Goal: Task Accomplishment & Management: Manage account settings

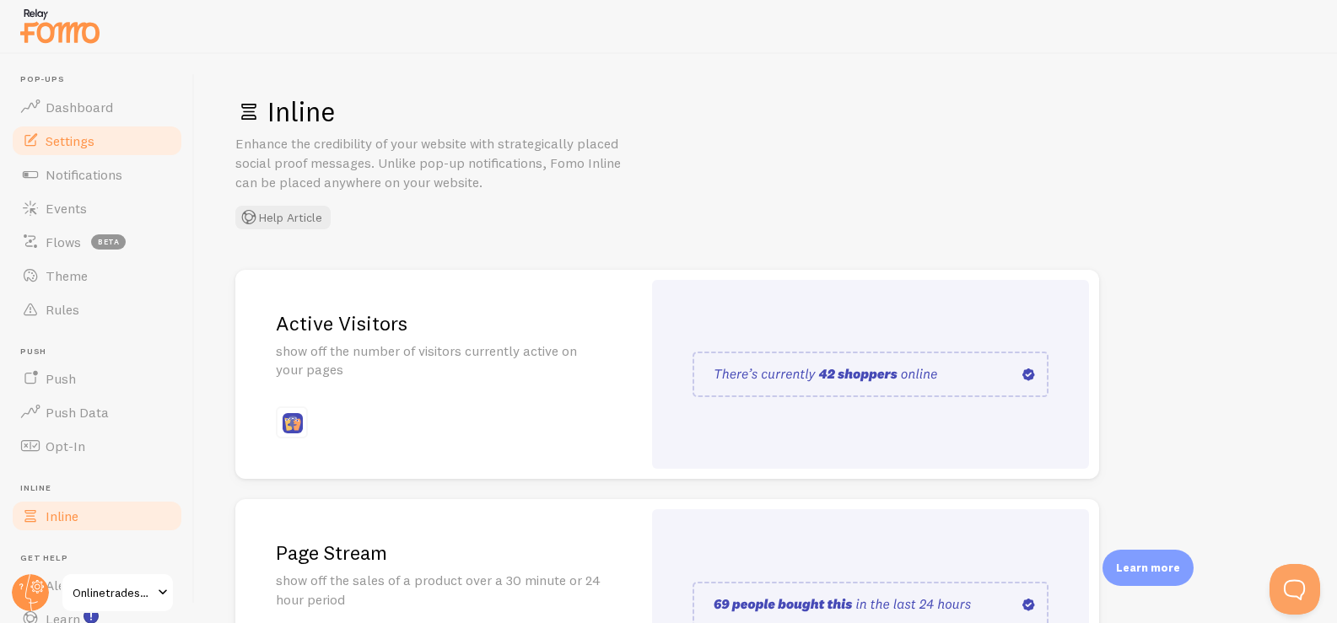
click at [92, 141] on span "Settings" at bounding box center [70, 140] width 49 height 17
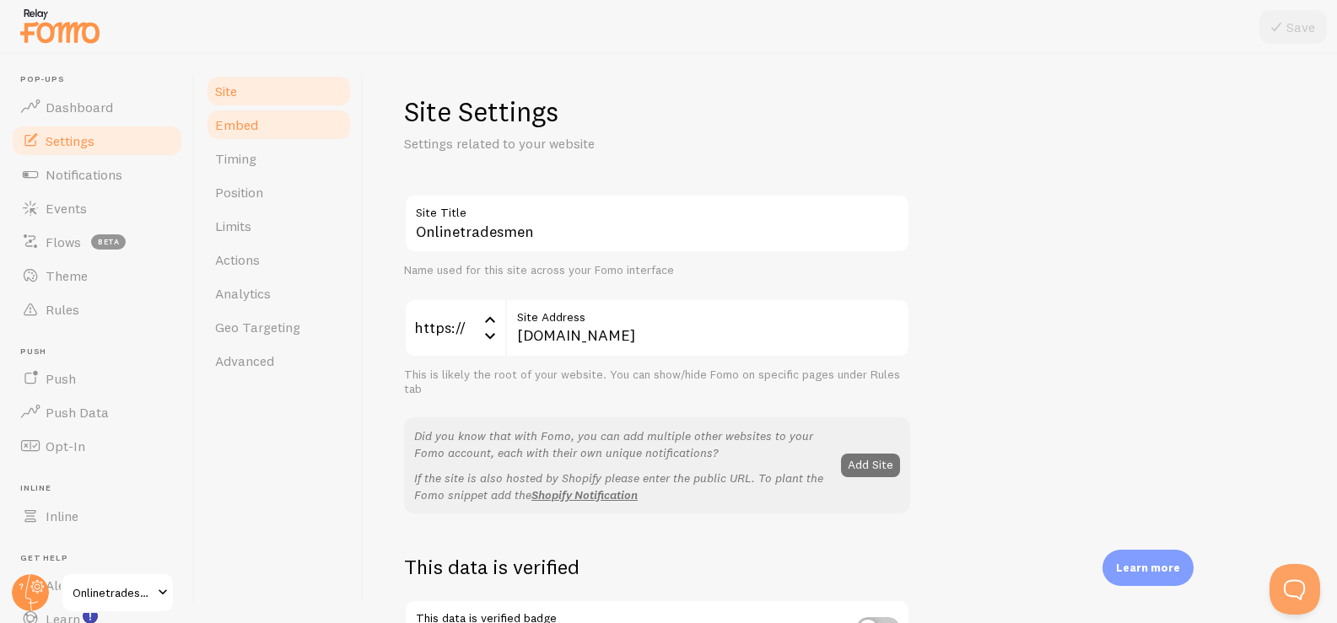
click at [273, 121] on link "Embed" at bounding box center [279, 125] width 148 height 34
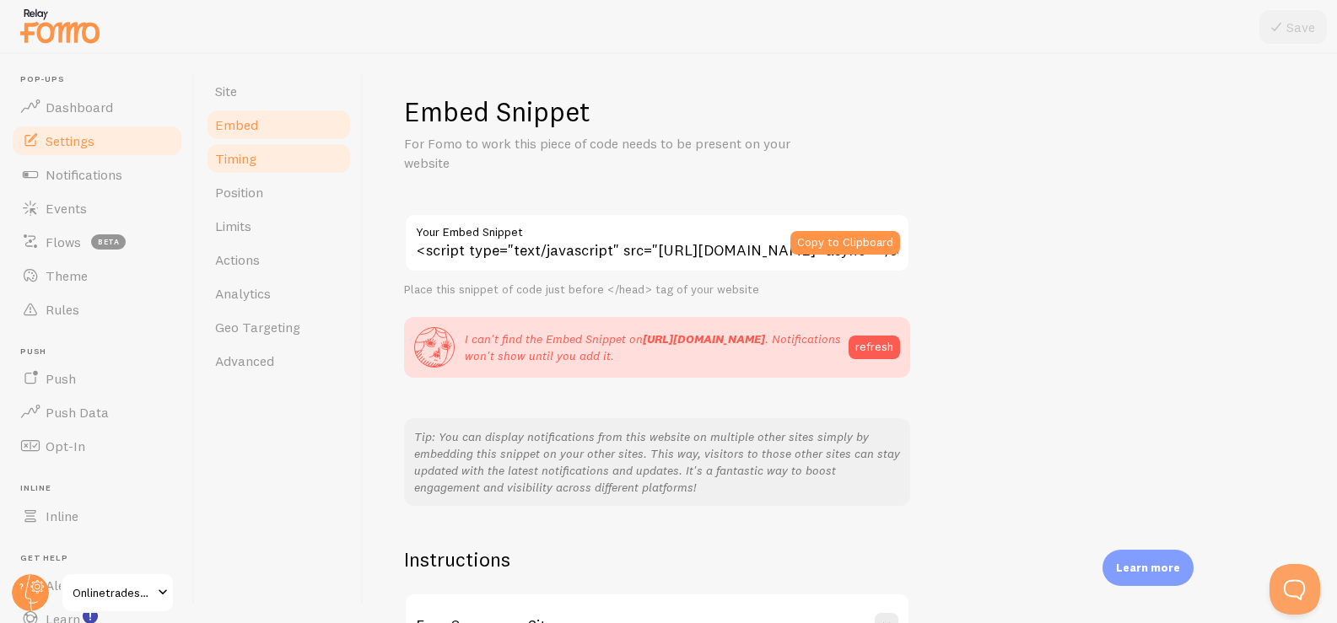
click at [240, 149] on link "Timing" at bounding box center [279, 159] width 148 height 34
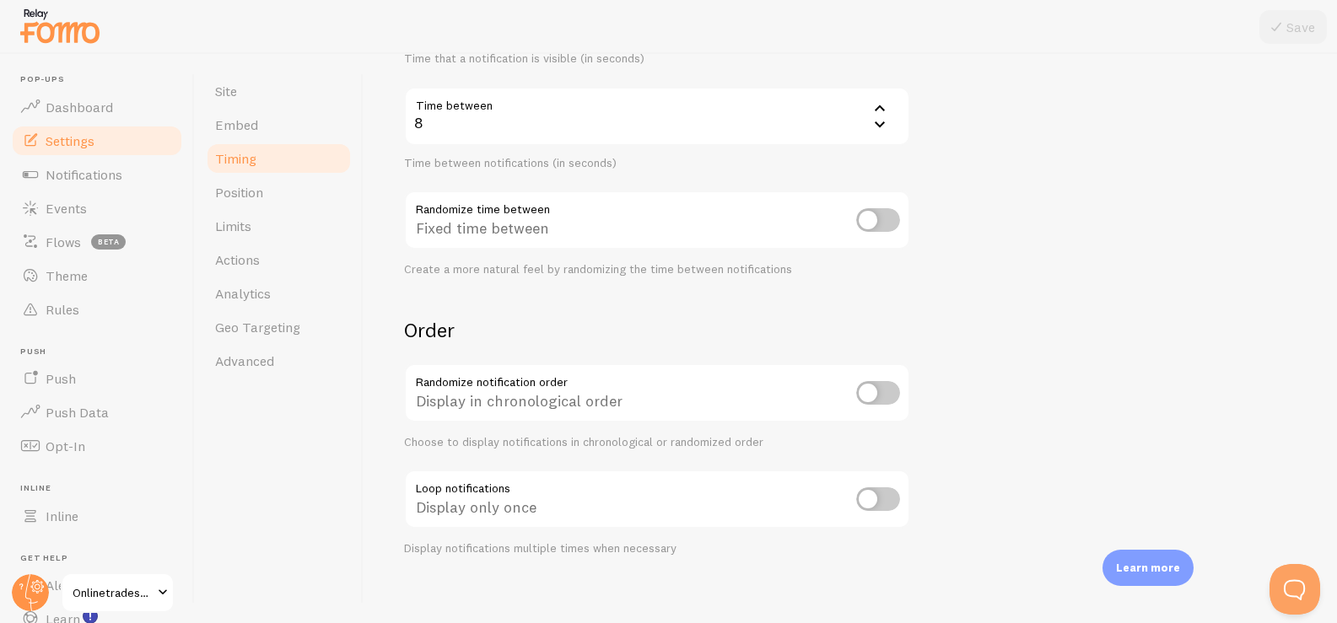
scroll to position [375, 0]
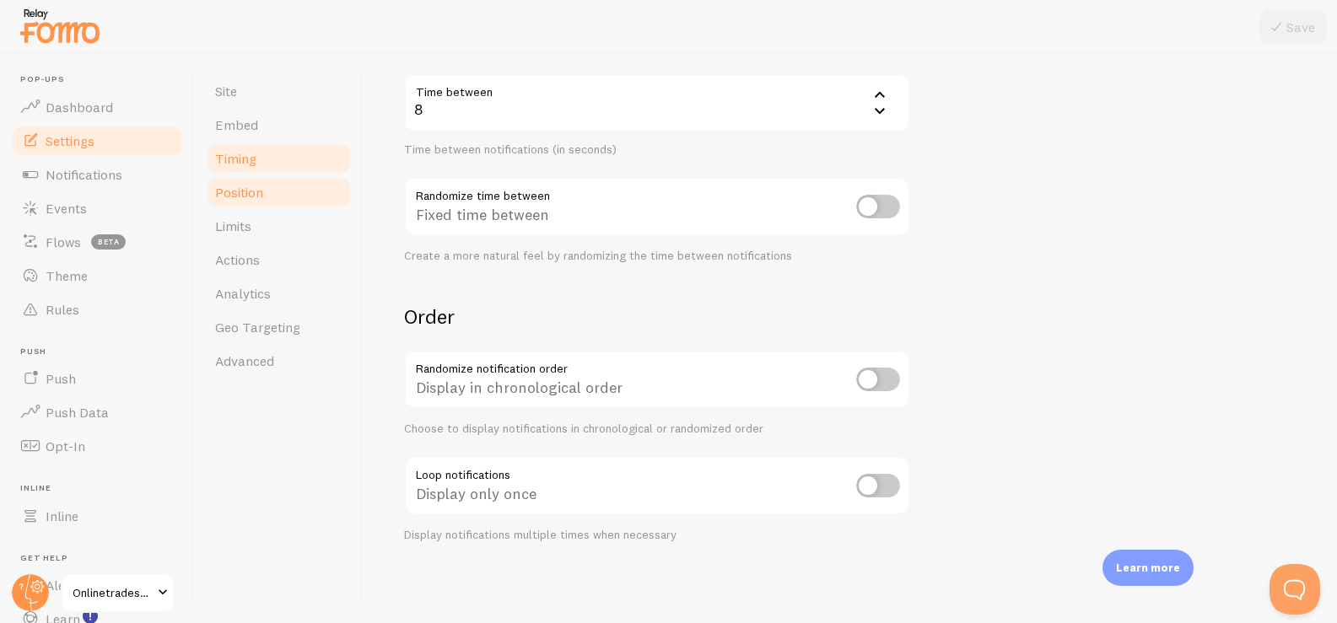
click at [308, 185] on link "Position" at bounding box center [279, 192] width 148 height 34
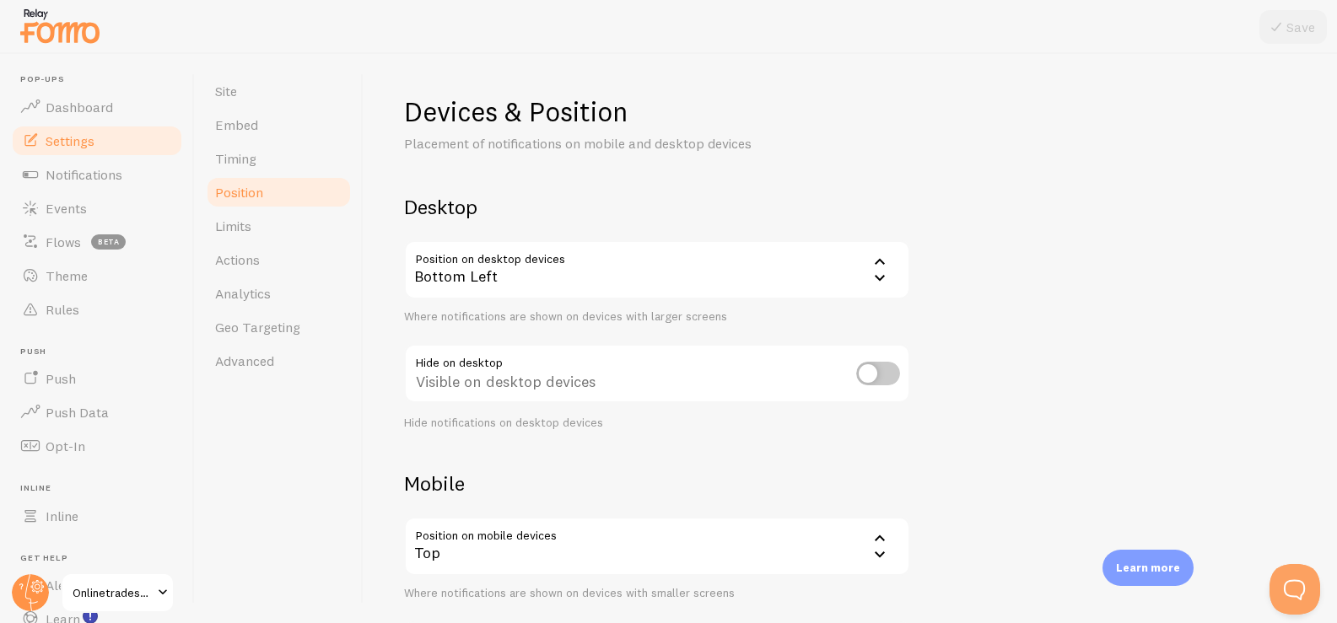
scroll to position [165, 0]
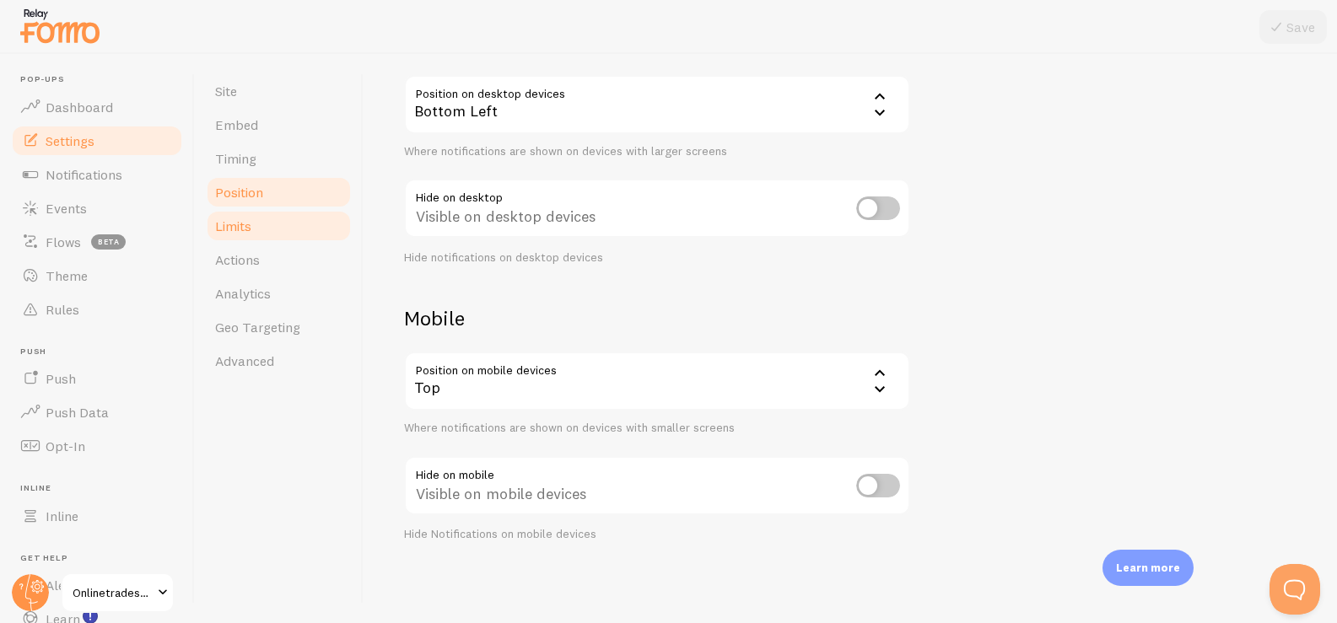
click at [286, 220] on link "Limits" at bounding box center [279, 226] width 148 height 34
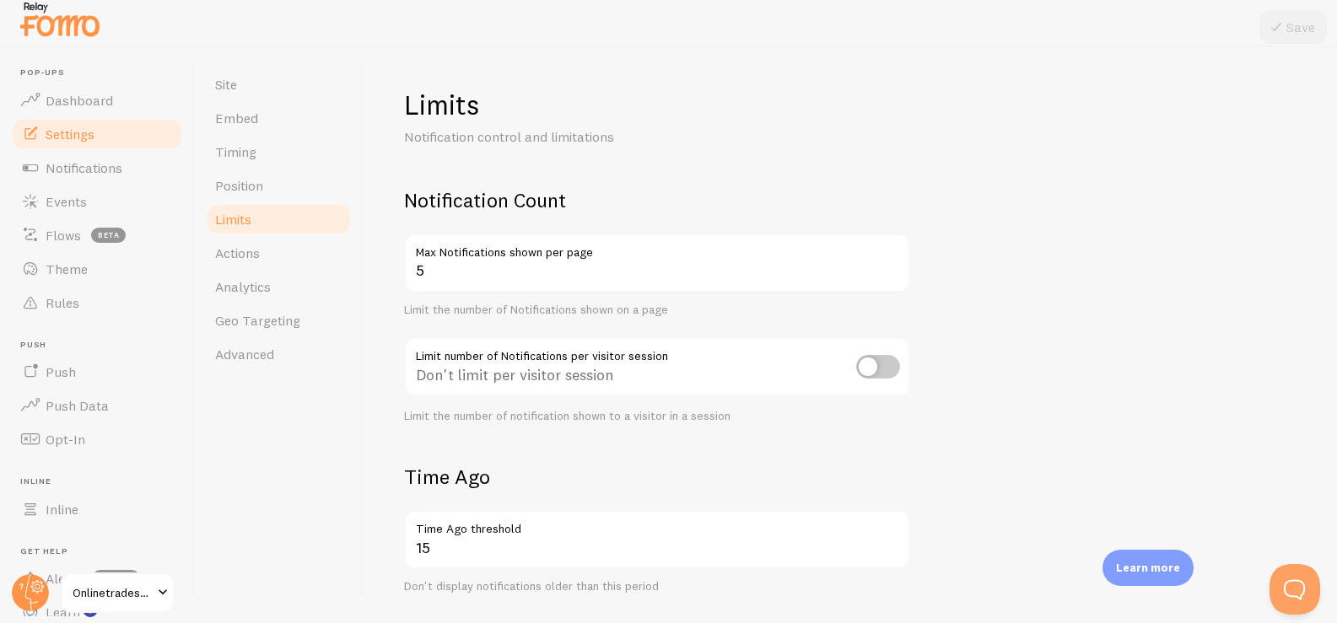
scroll to position [2, 0]
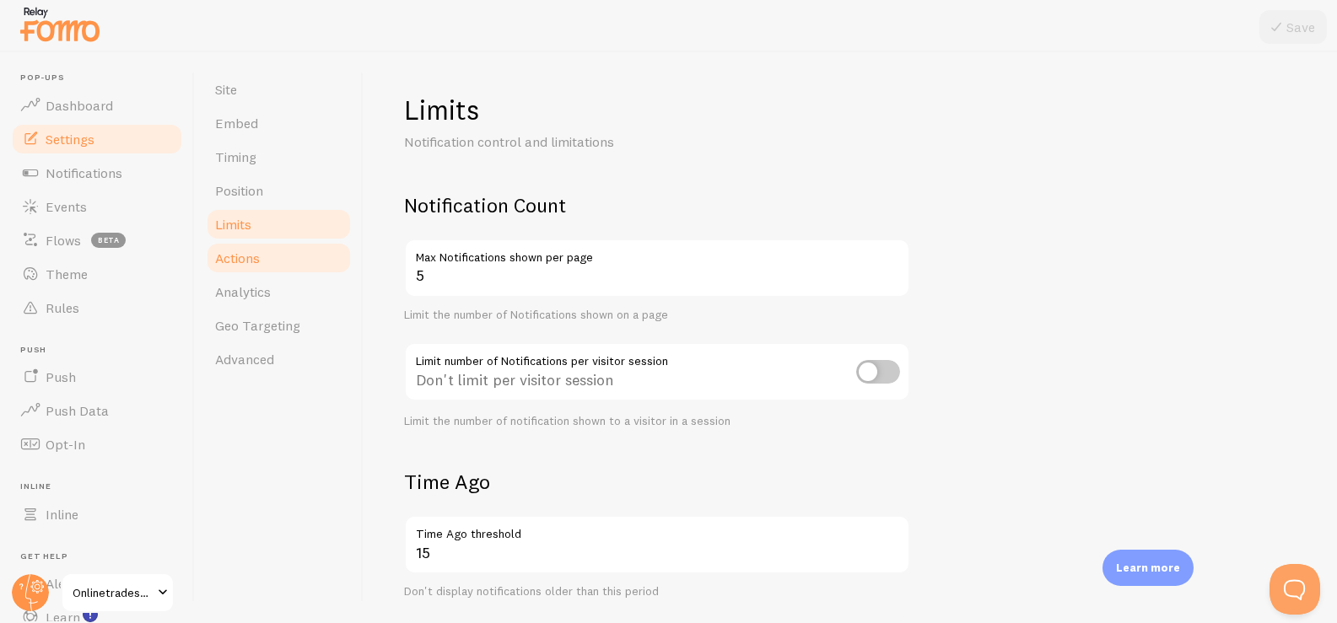
click at [301, 269] on link "Actions" at bounding box center [279, 258] width 148 height 34
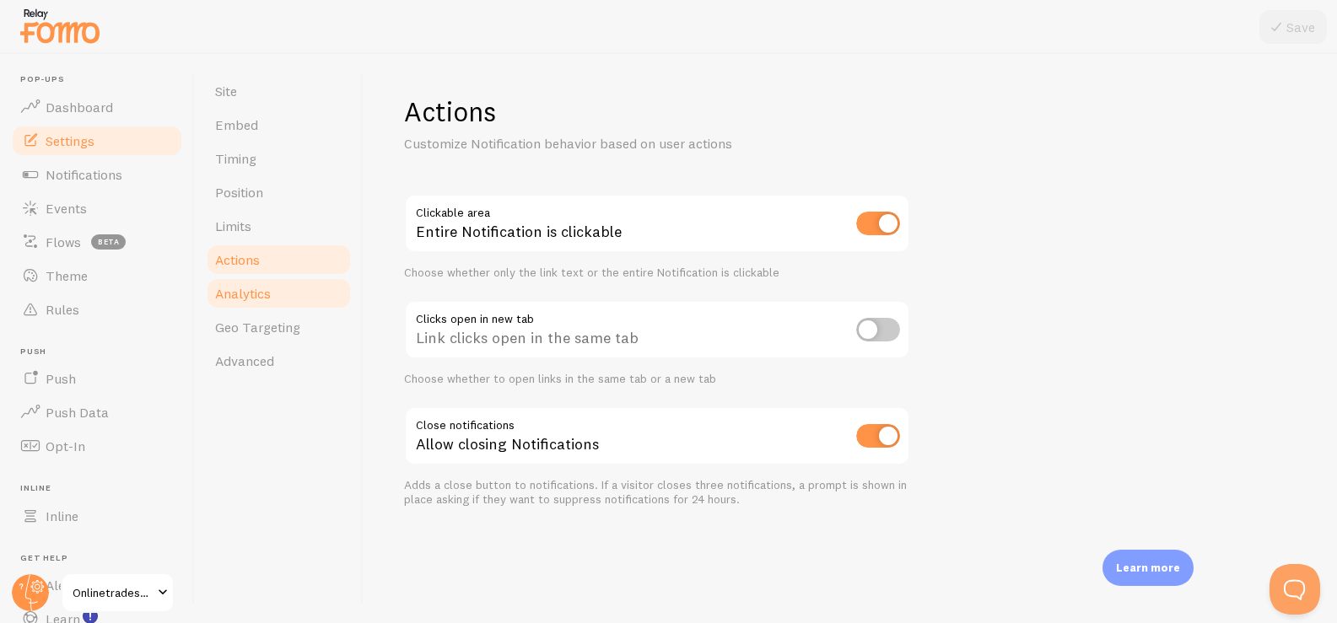
click at [303, 294] on link "Analytics" at bounding box center [279, 294] width 148 height 34
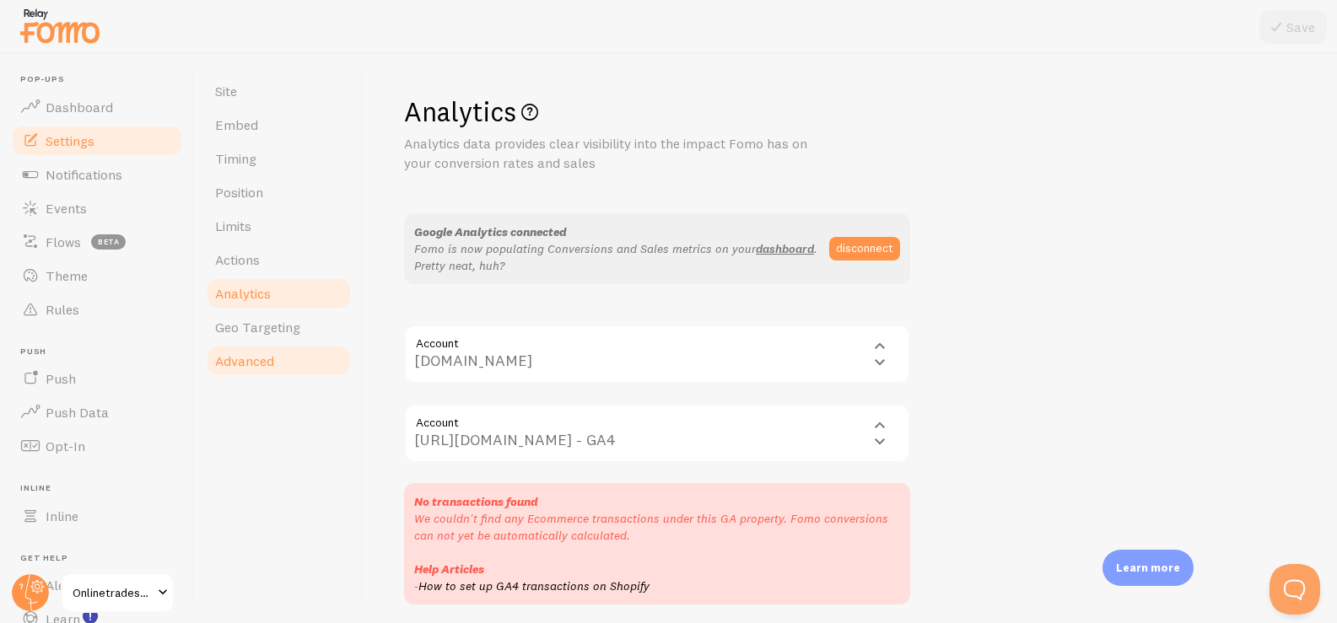
scroll to position [11, 0]
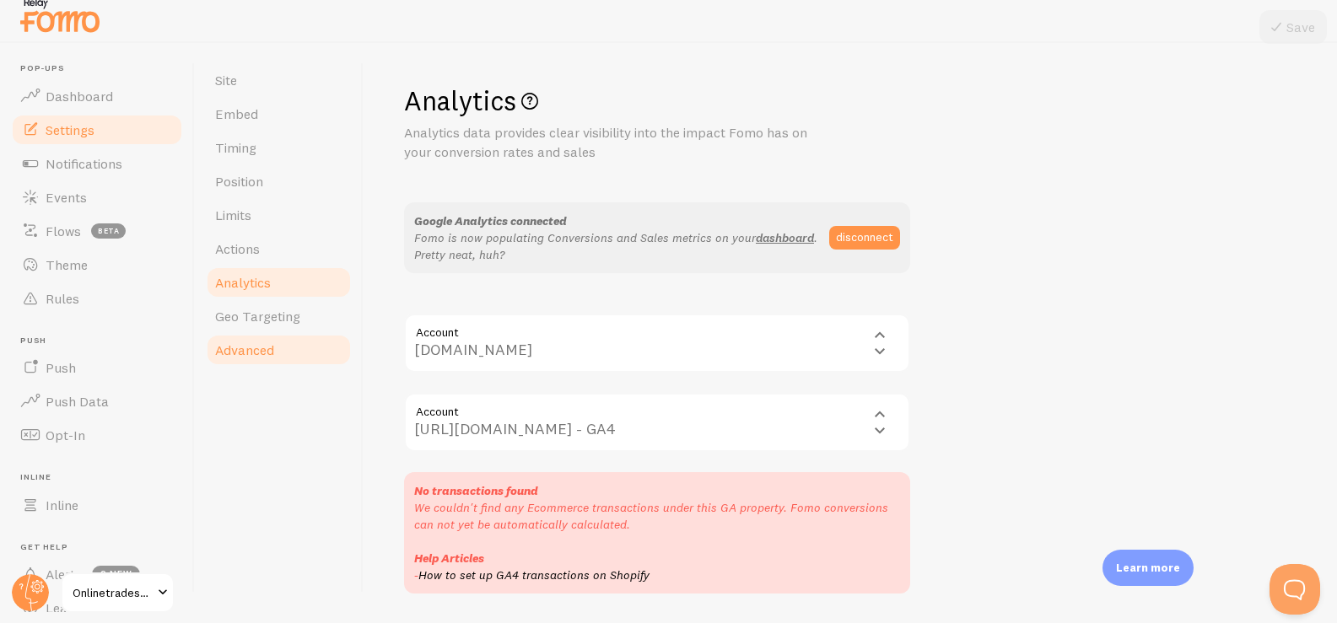
click at [298, 343] on link "Advanced" at bounding box center [279, 350] width 148 height 34
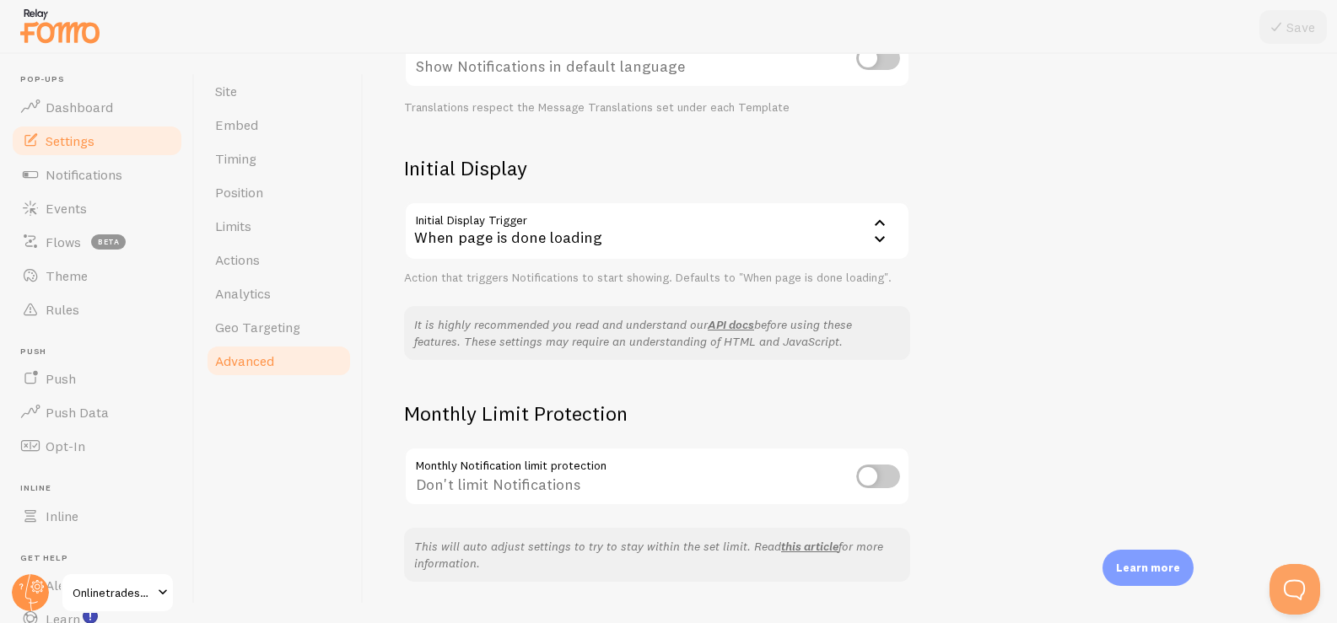
scroll to position [355, 0]
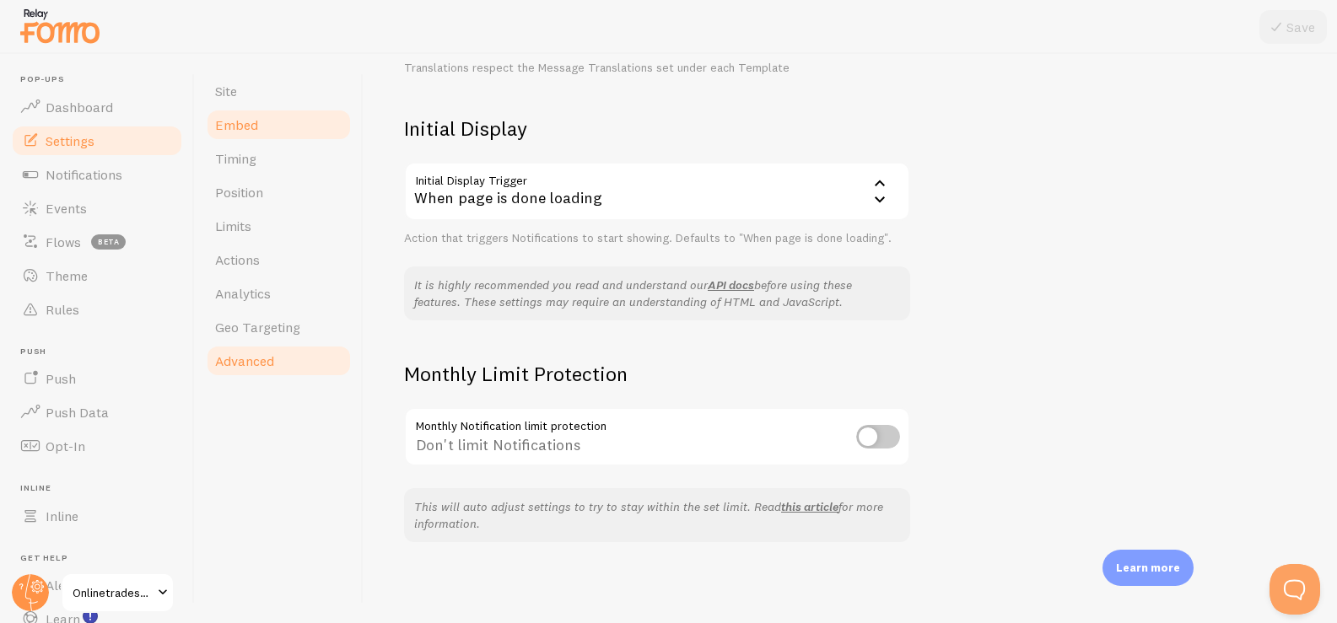
click at [263, 119] on link "Embed" at bounding box center [279, 125] width 148 height 34
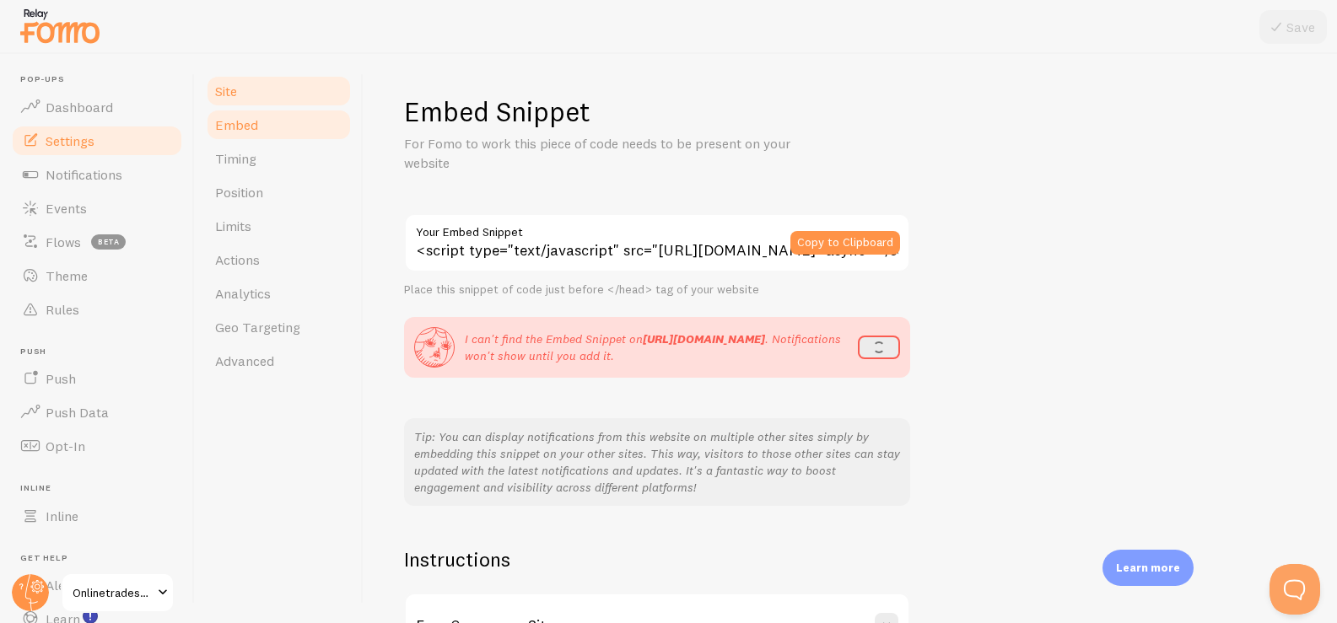
click at [265, 78] on link "Site" at bounding box center [279, 91] width 148 height 34
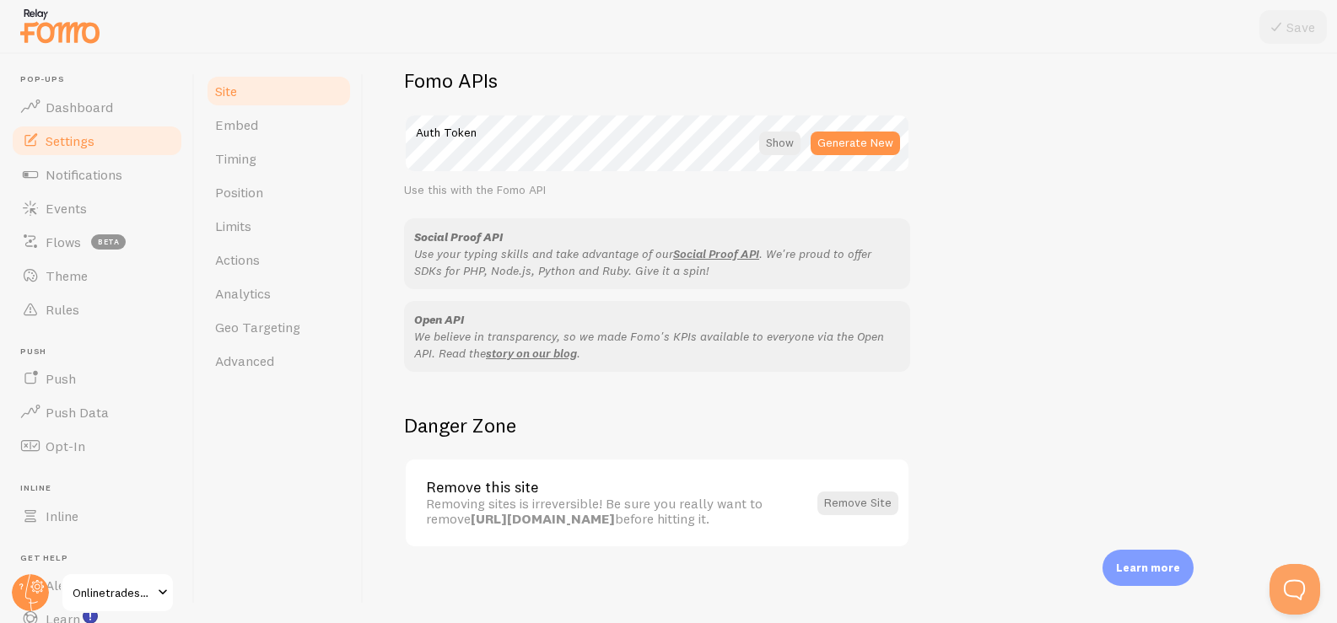
scroll to position [969, 0]
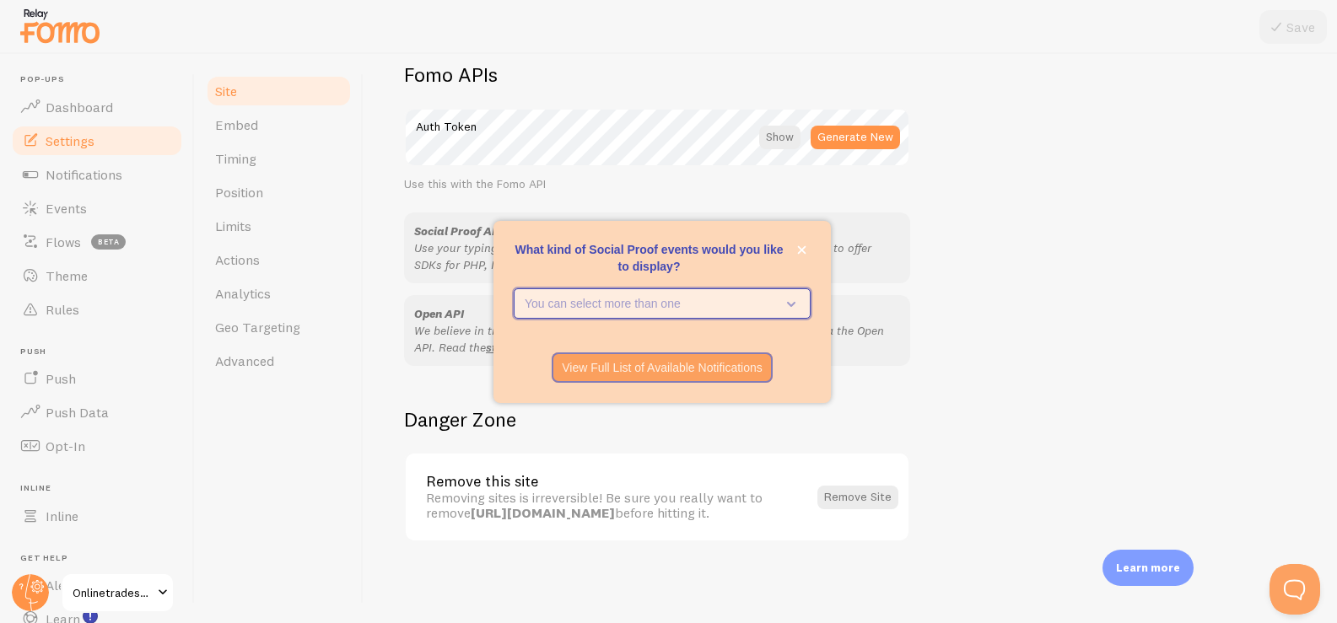
click at [792, 301] on icon "What kind of Social Proof events would you like to display?" at bounding box center [788, 303] width 24 height 19
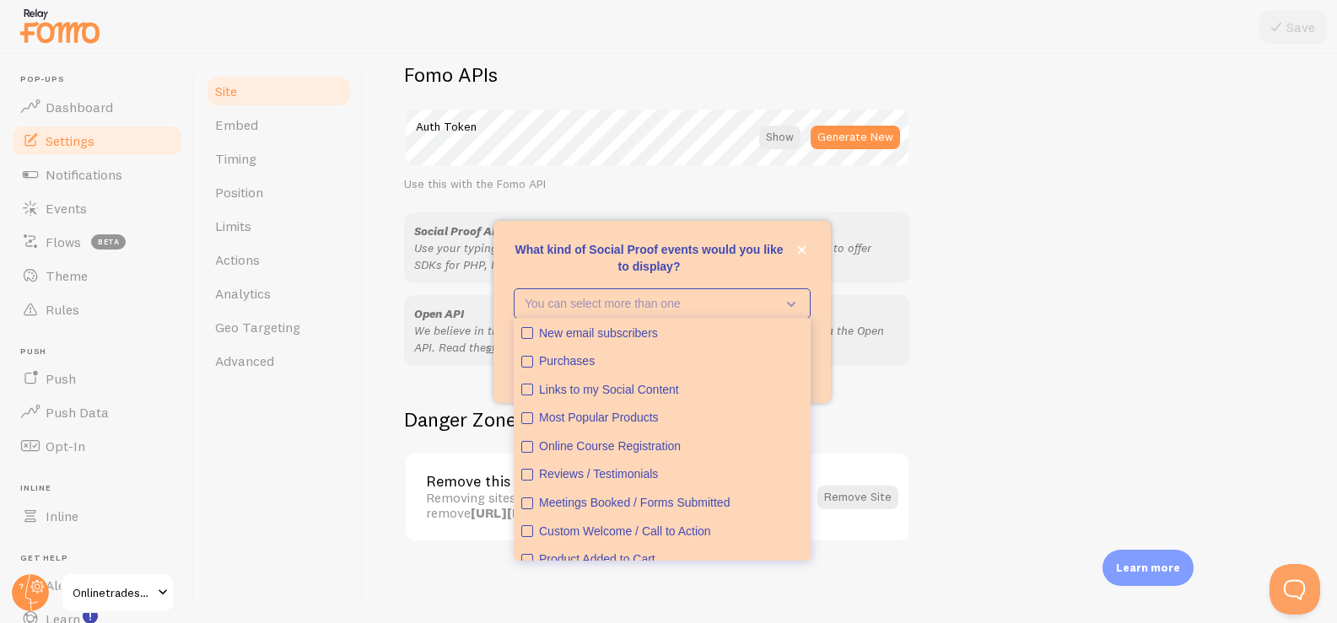
click at [788, 259] on p "What kind of Social Proof events would you like to display?" at bounding box center [662, 258] width 297 height 34
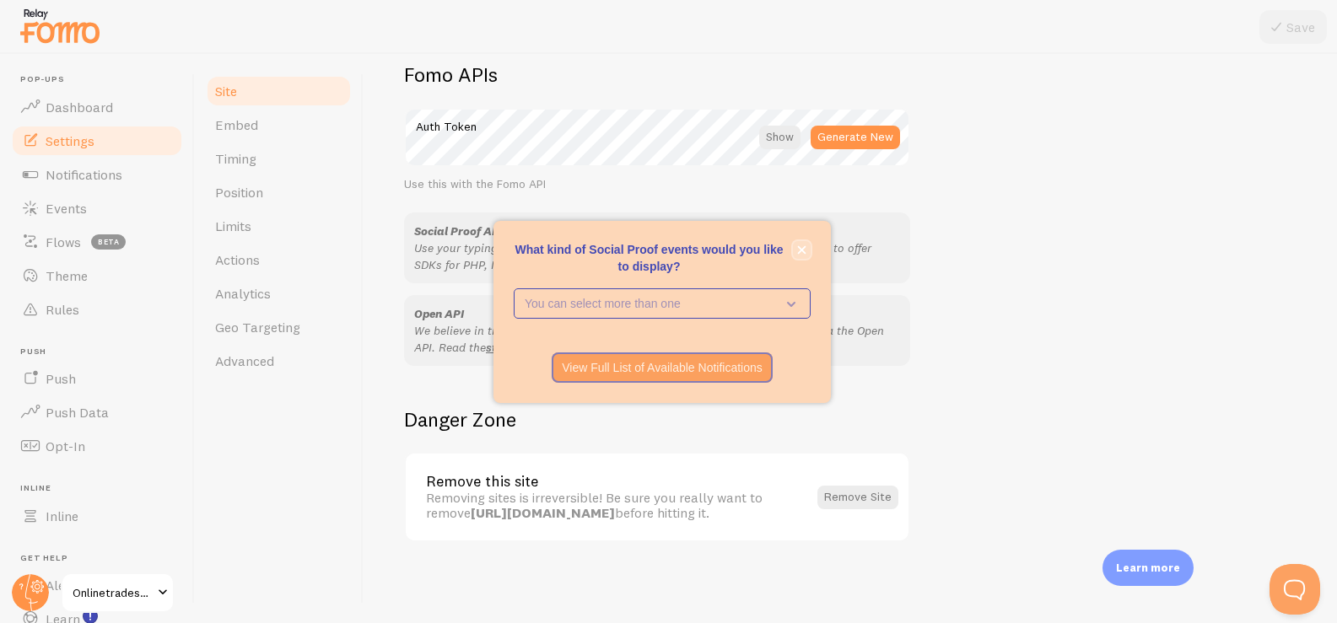
click at [806, 242] on button "close," at bounding box center [802, 250] width 18 height 18
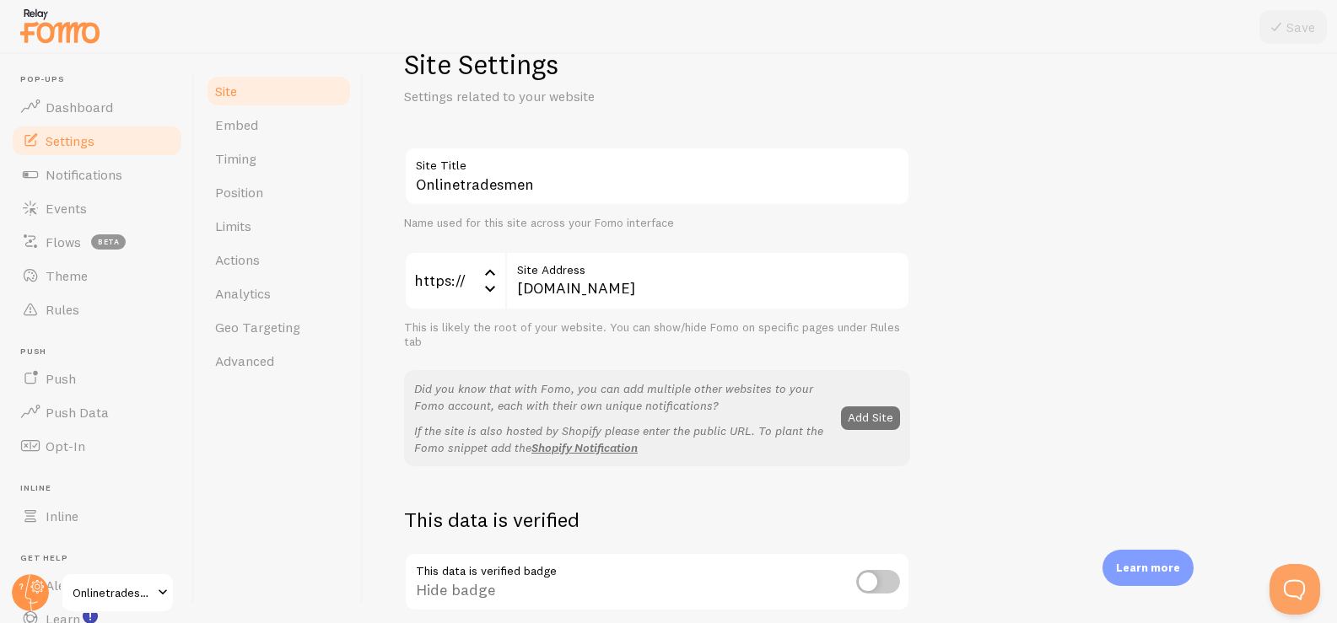
scroll to position [0, 0]
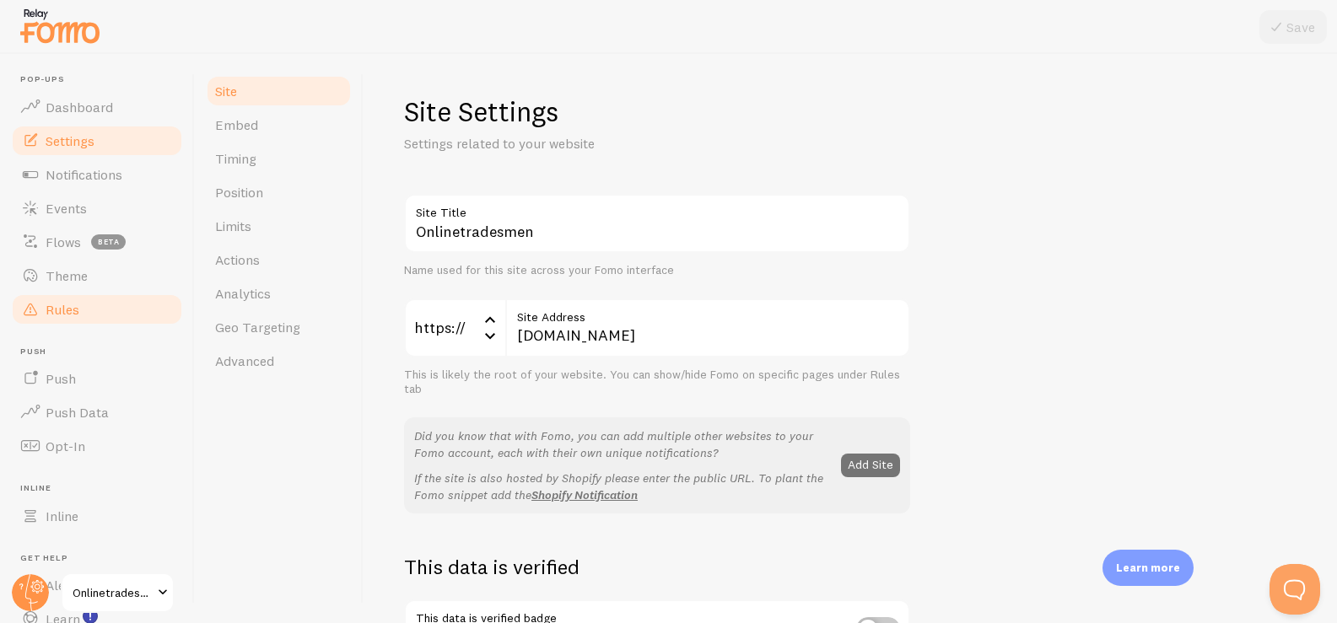
click at [95, 310] on link "Rules" at bounding box center [97, 310] width 174 height 34
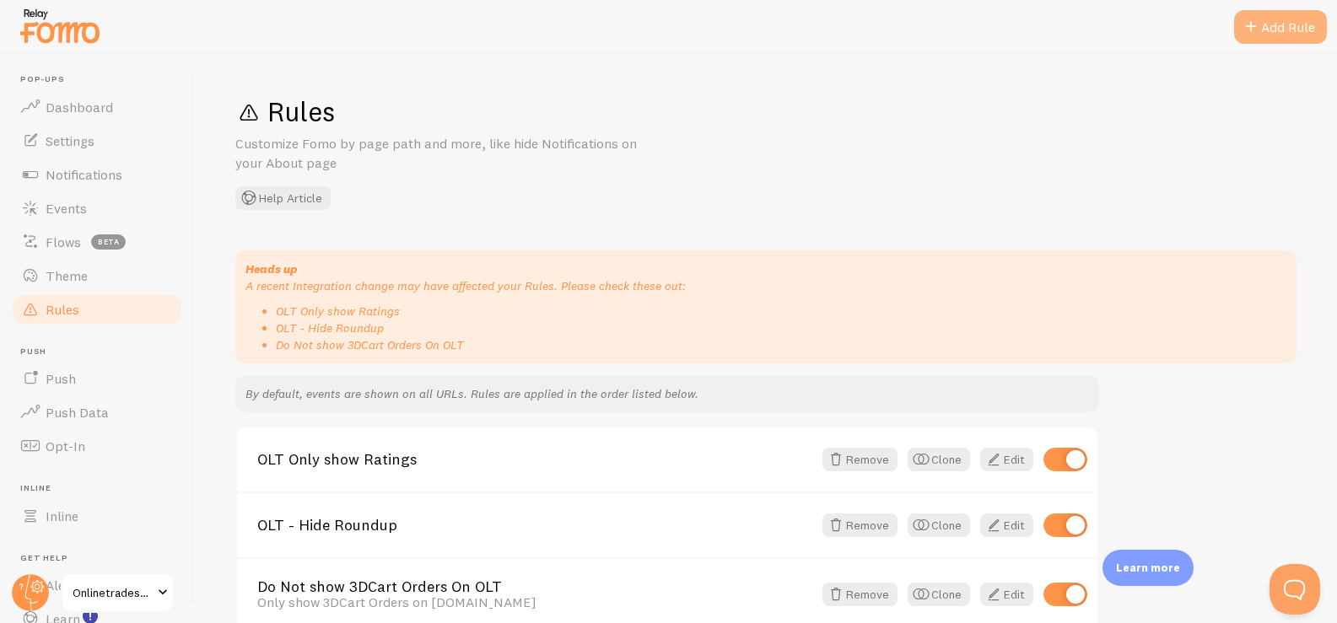
click at [1246, 40] on div "Add Rule" at bounding box center [1280, 27] width 93 height 34
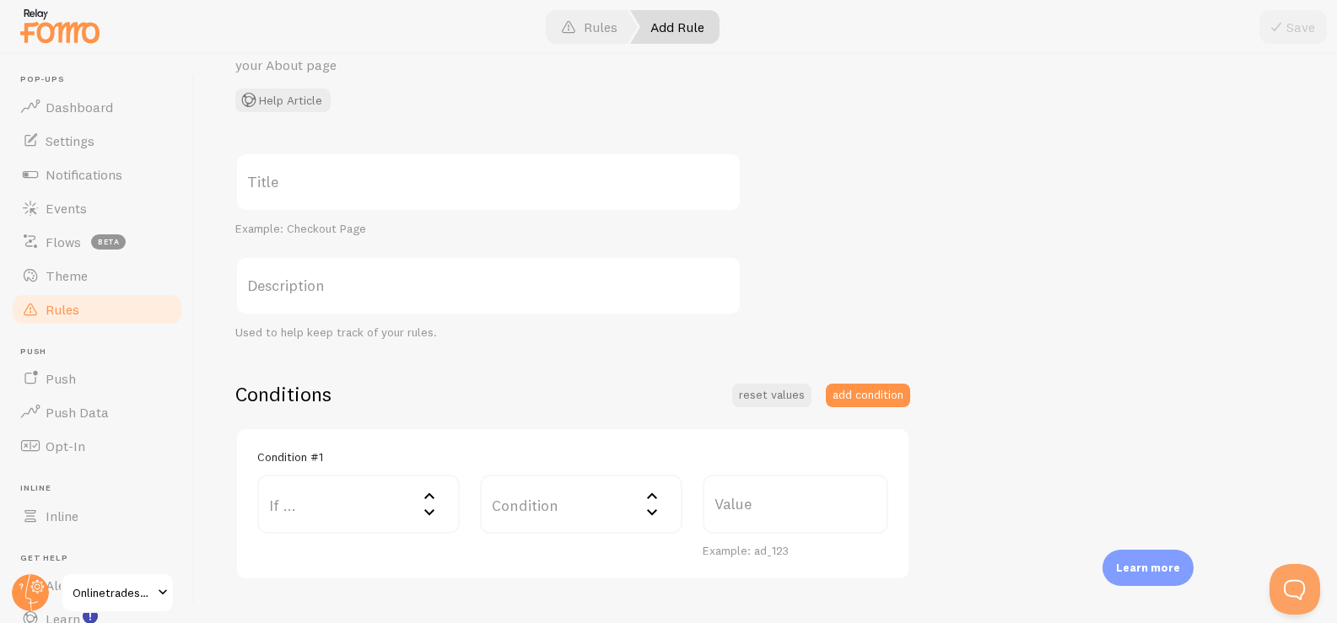
scroll to position [99, 0]
click at [359, 184] on label "Title" at bounding box center [488, 181] width 506 height 59
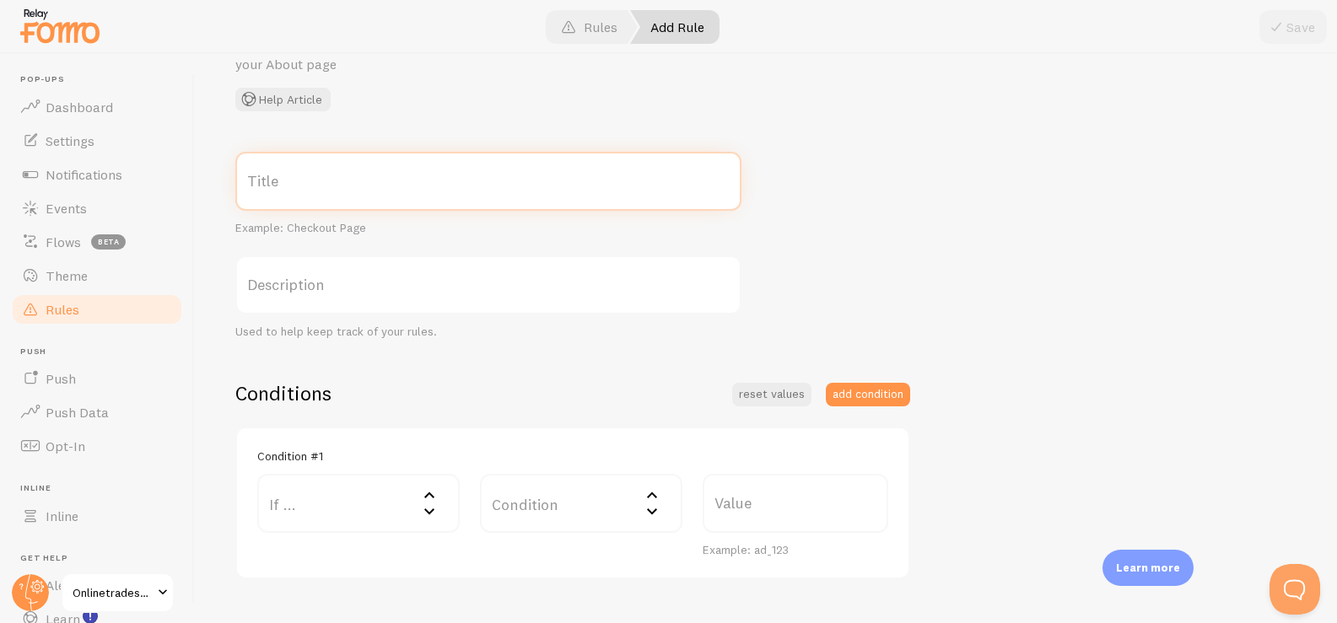
click at [359, 184] on input "Title" at bounding box center [488, 181] width 506 height 59
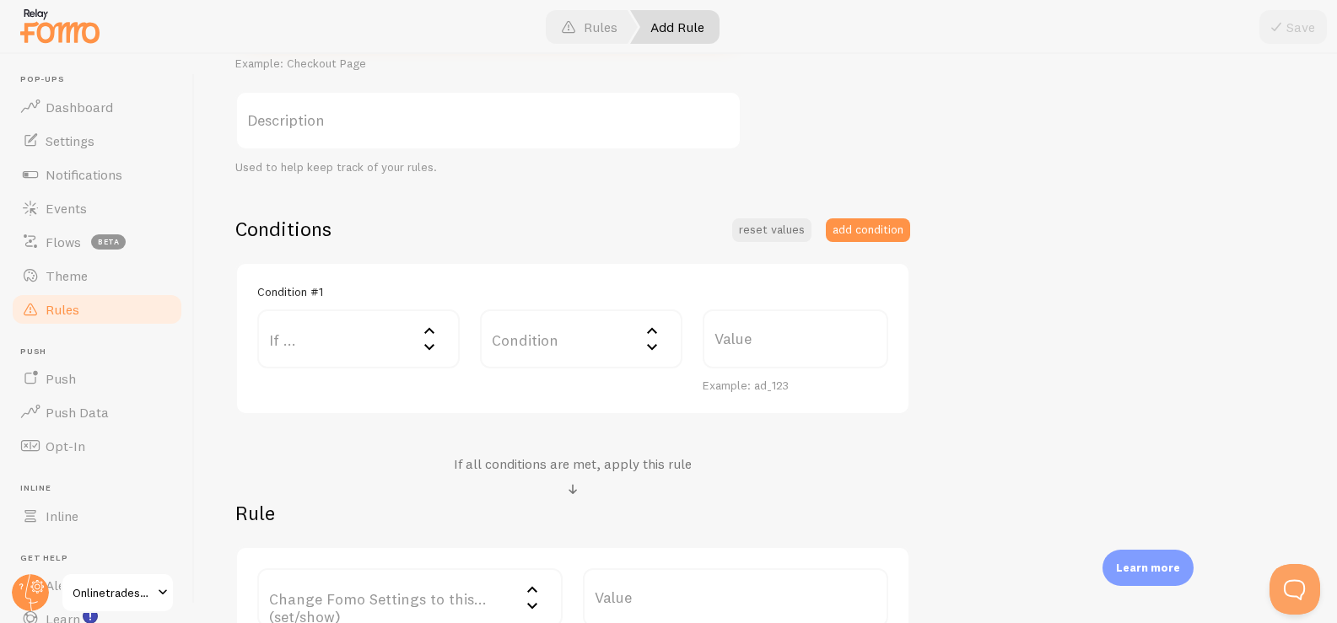
scroll to position [261, 0]
type input "Only show debug page"
click at [377, 334] on label "If ..." at bounding box center [358, 341] width 202 height 59
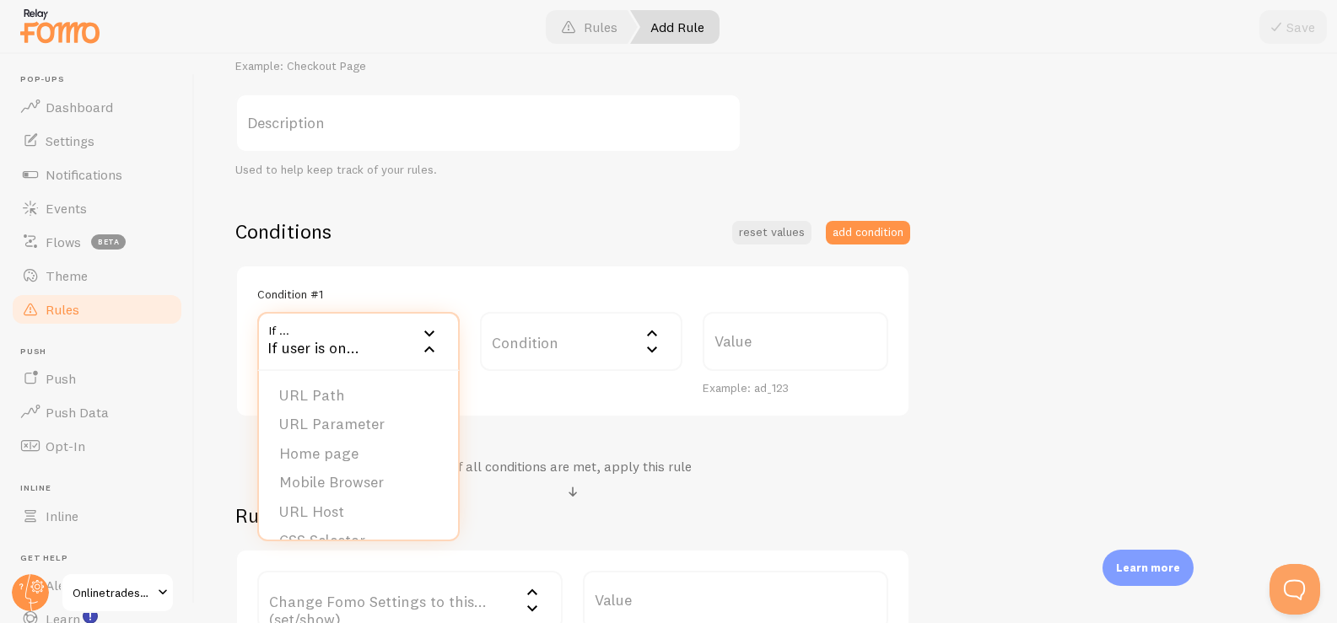
click at [517, 284] on div "Condition #1 If ... If user is on... URL Path URL Parameter Home page Mobile Br…" at bounding box center [572, 342] width 675 height 154
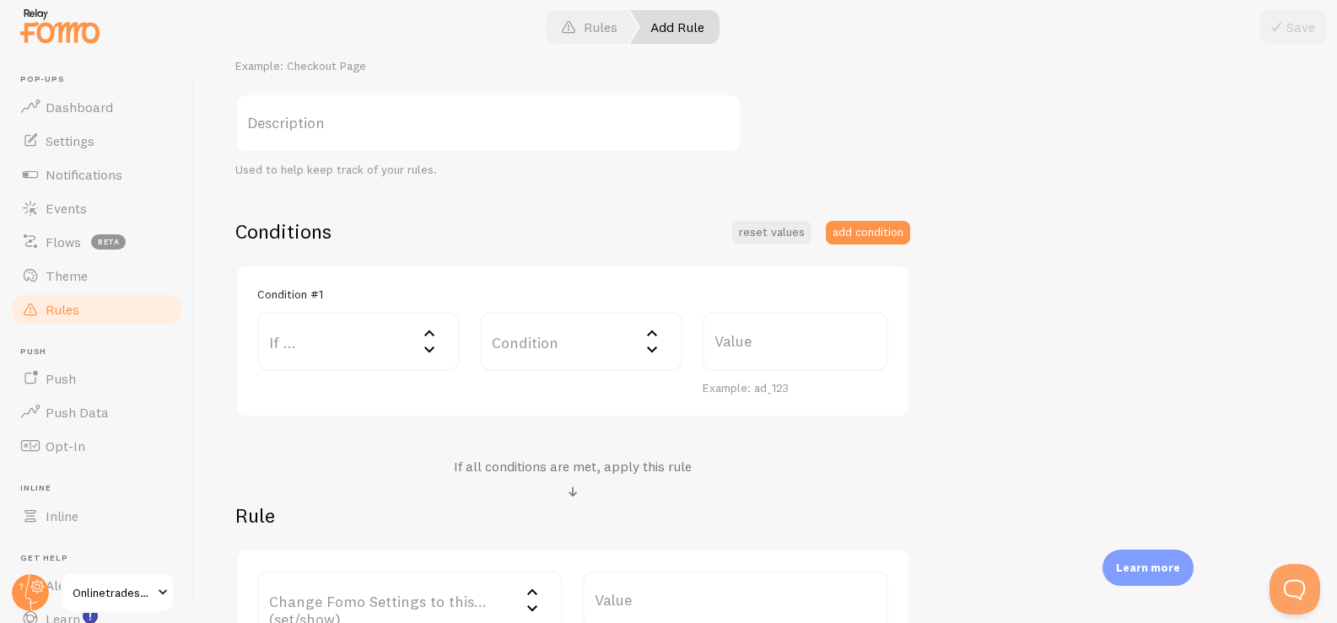
click at [553, 364] on label "Condition" at bounding box center [581, 341] width 202 height 59
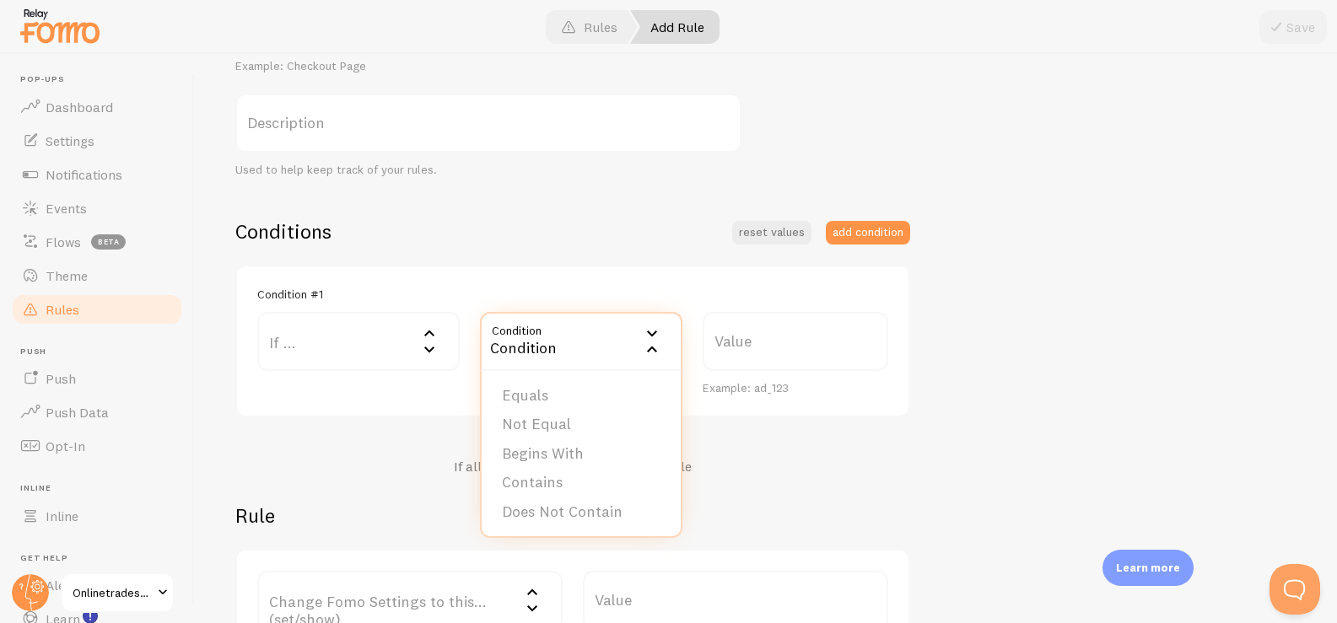
click at [387, 327] on label "If ..." at bounding box center [358, 341] width 202 height 59
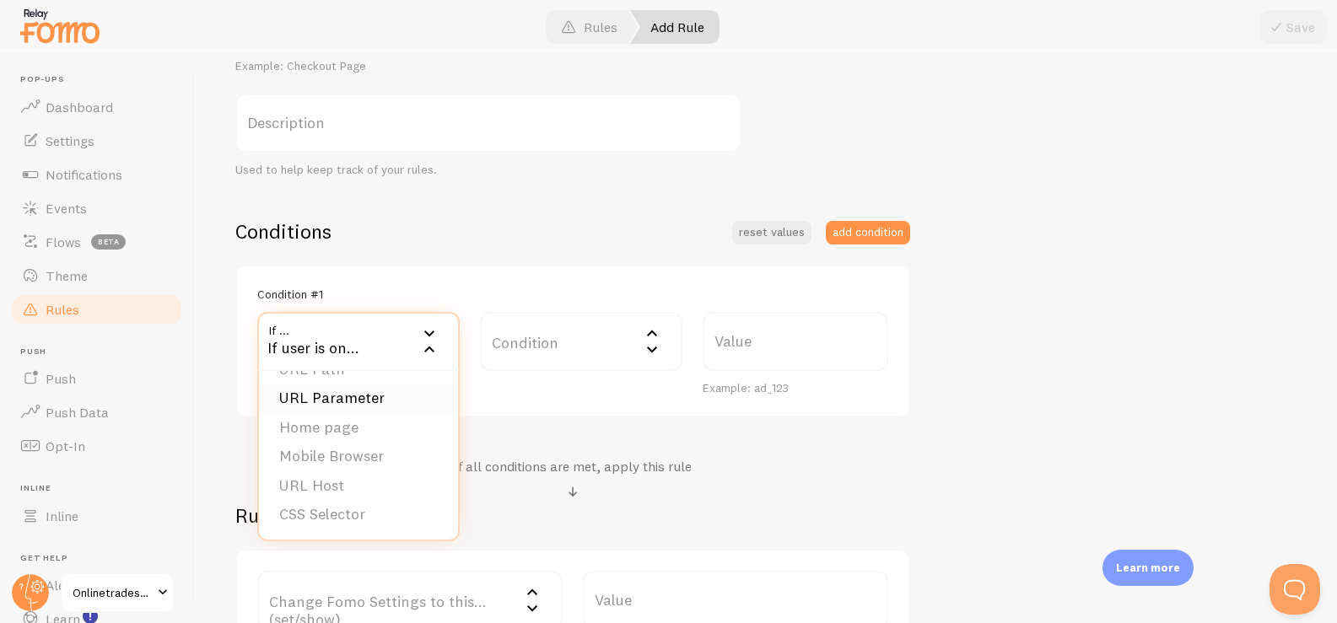
scroll to position [0, 0]
click at [329, 392] on li "URL Path" at bounding box center [358, 396] width 199 height 30
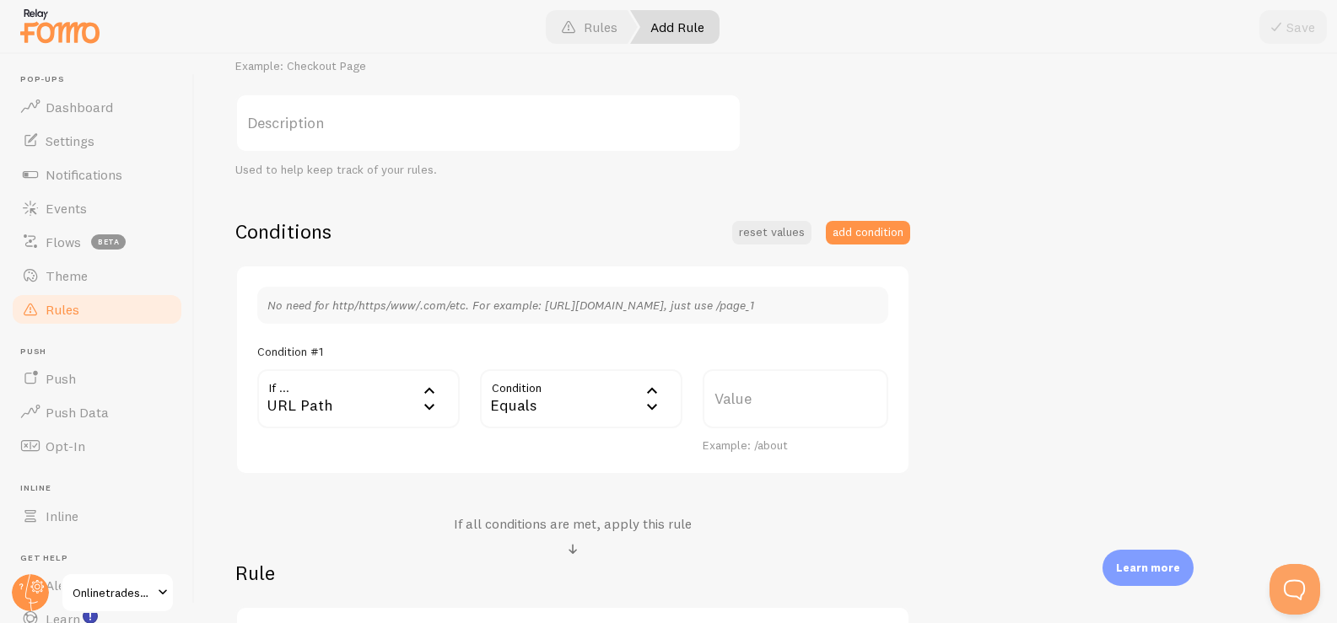
click at [770, 403] on label "Value" at bounding box center [796, 399] width 186 height 59
click at [770, 403] on input "Value" at bounding box center [796, 399] width 186 height 59
paste input "TestimonialEdit.aspx?manage=1"
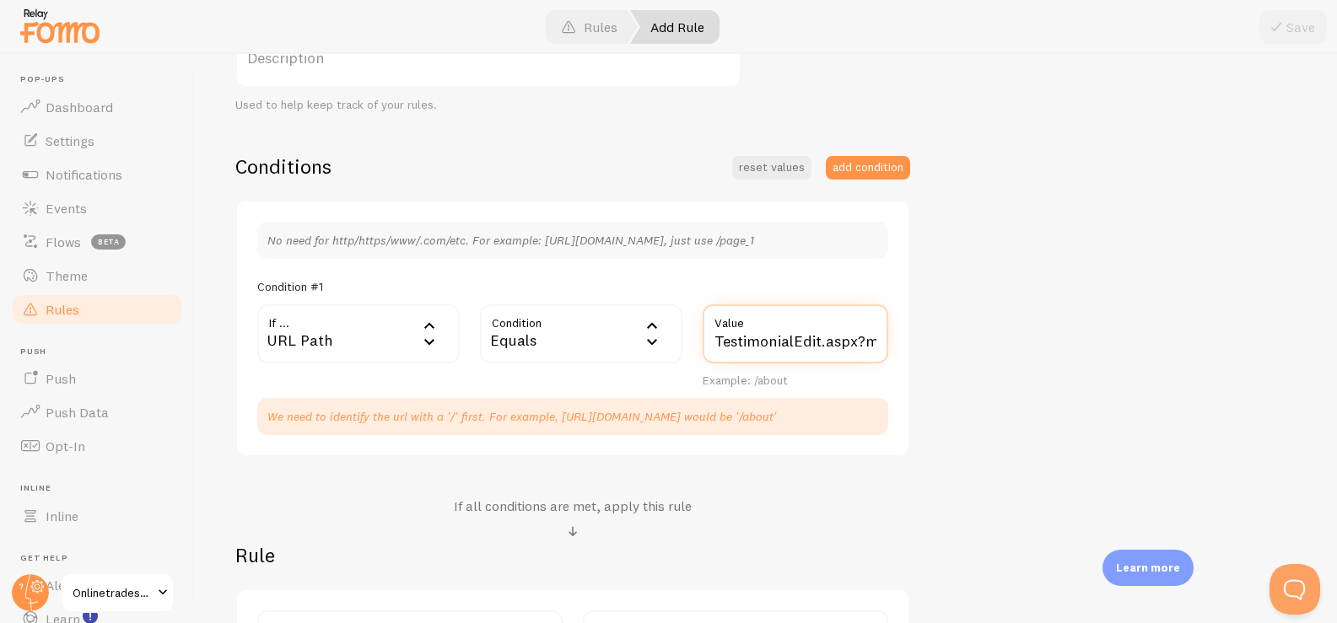
drag, startPoint x: 802, startPoint y: 342, endPoint x: 617, endPoint y: 361, distance: 185.8
click at [617, 361] on div "If ... url URL Path URL Path URL Parameter Home page Mobile Browser URL Host CS…" at bounding box center [572, 347] width 651 height 84
click at [716, 341] on input "TestimonialEdit.aspx?manage=1" at bounding box center [796, 334] width 186 height 59
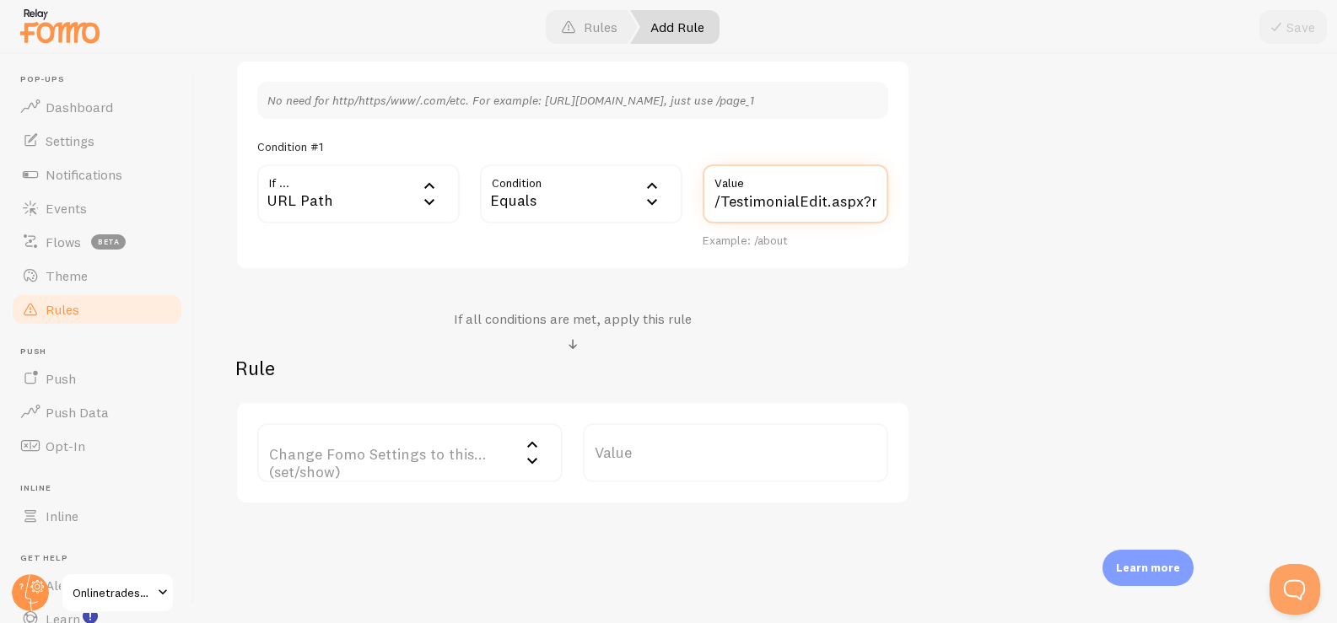
scroll to position [495, 0]
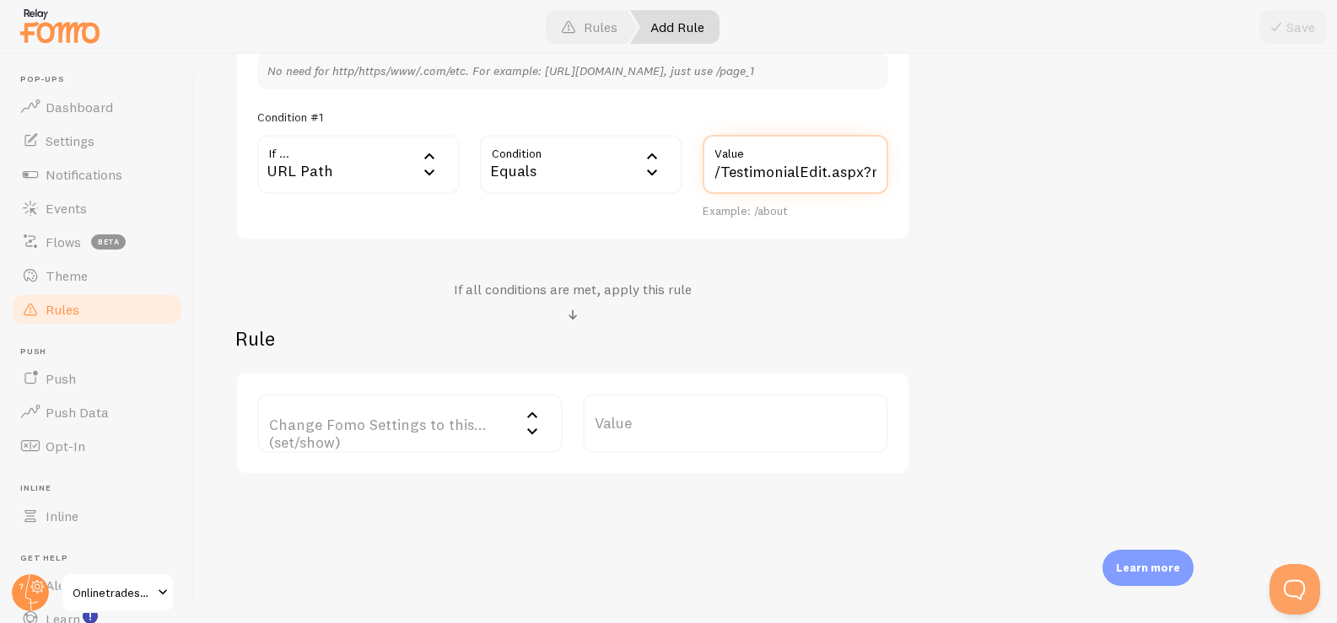
type input "/TestimonialEdit.aspx?manage=1"
click at [472, 431] on label "Change Fomo Settings to this... (set/show)" at bounding box center [409, 423] width 305 height 59
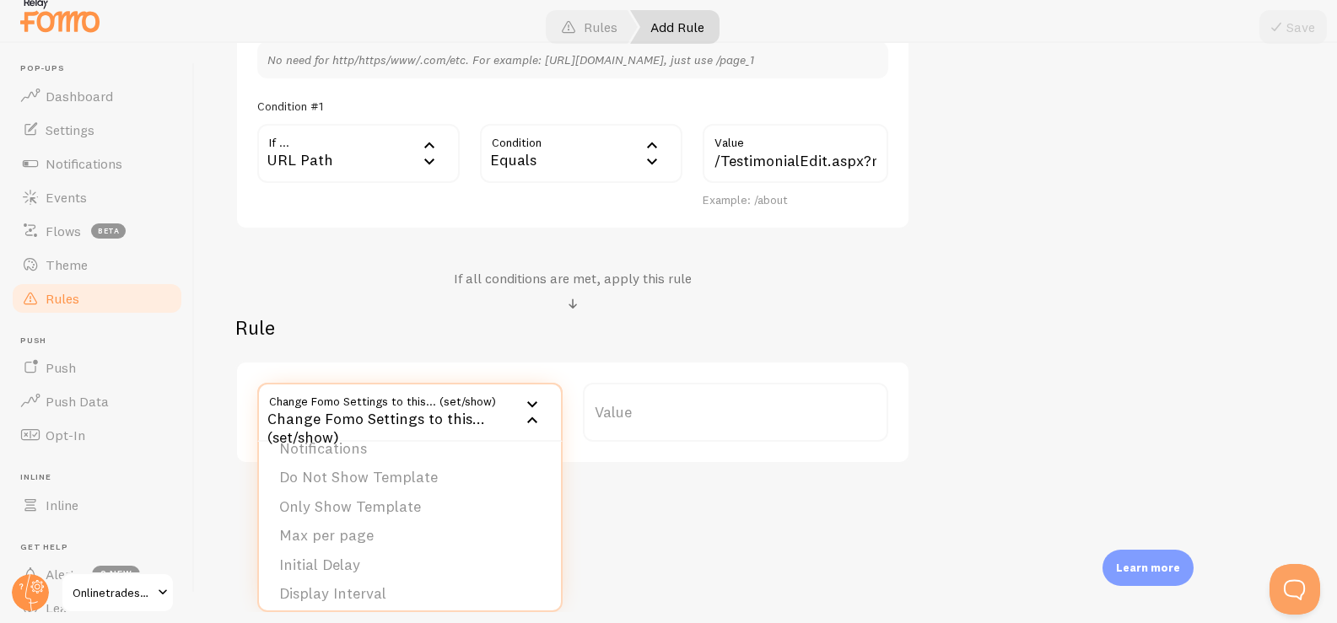
scroll to position [0, 0]
click at [385, 471] on li "Notifications" at bounding box center [410, 467] width 302 height 30
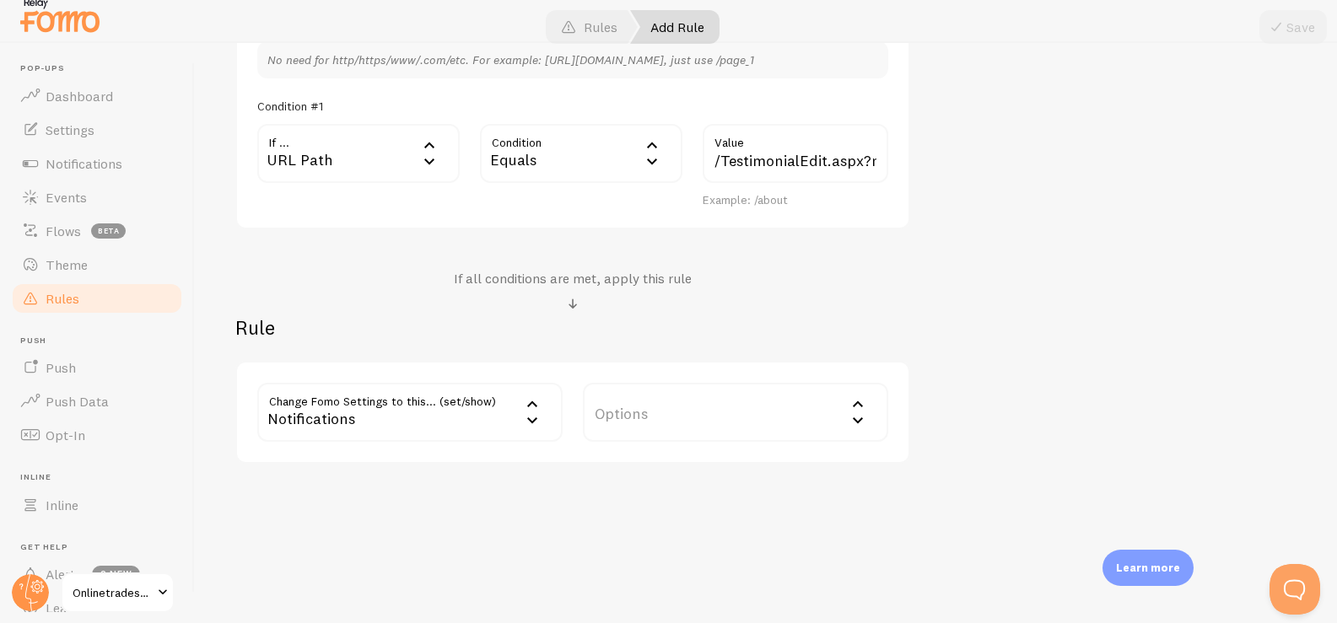
click at [639, 423] on label "Options" at bounding box center [735, 412] width 305 height 59
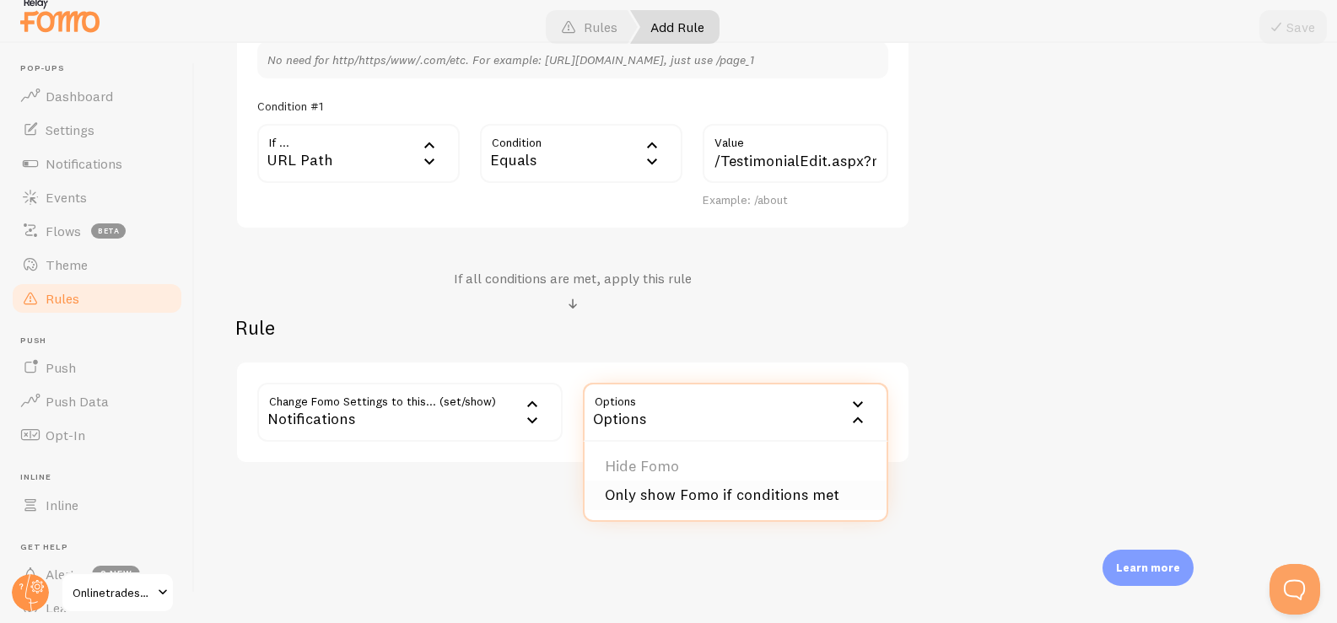
click at [656, 503] on li "Only show Fomo if conditions met" at bounding box center [736, 496] width 302 height 30
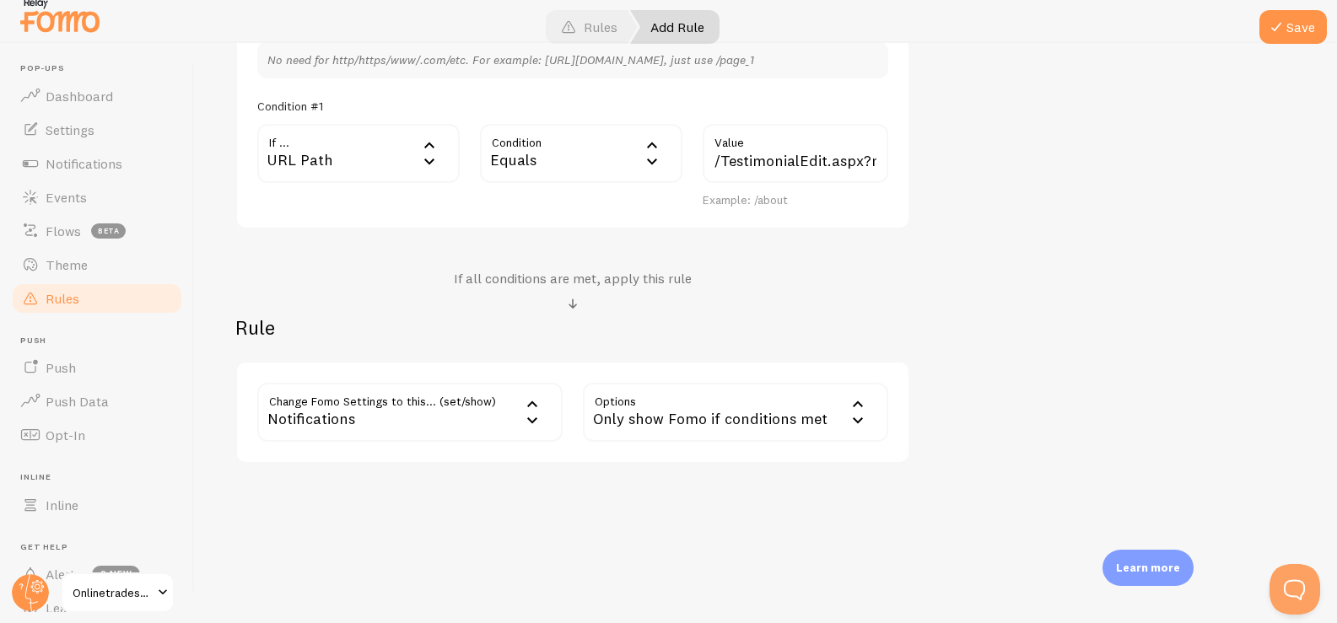
click at [487, 412] on div "Notifications" at bounding box center [409, 412] width 305 height 59
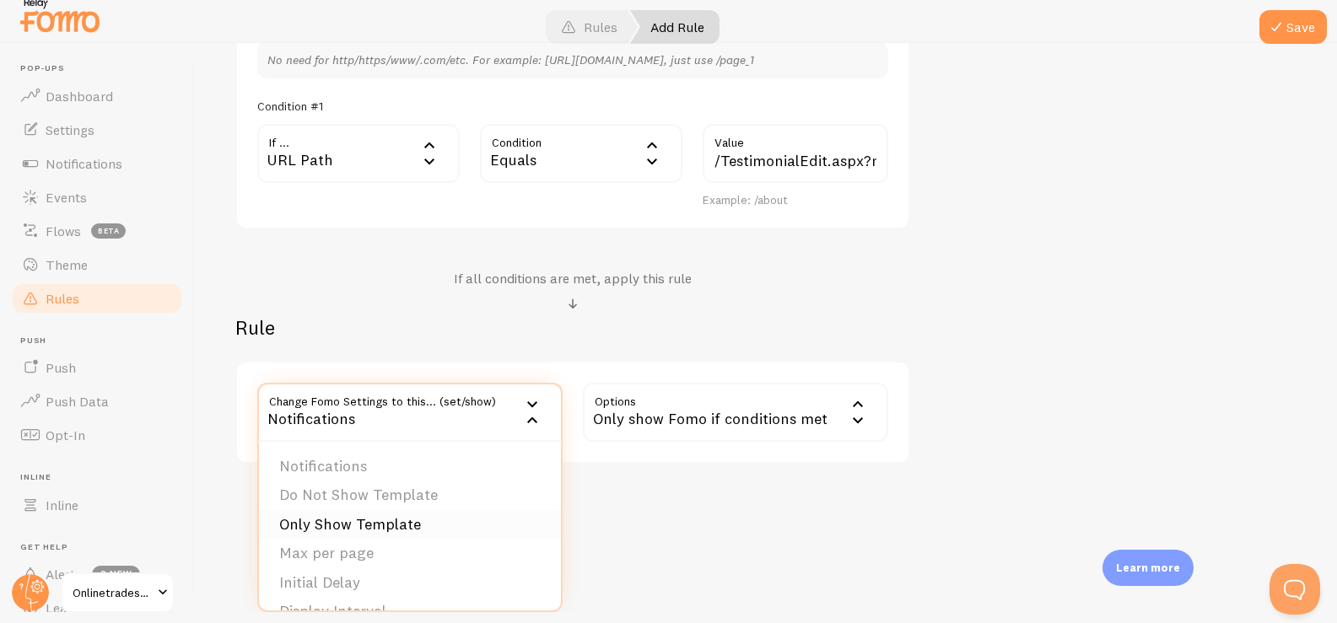
click at [462, 513] on li "Only Show Template" at bounding box center [410, 525] width 302 height 30
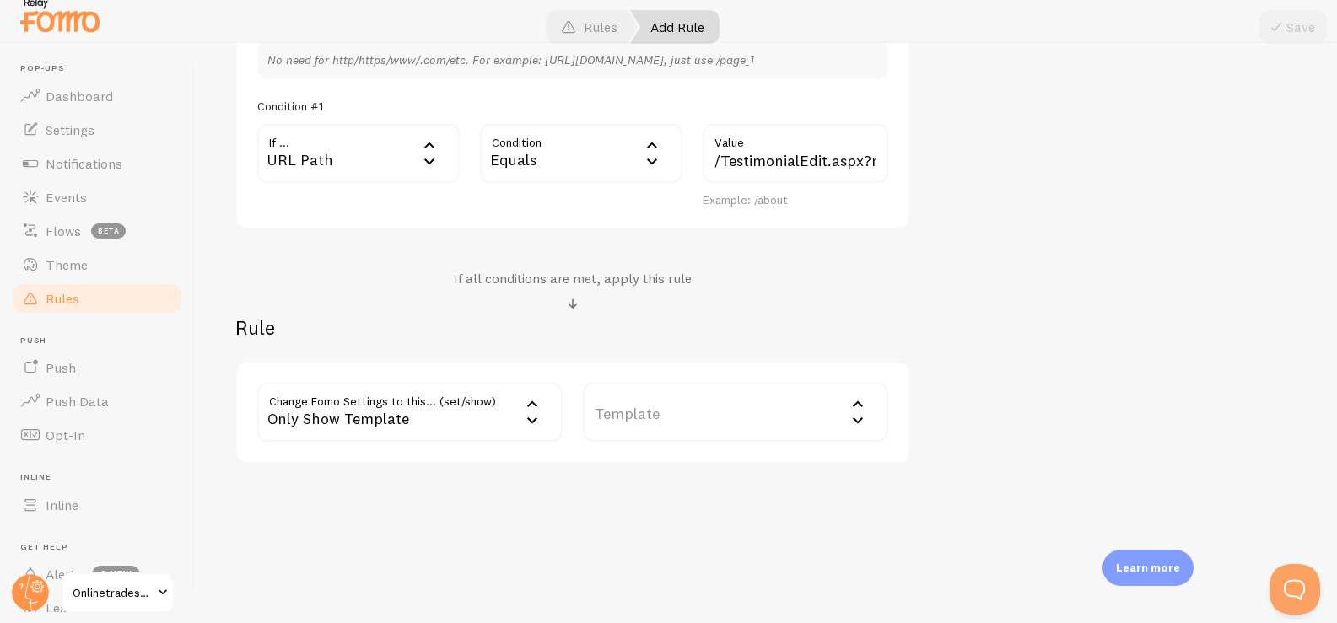
click at [655, 406] on label "Template" at bounding box center [735, 412] width 305 height 59
click at [456, 408] on div "Only Show Template" at bounding box center [409, 412] width 305 height 59
click at [351, 463] on li "Notifications" at bounding box center [410, 467] width 302 height 30
click at [644, 429] on label "Options" at bounding box center [735, 412] width 305 height 59
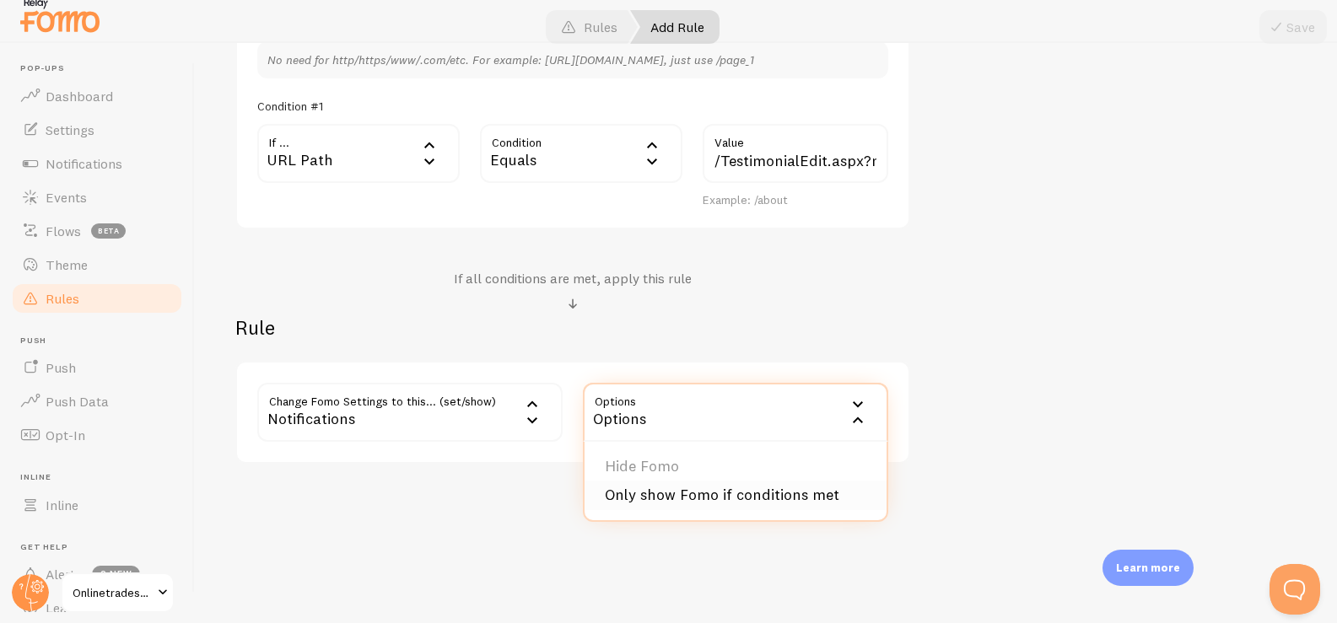
click at [710, 485] on li "Only show Fomo if conditions met" at bounding box center [736, 496] width 302 height 30
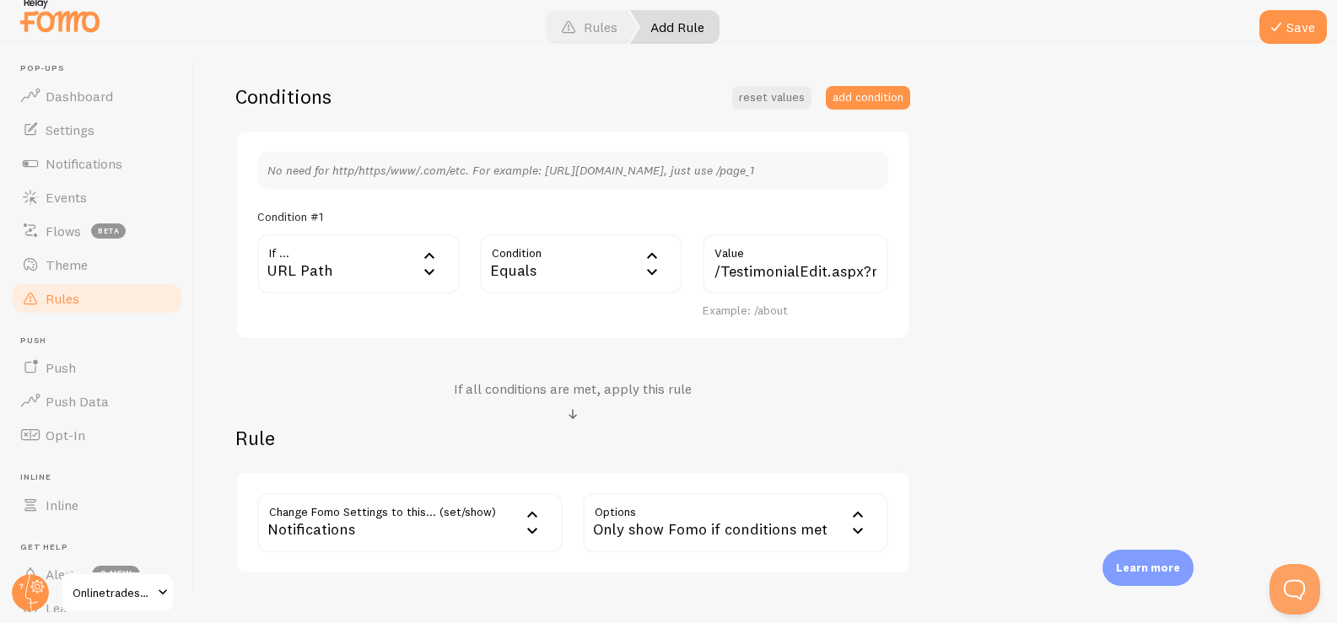
scroll to position [362, 0]
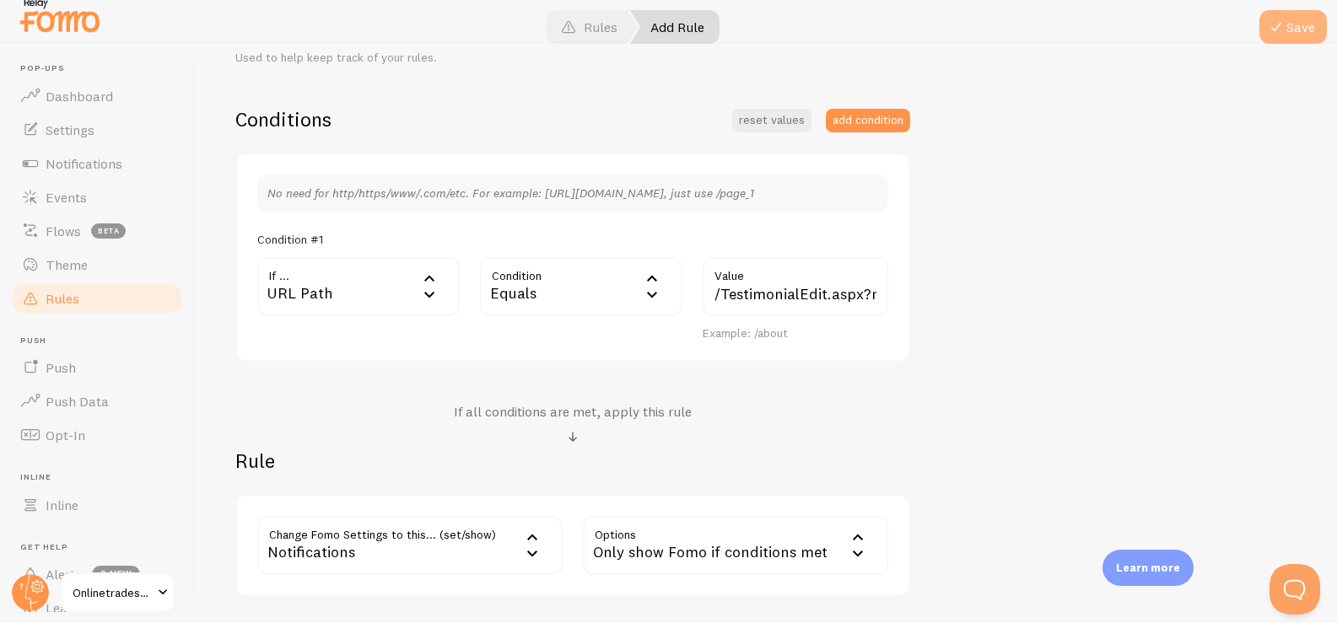
click at [1279, 24] on span at bounding box center [1276, 27] width 20 height 20
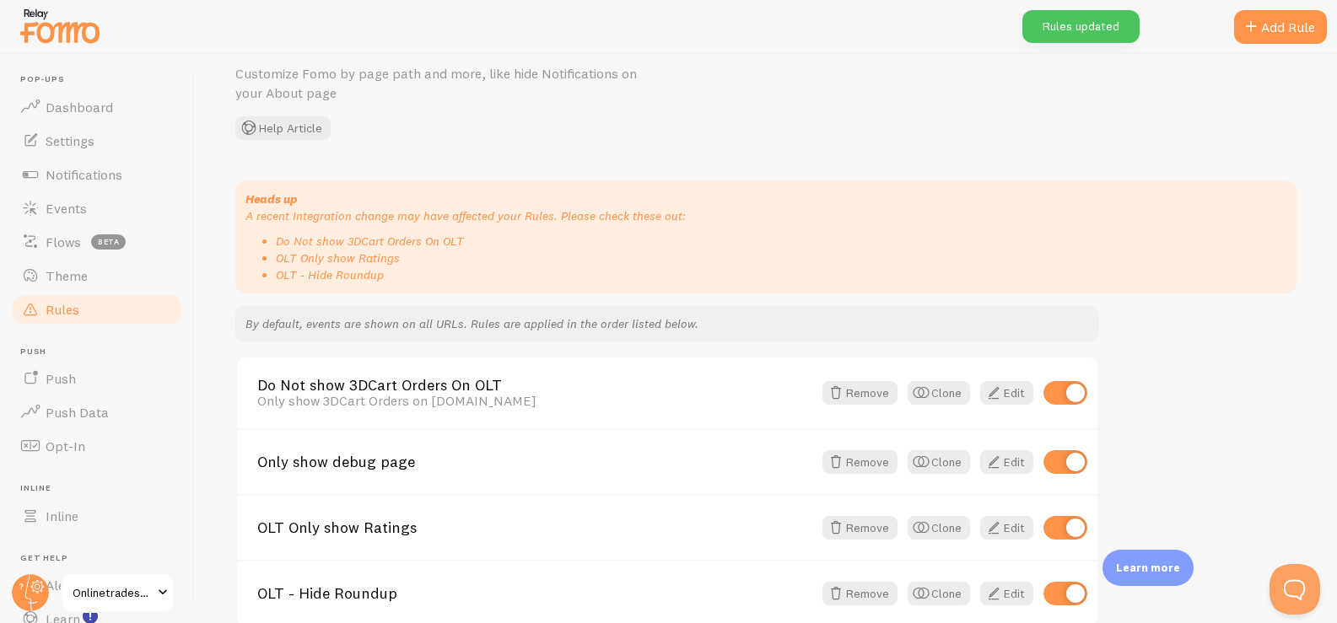
scroll to position [155, 0]
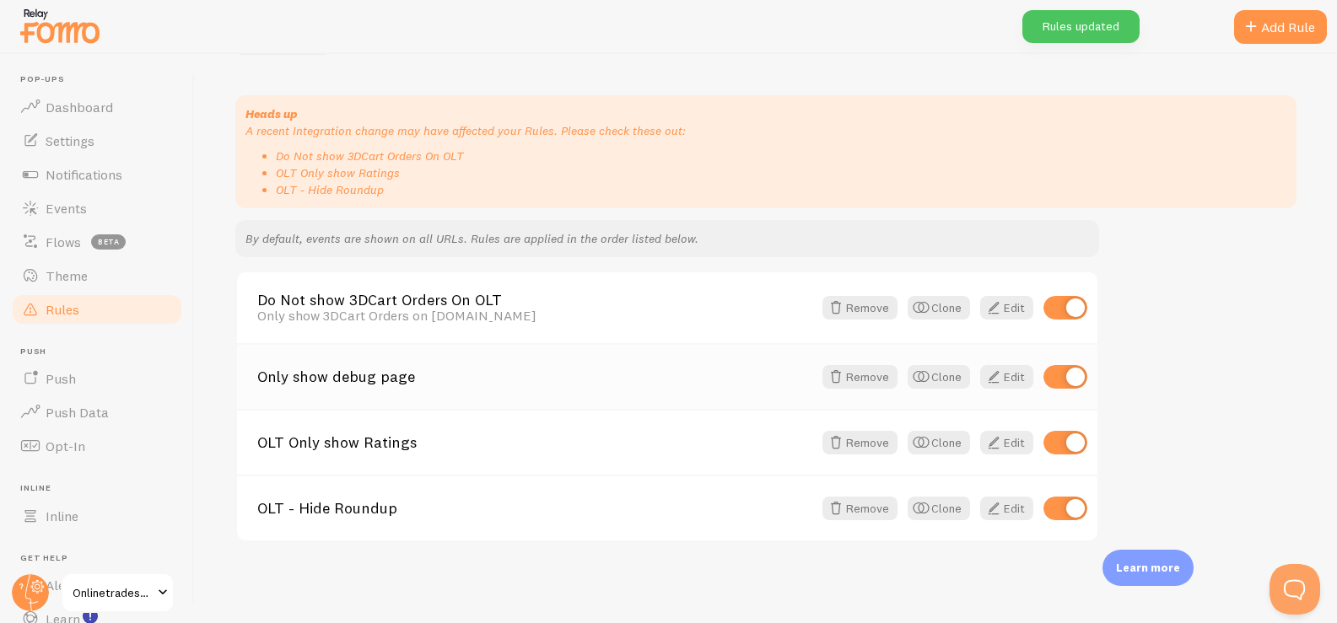
click at [1064, 373] on input "checkbox" at bounding box center [1066, 377] width 44 height 24
click at [1062, 385] on input "checkbox" at bounding box center [1066, 377] width 44 height 24
checkbox input "true"
click at [1071, 305] on input "checkbox" at bounding box center [1066, 308] width 44 height 24
checkbox input "false"
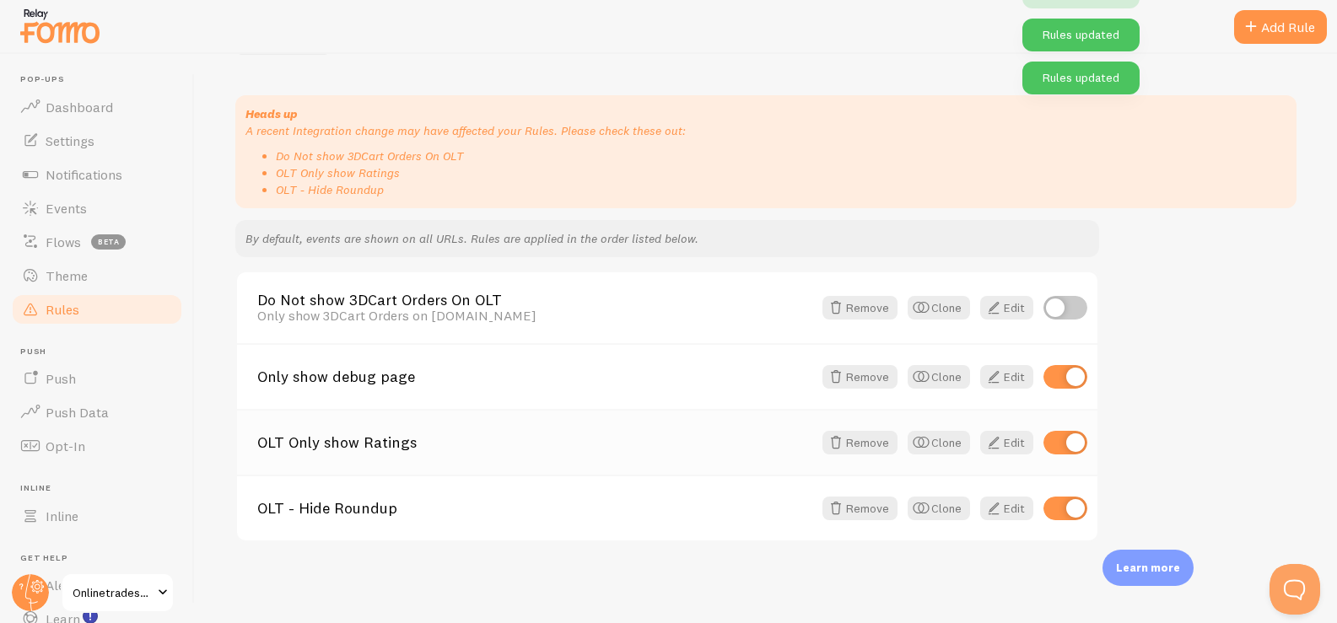
click at [1064, 441] on input "checkbox" at bounding box center [1066, 443] width 44 height 24
checkbox input "false"
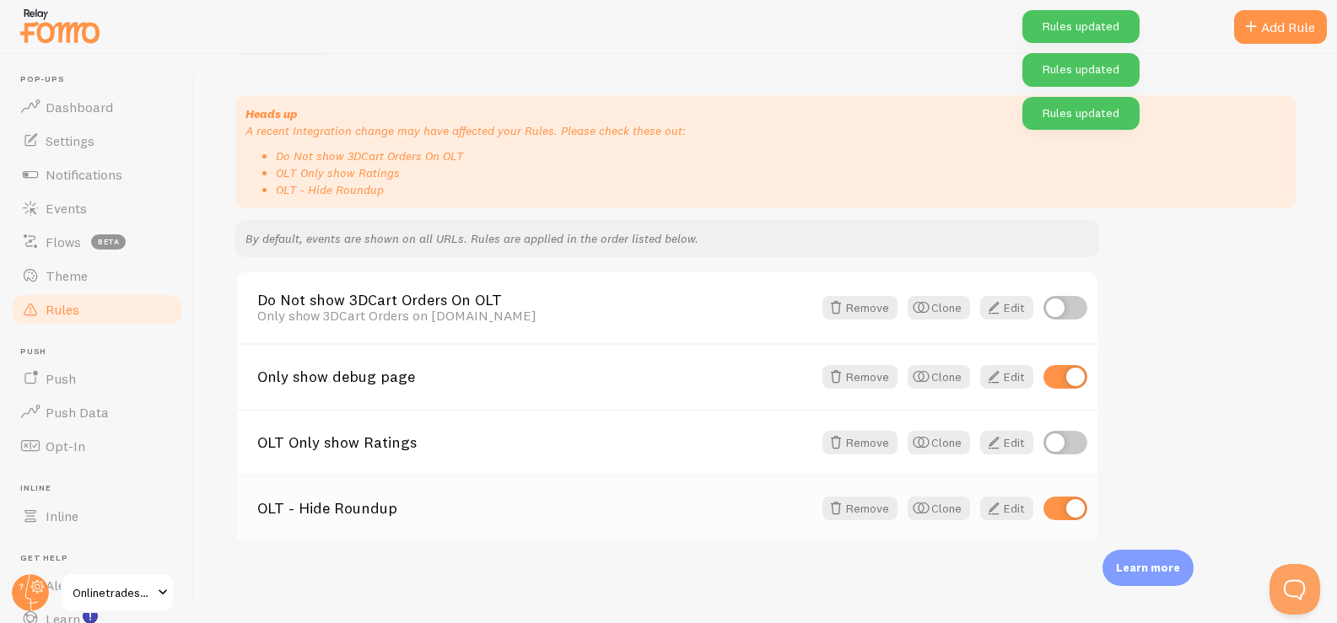
click at [1069, 512] on input "checkbox" at bounding box center [1066, 509] width 44 height 24
checkbox input "false"
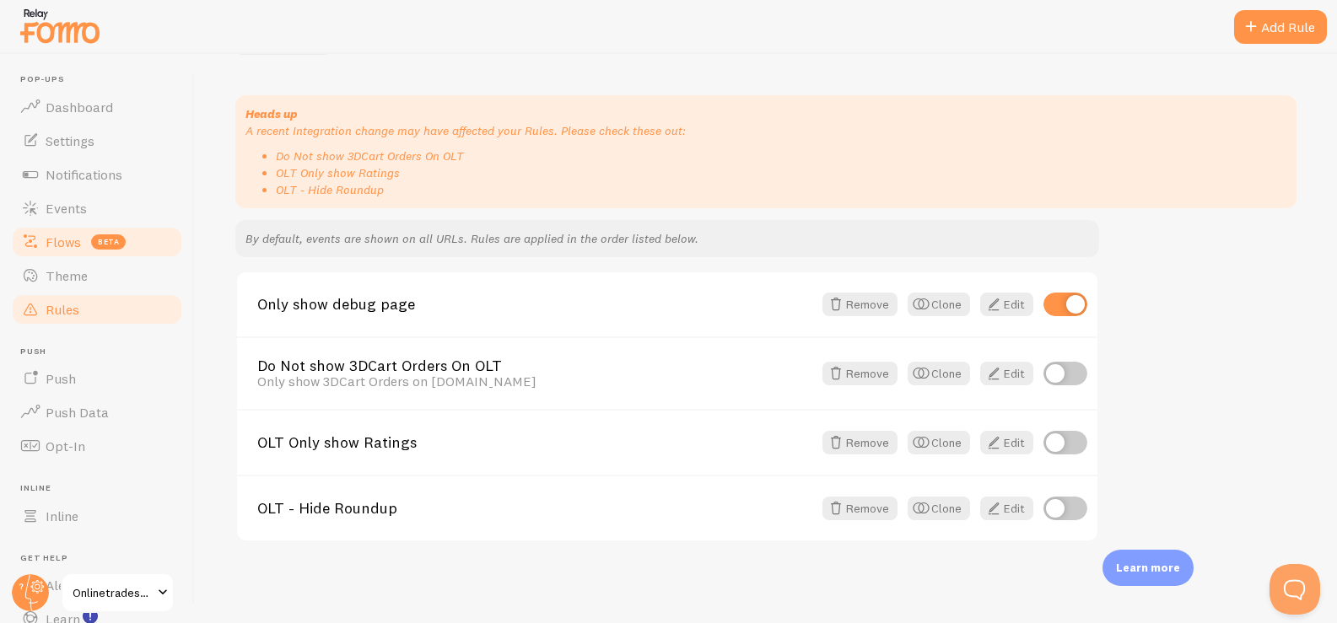
click at [148, 240] on link "Flows beta" at bounding box center [97, 242] width 174 height 34
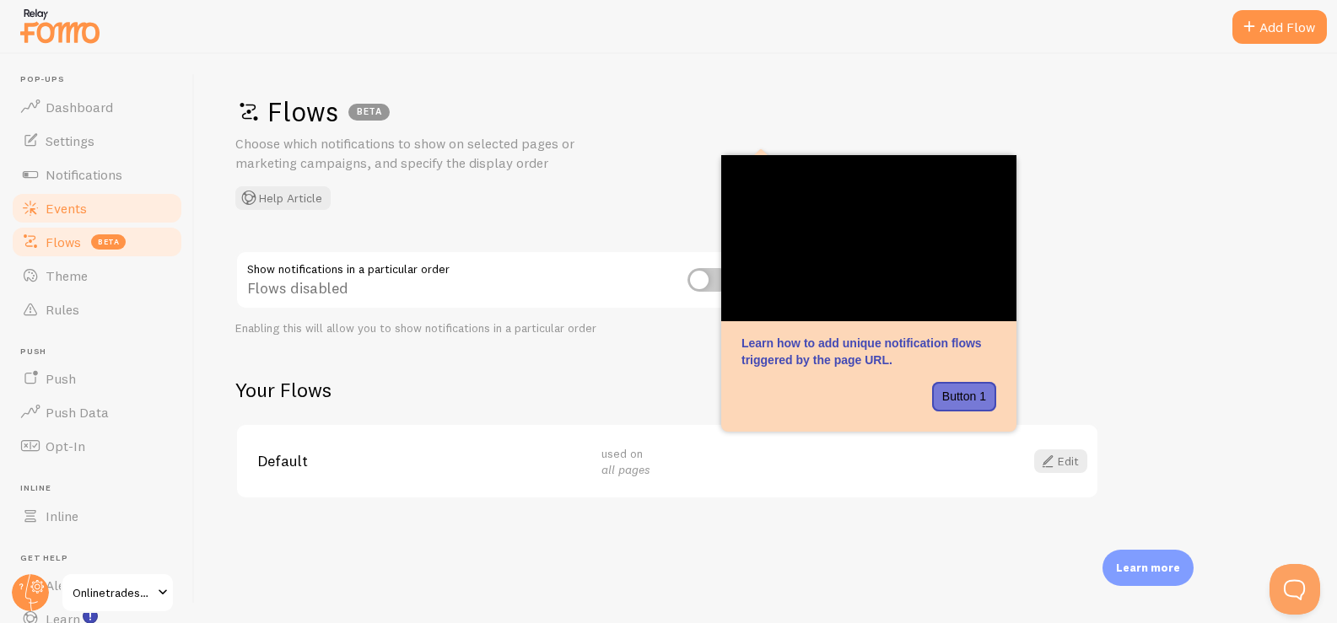
click at [129, 201] on link "Events" at bounding box center [97, 209] width 174 height 34
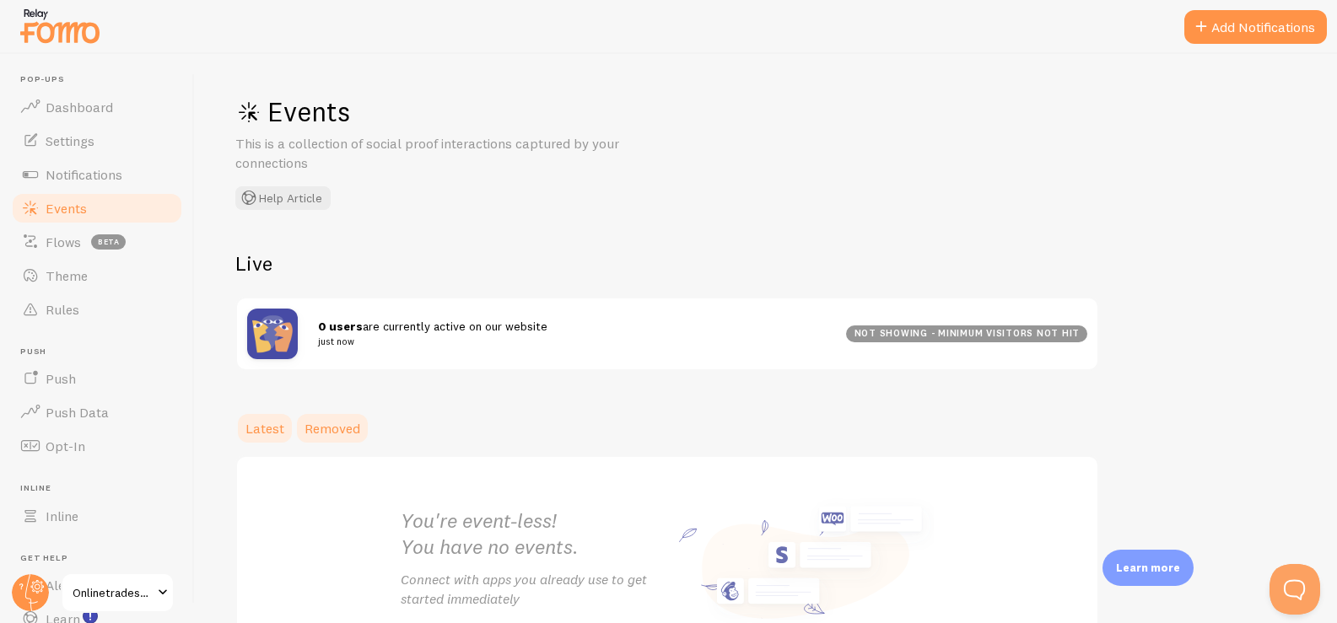
click at [328, 429] on span "Removed" at bounding box center [333, 428] width 56 height 17
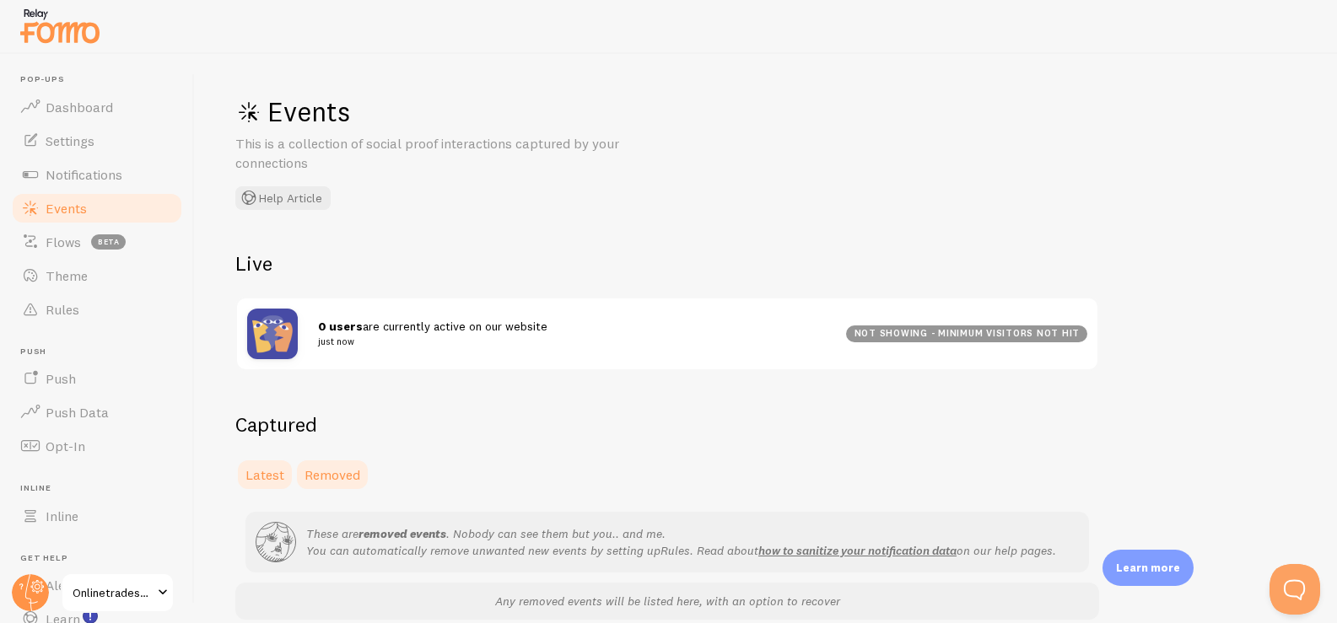
click at [265, 473] on span "Latest" at bounding box center [265, 475] width 39 height 17
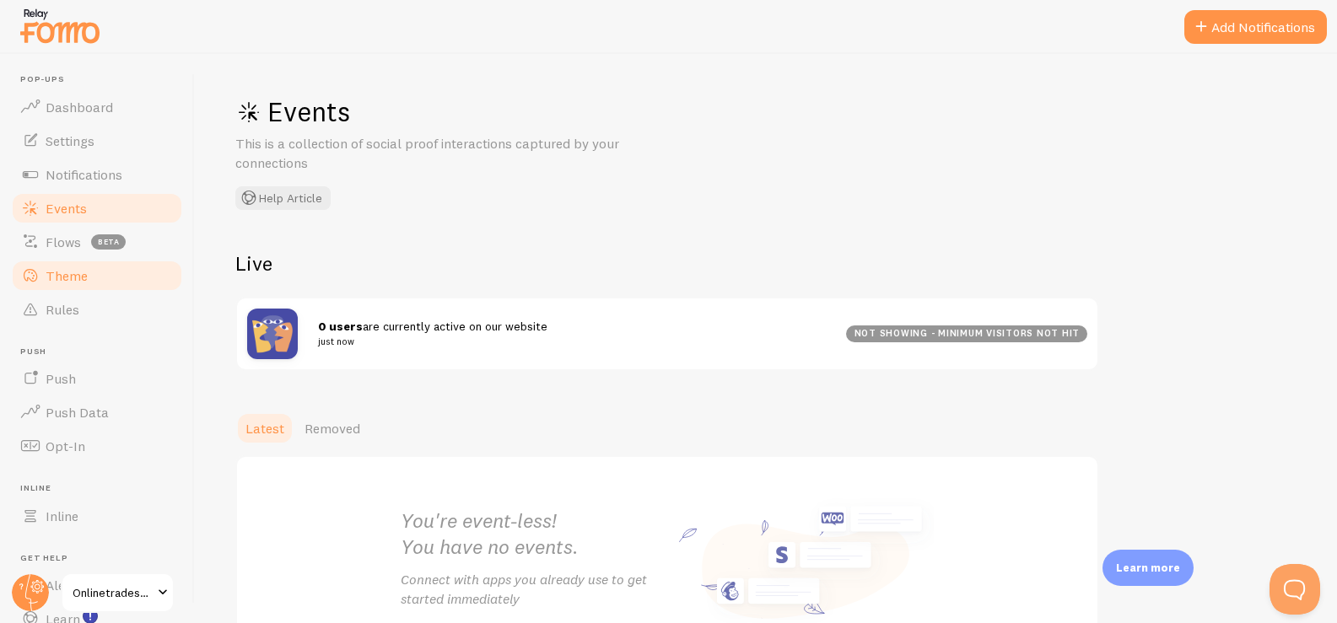
click at [120, 271] on link "Theme" at bounding box center [97, 276] width 174 height 34
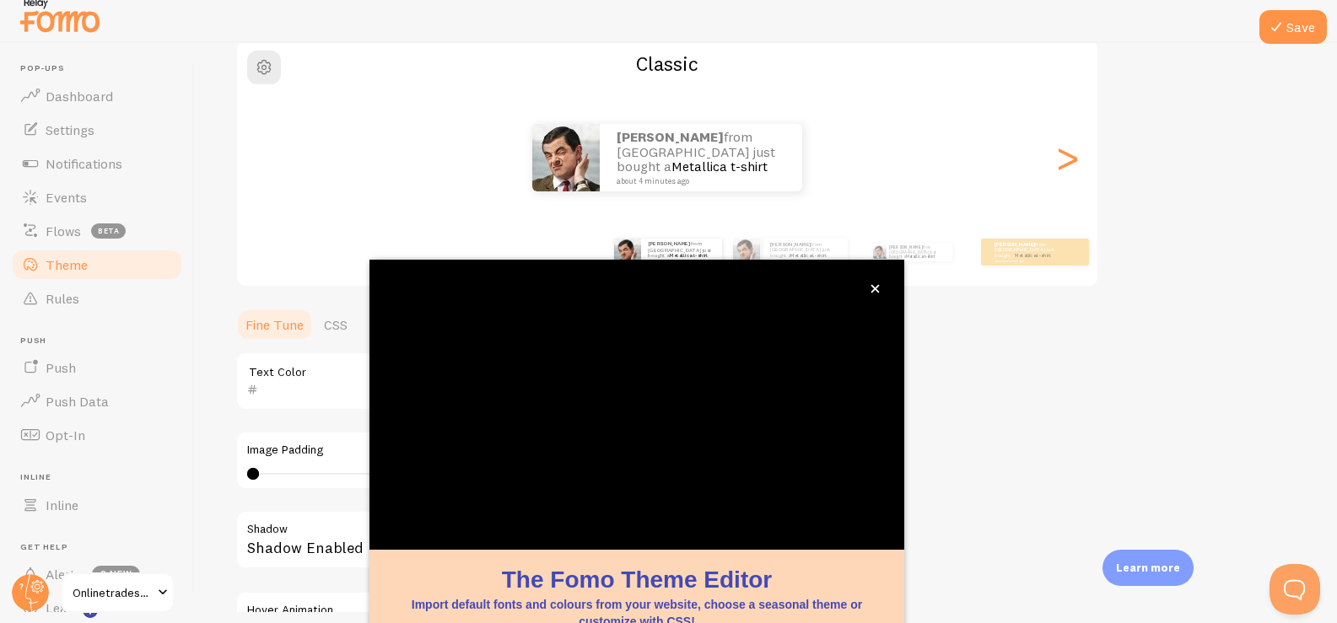
scroll to position [141, 0]
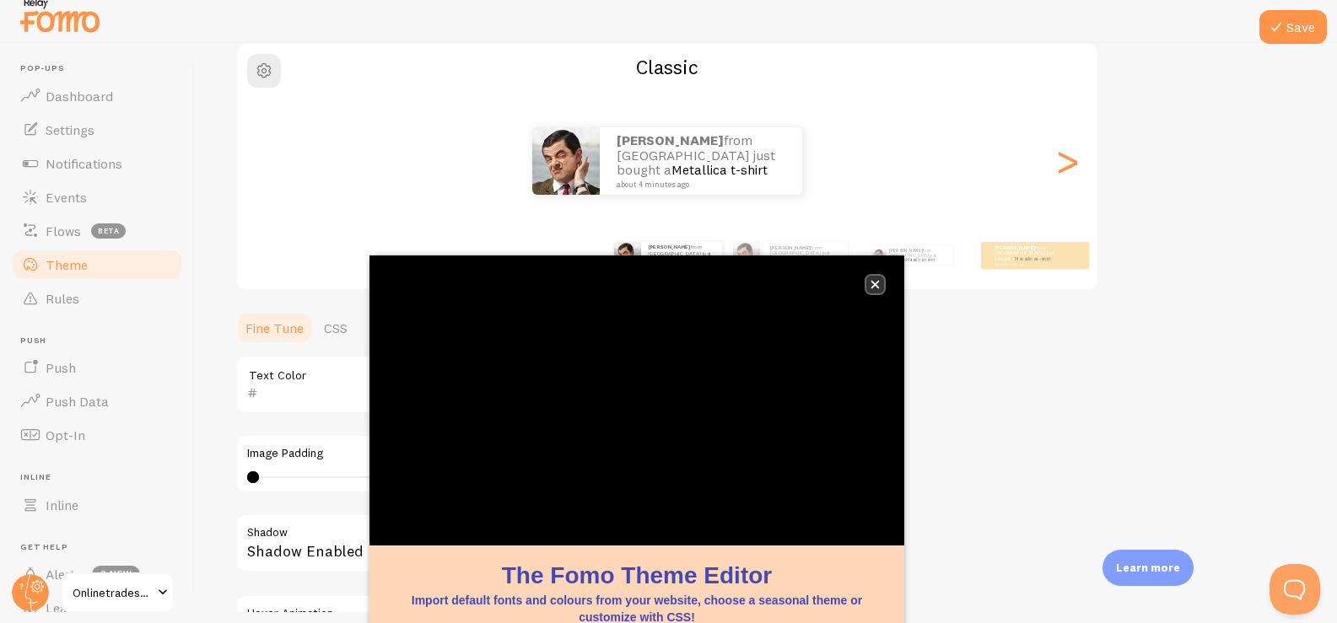
click at [877, 278] on button "close," at bounding box center [875, 285] width 18 height 18
click at [877, 283] on icon "close," at bounding box center [876, 285] width 8 height 8
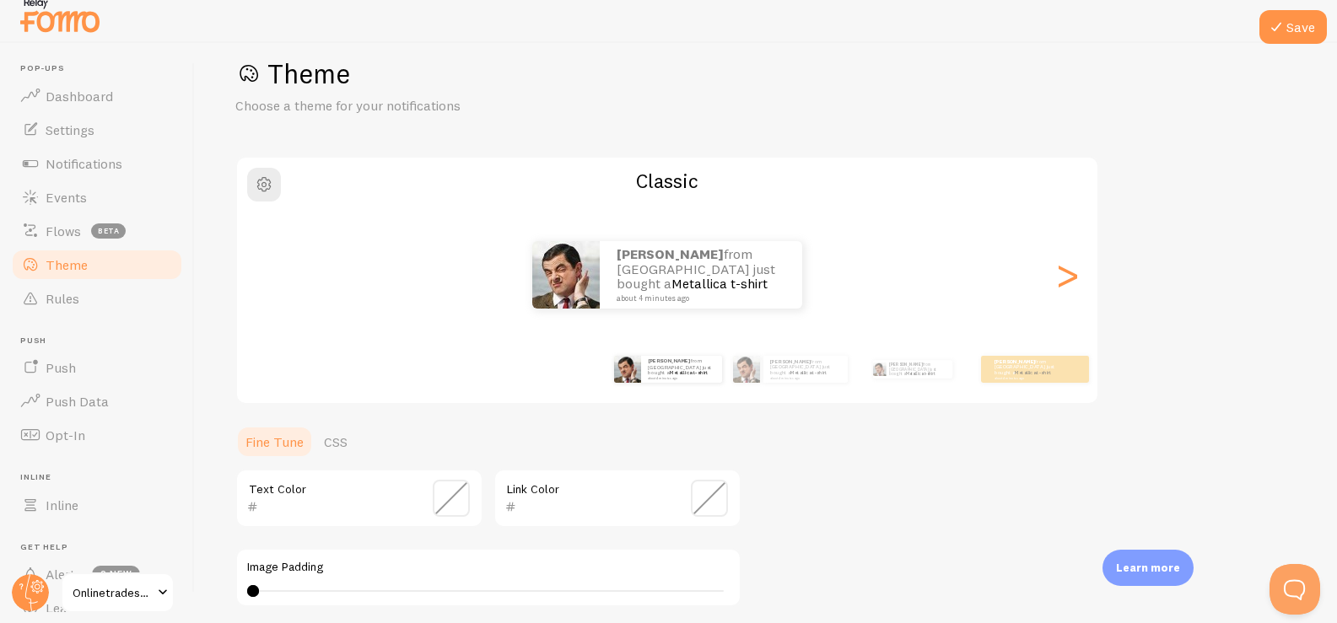
scroll to position [26, 0]
click at [268, 176] on span "button" at bounding box center [264, 185] width 20 height 20
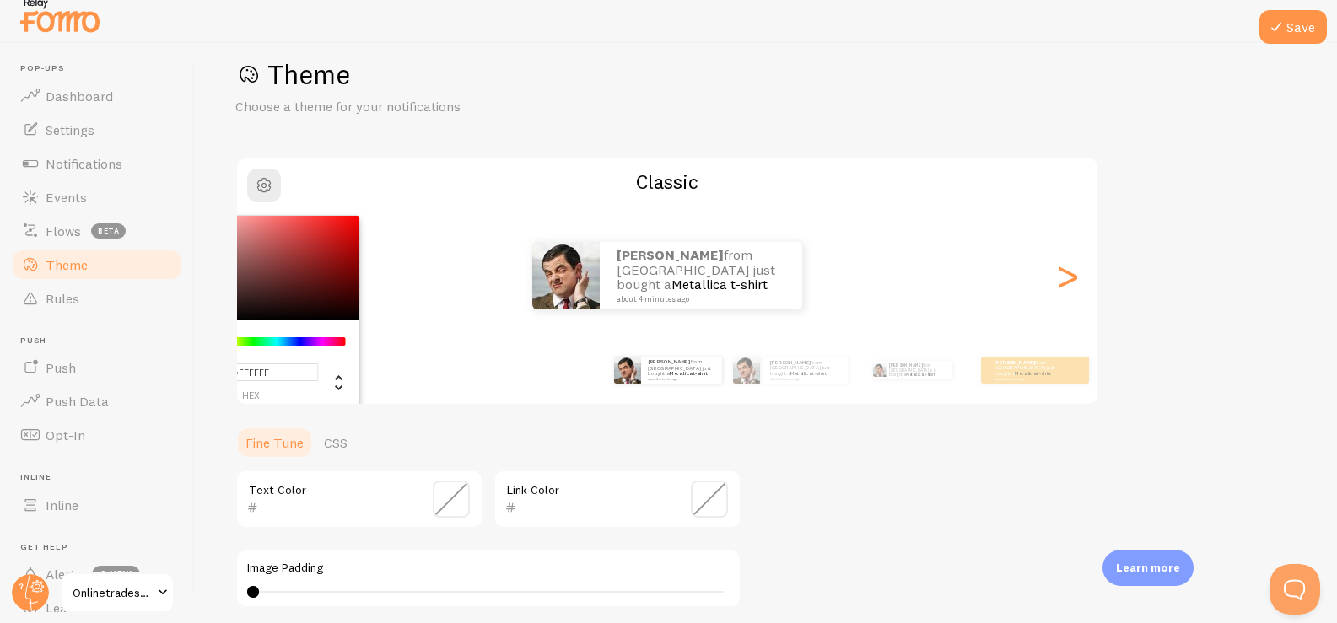
click at [879, 462] on div "Theme Choose a theme for your notifications #FFFFFF hex 255 r 255 g 255 b 0 h 0…" at bounding box center [765, 457] width 1061 height 801
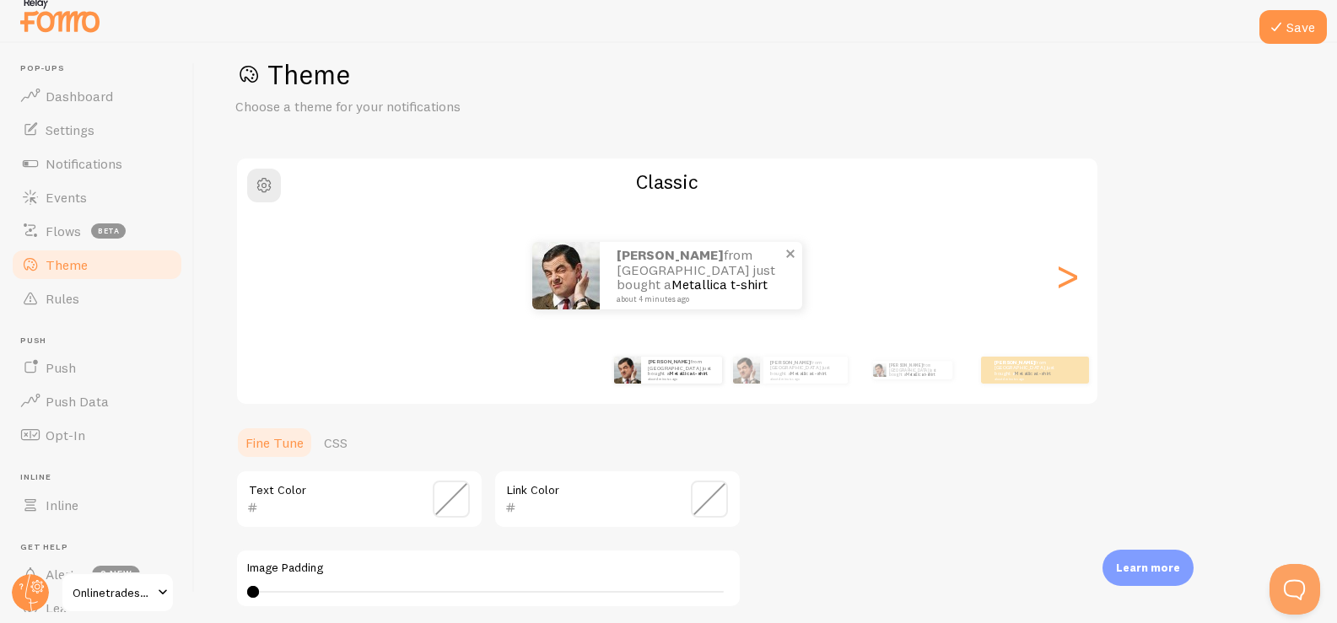
click at [571, 278] on img at bounding box center [565, 275] width 67 height 67
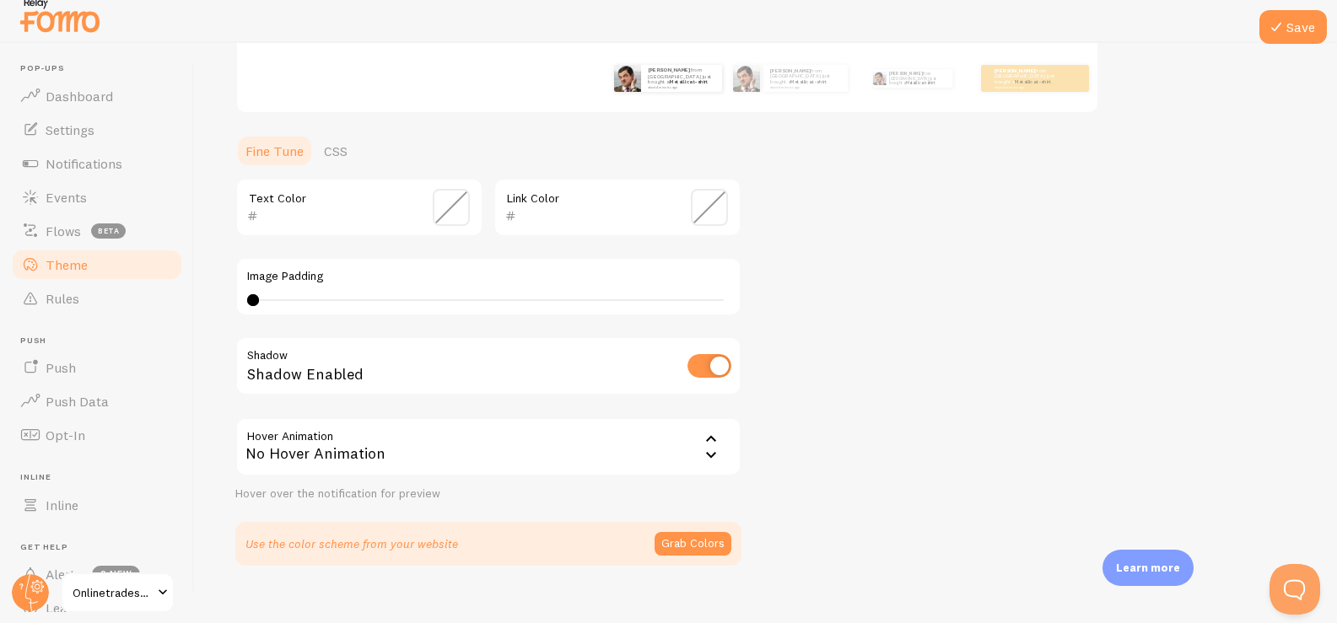
scroll to position [333, 0]
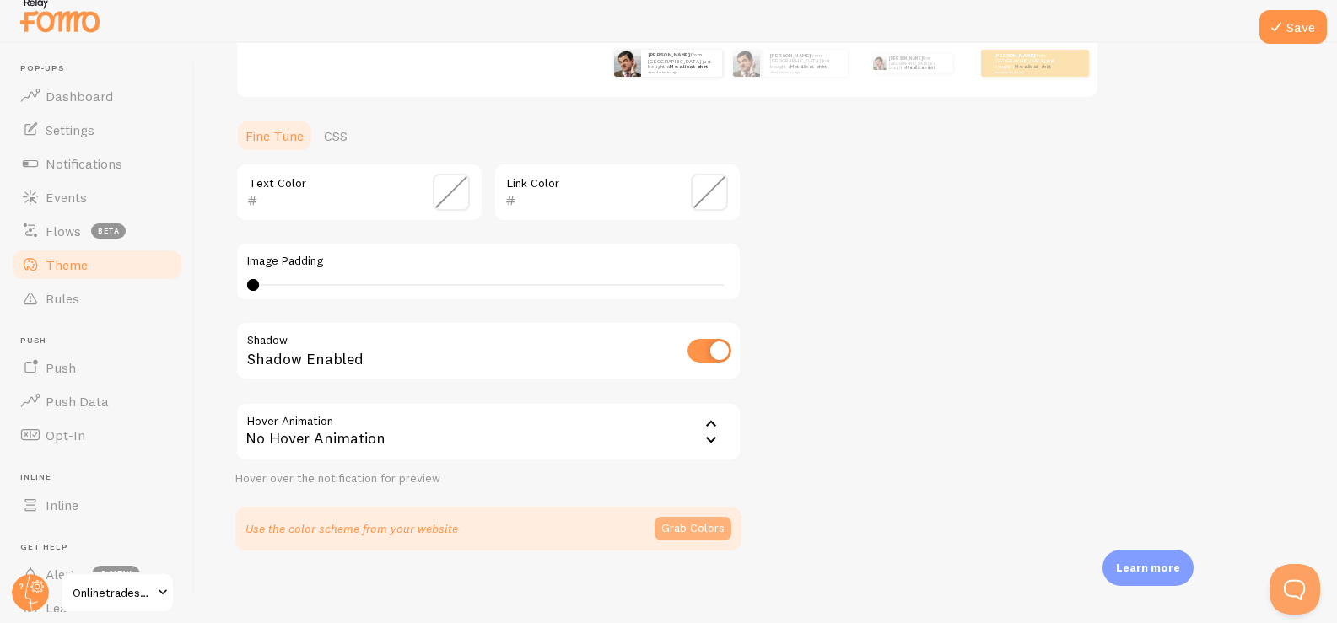
click at [681, 526] on button "Grab Colors" at bounding box center [693, 529] width 77 height 24
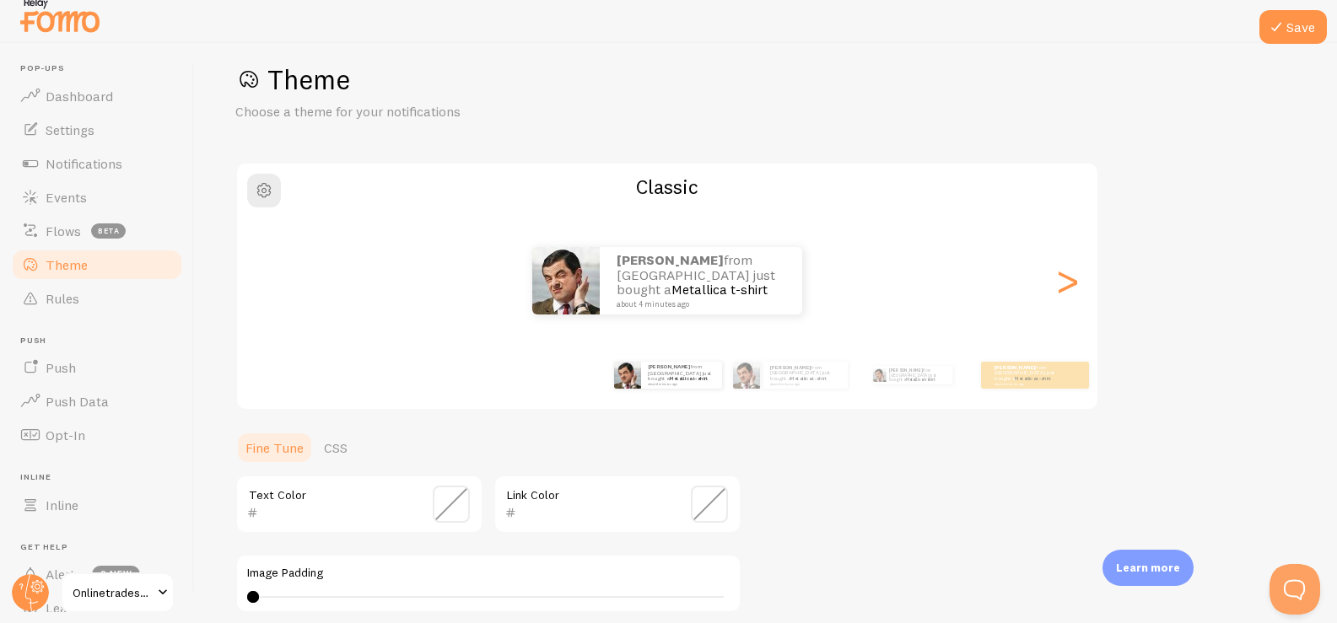
scroll to position [20, 0]
click at [102, 186] on link "Events" at bounding box center [97, 198] width 174 height 34
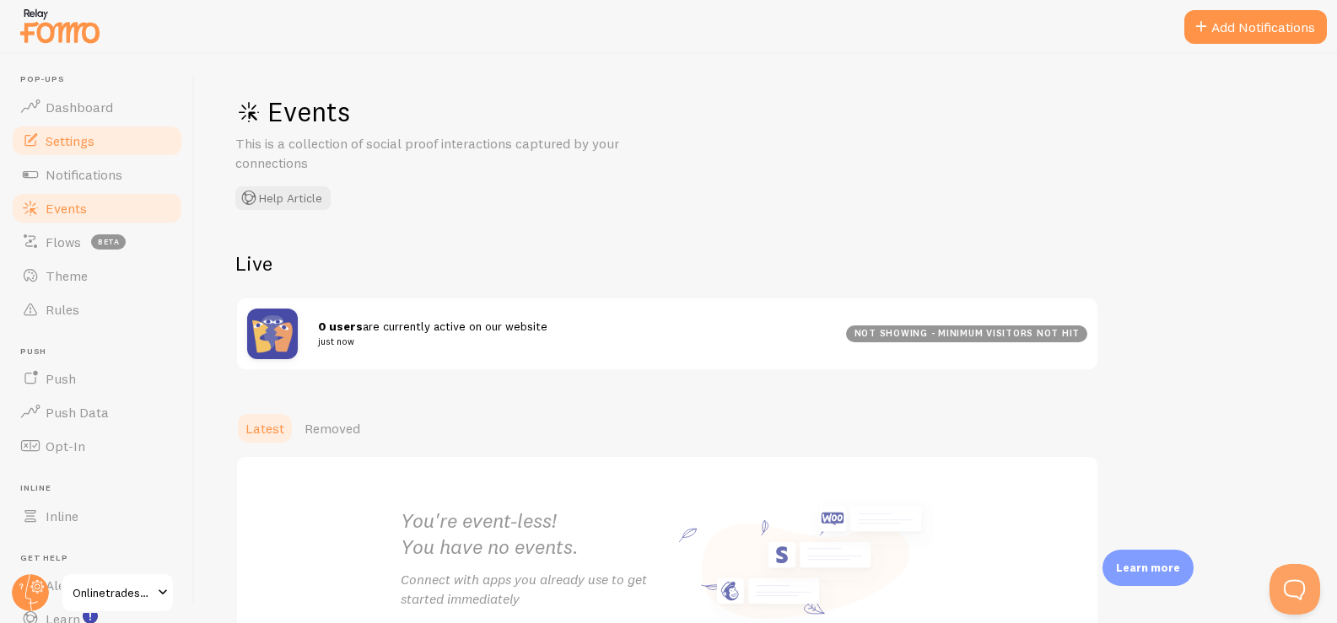
click at [101, 149] on link "Settings" at bounding box center [97, 141] width 174 height 34
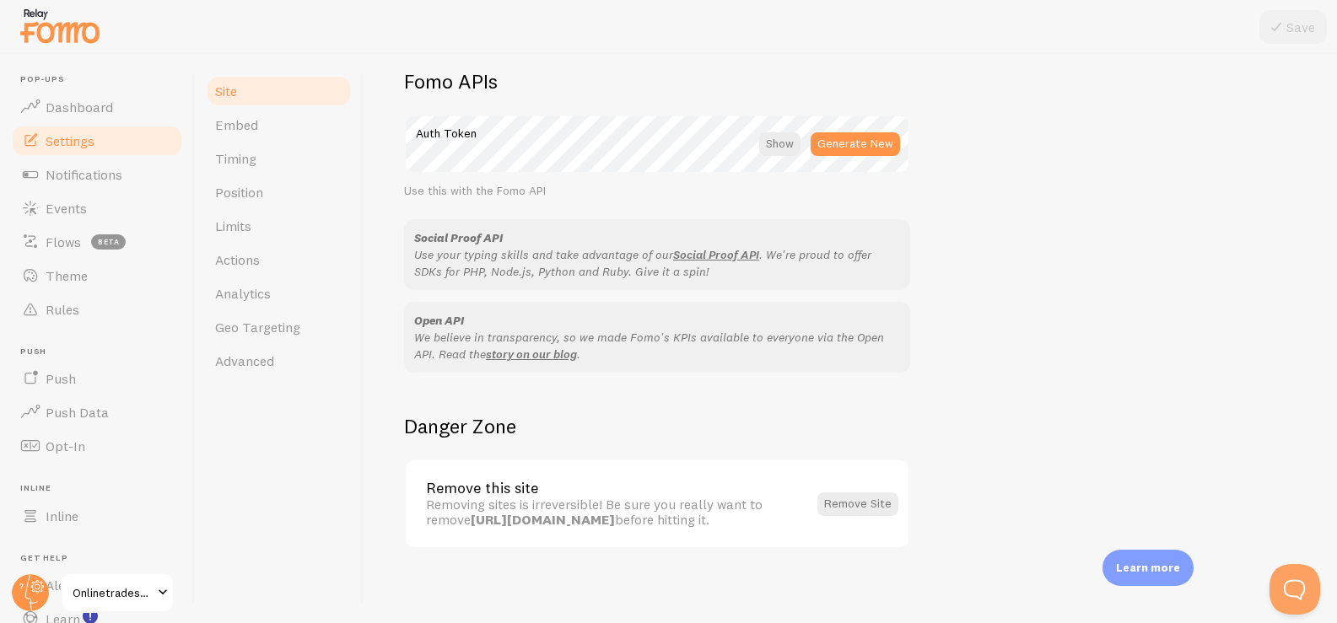
scroll to position [969, 0]
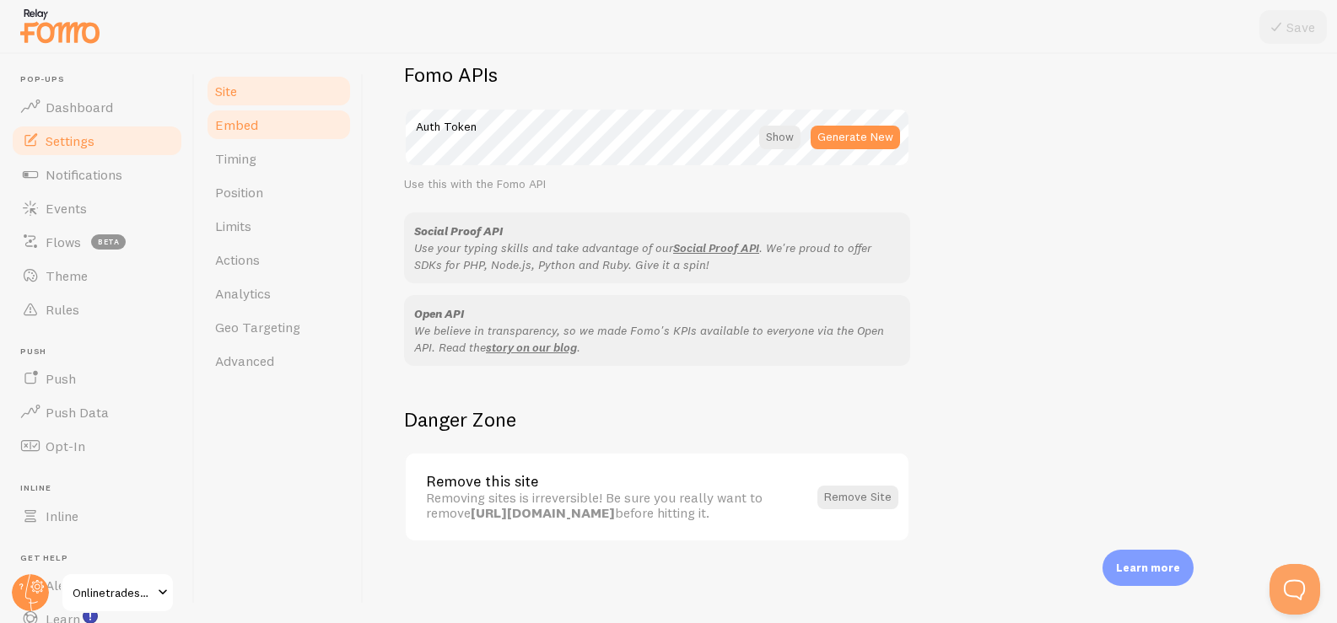
click at [274, 126] on link "Embed" at bounding box center [279, 125] width 148 height 34
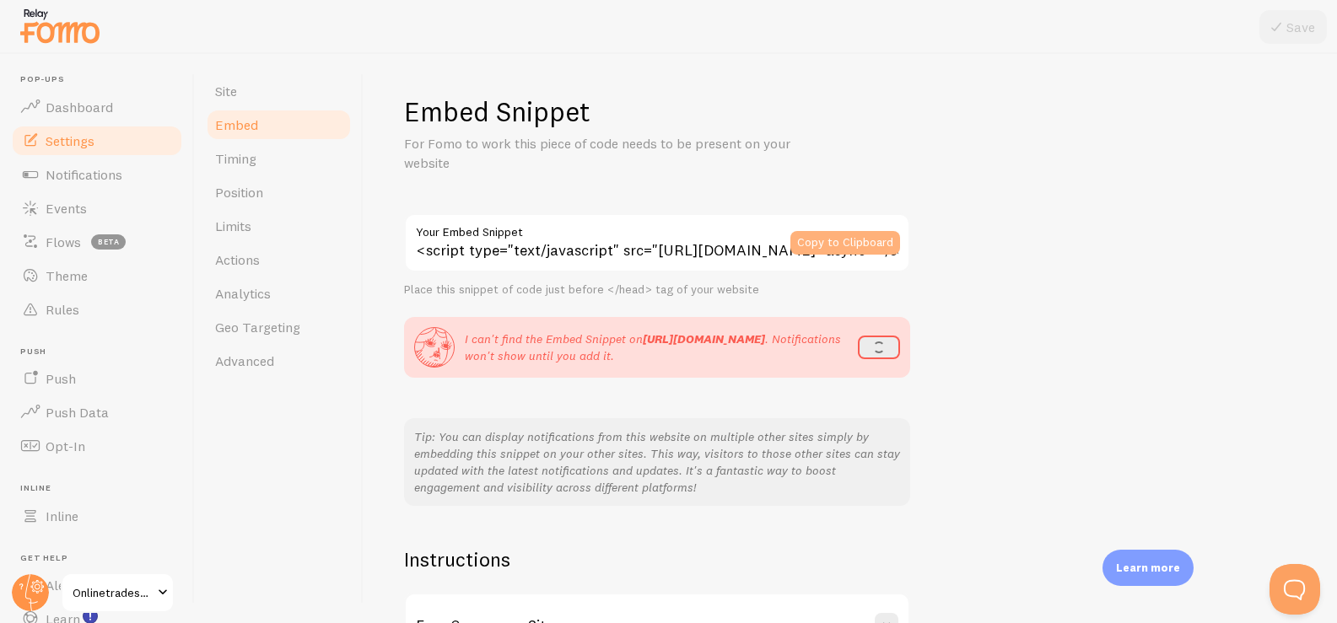
click at [853, 246] on button "Copy to Clipboard" at bounding box center [846, 243] width 110 height 24
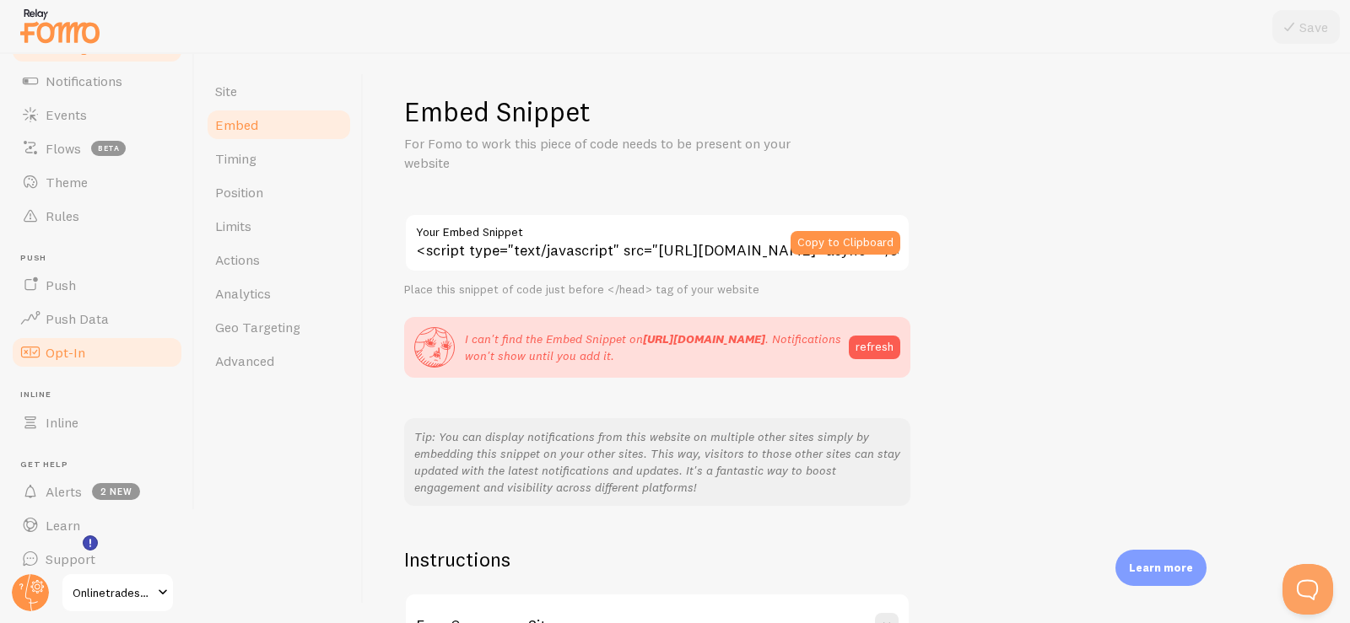
scroll to position [107, 0]
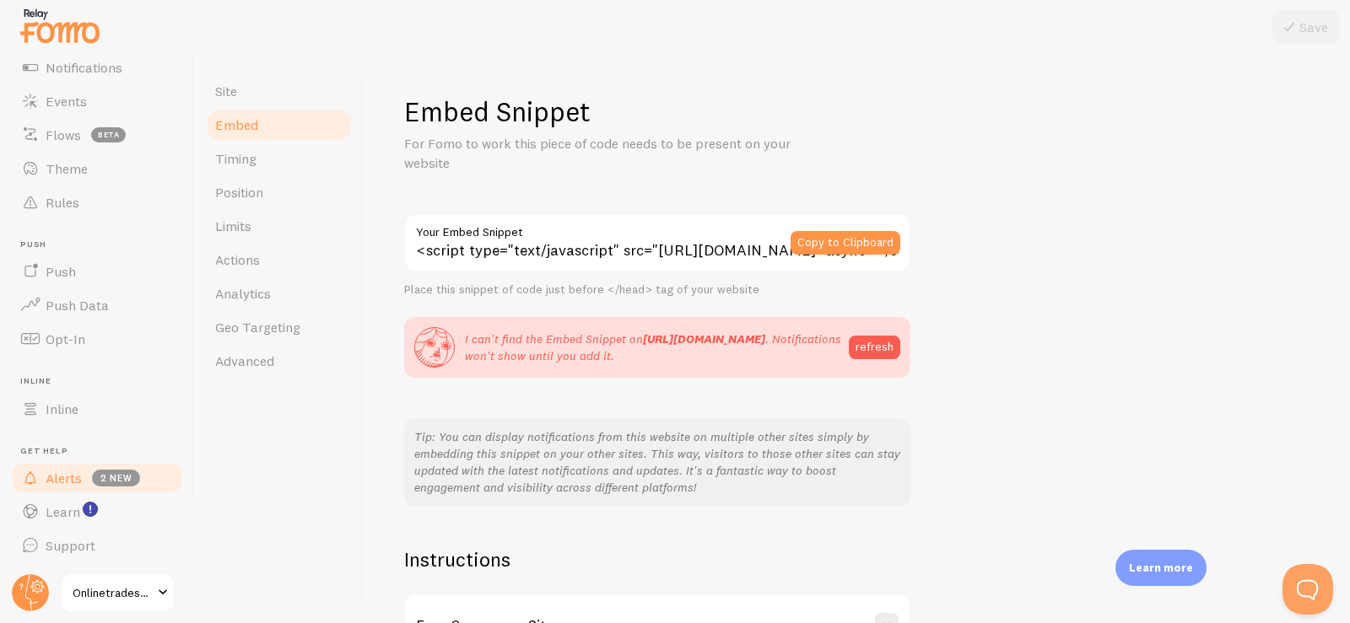
click at [150, 487] on link "Alerts 2 new" at bounding box center [97, 479] width 174 height 34
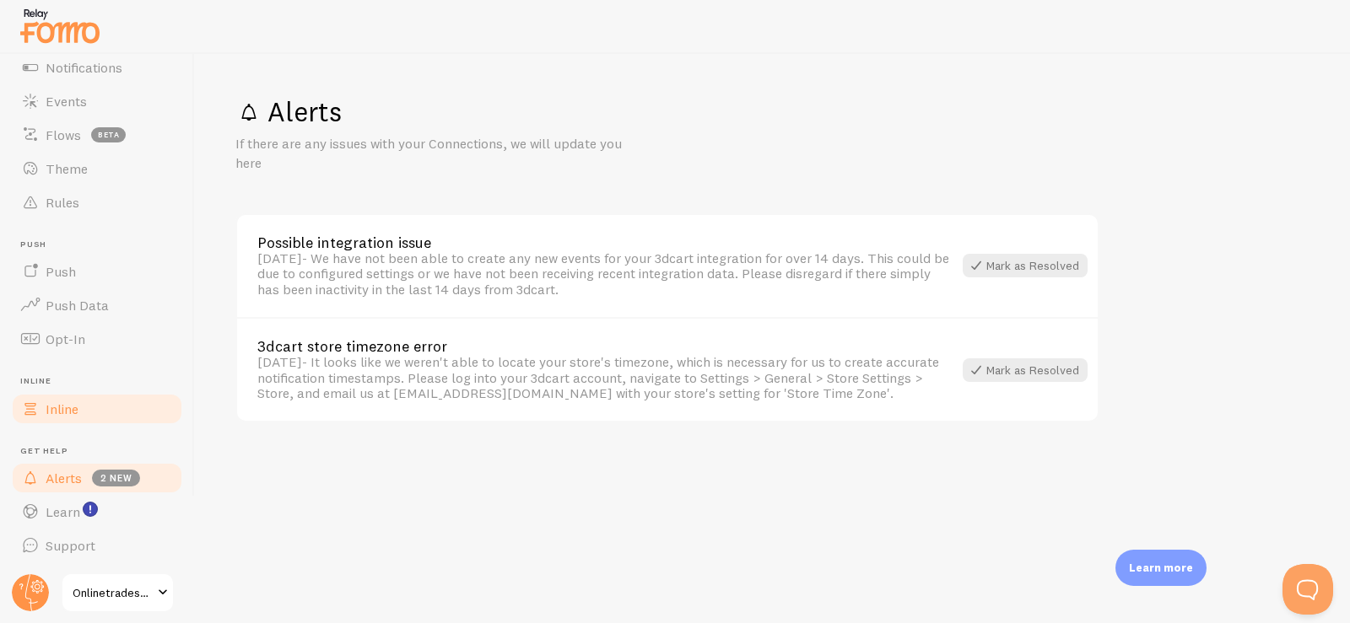
click at [74, 394] on link "Inline" at bounding box center [97, 409] width 174 height 34
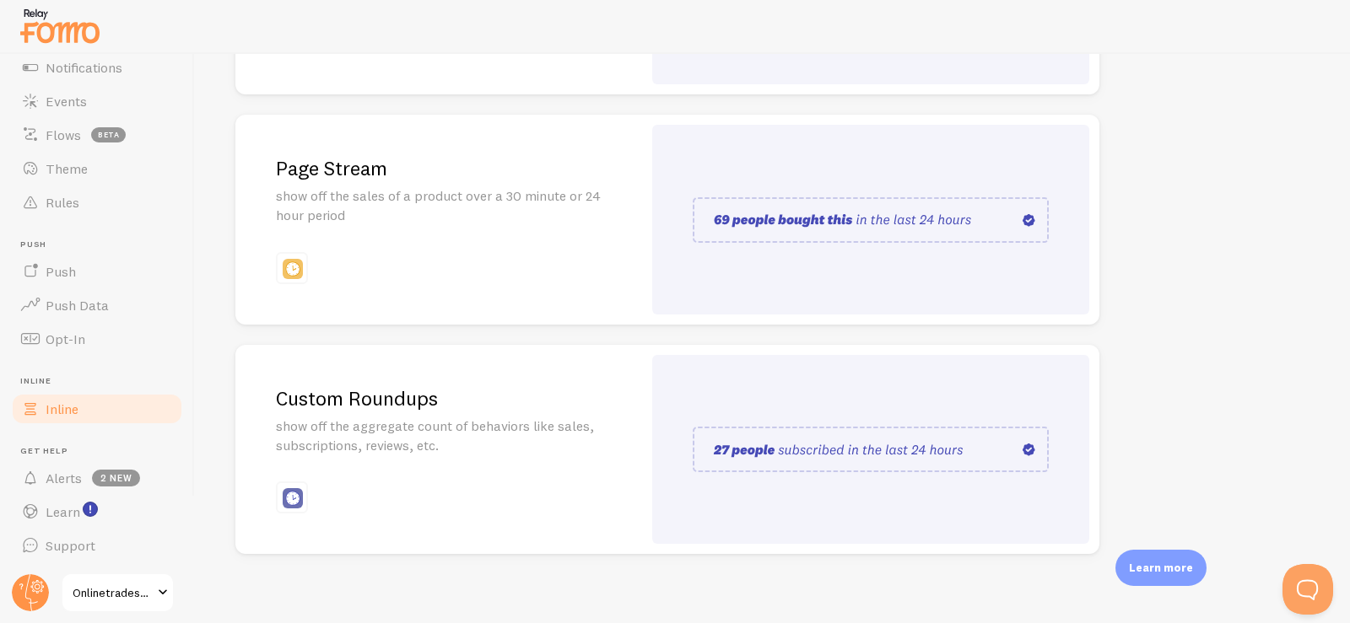
scroll to position [397, 0]
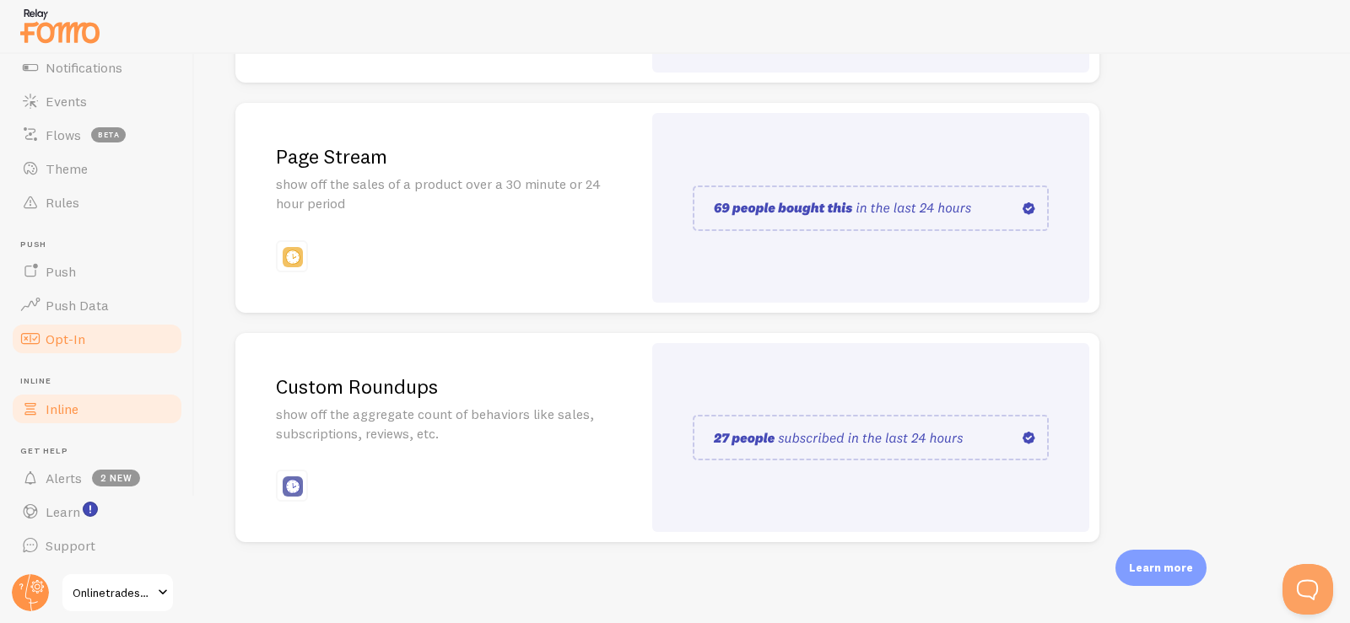
click at [94, 331] on link "Opt-In" at bounding box center [97, 339] width 174 height 34
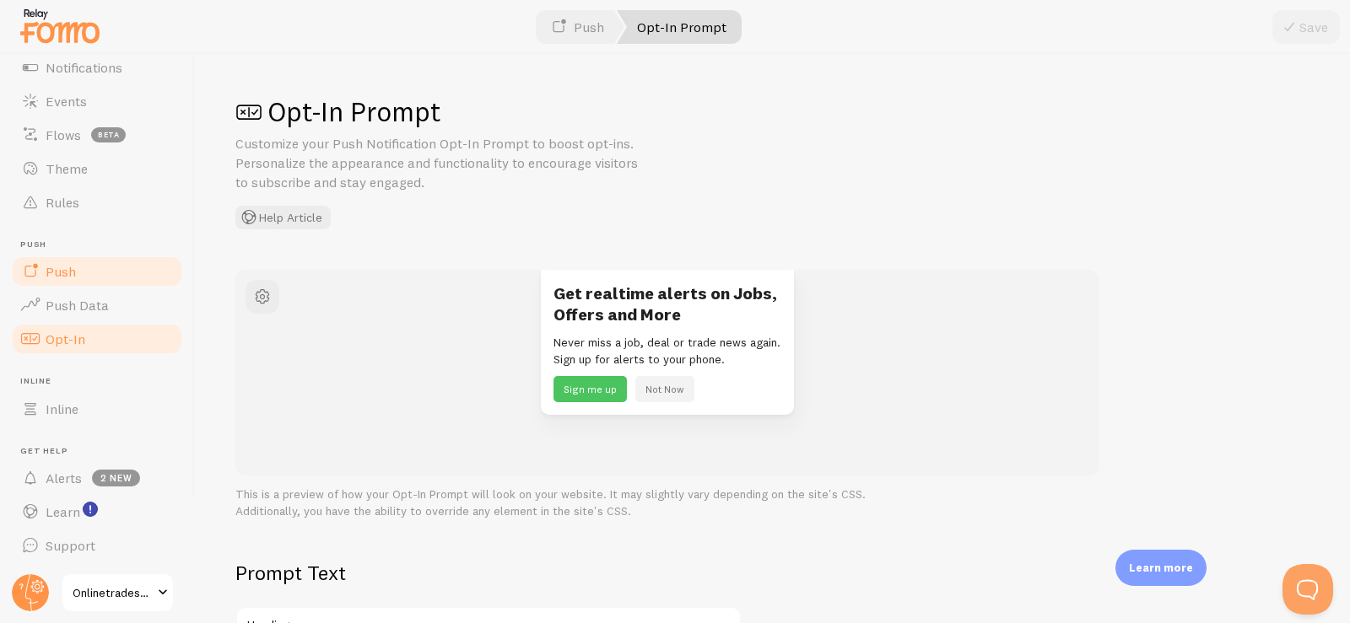
click at [100, 278] on link "Push" at bounding box center [97, 272] width 174 height 34
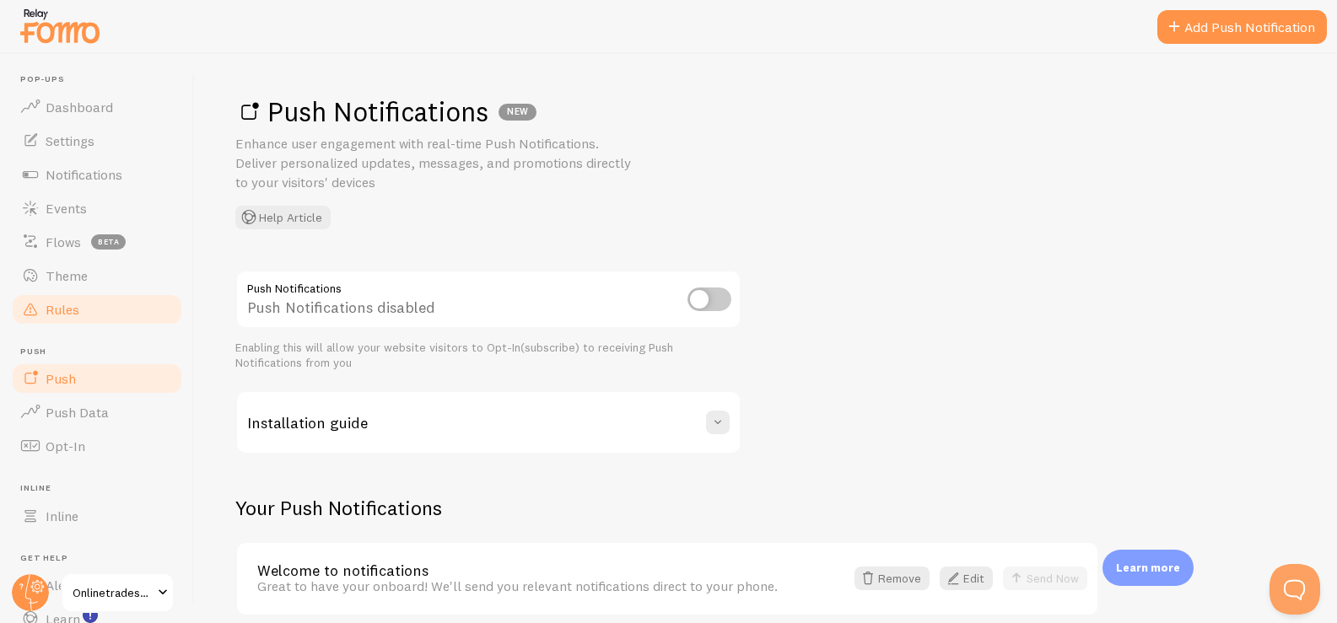
click at [88, 306] on link "Rules" at bounding box center [97, 310] width 174 height 34
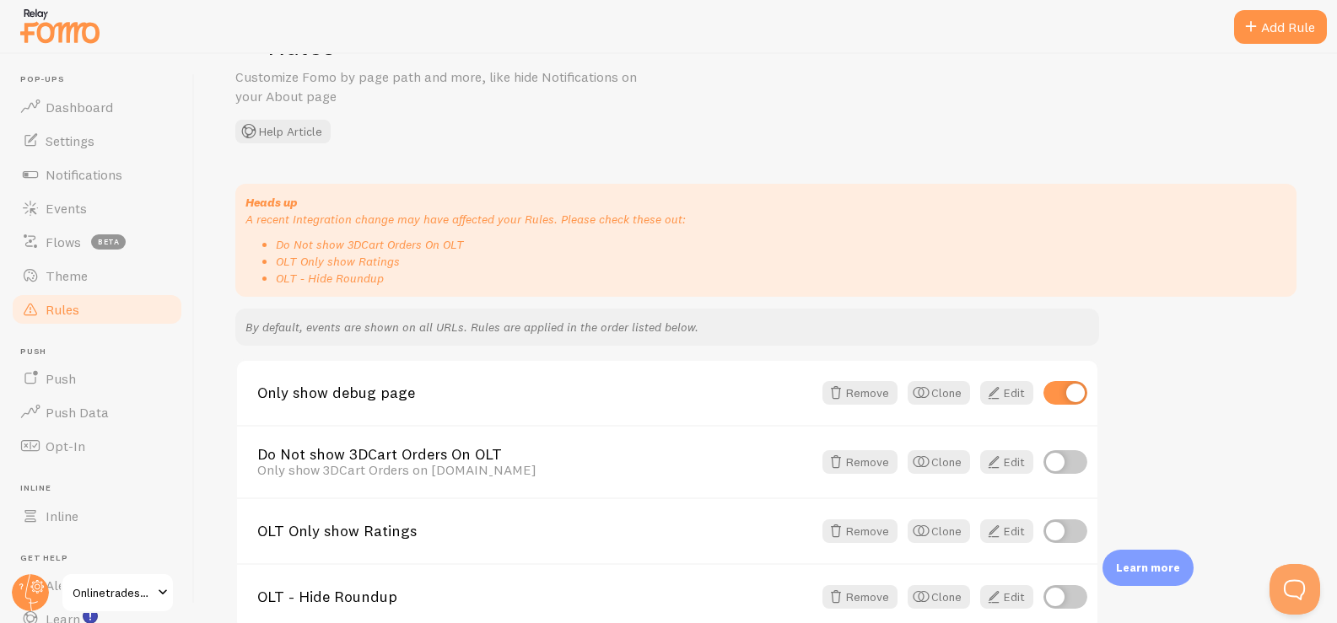
scroll to position [155, 0]
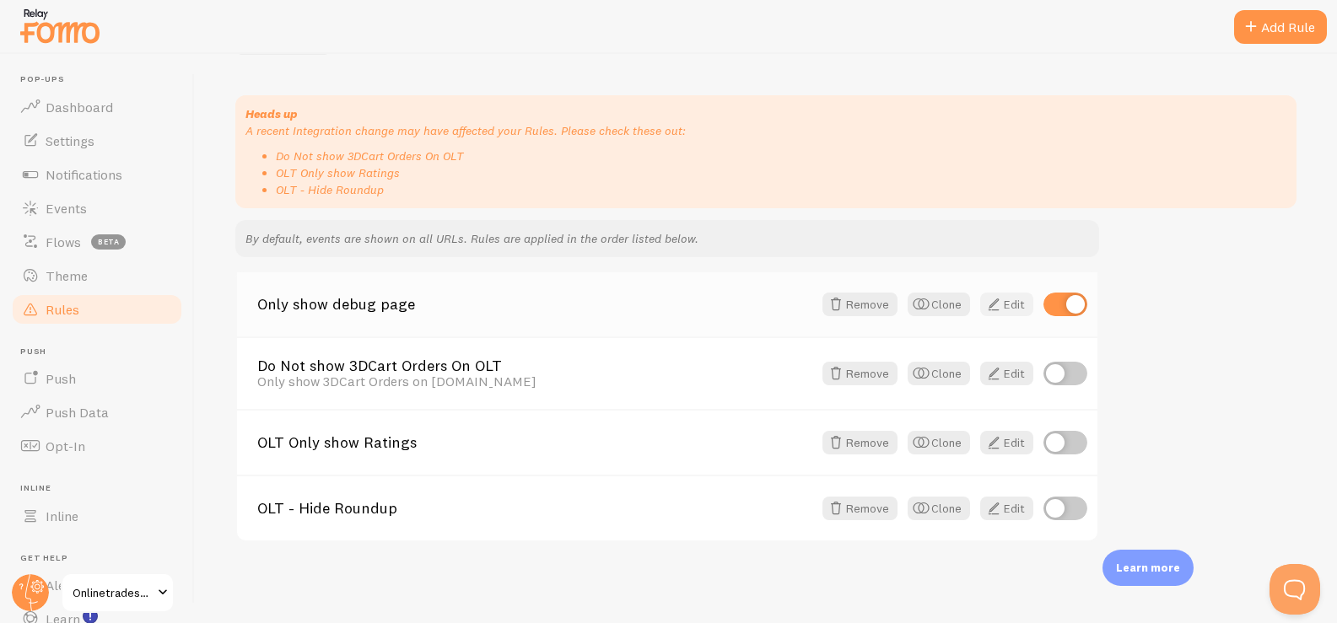
click at [1003, 305] on link "Edit" at bounding box center [1006, 305] width 53 height 24
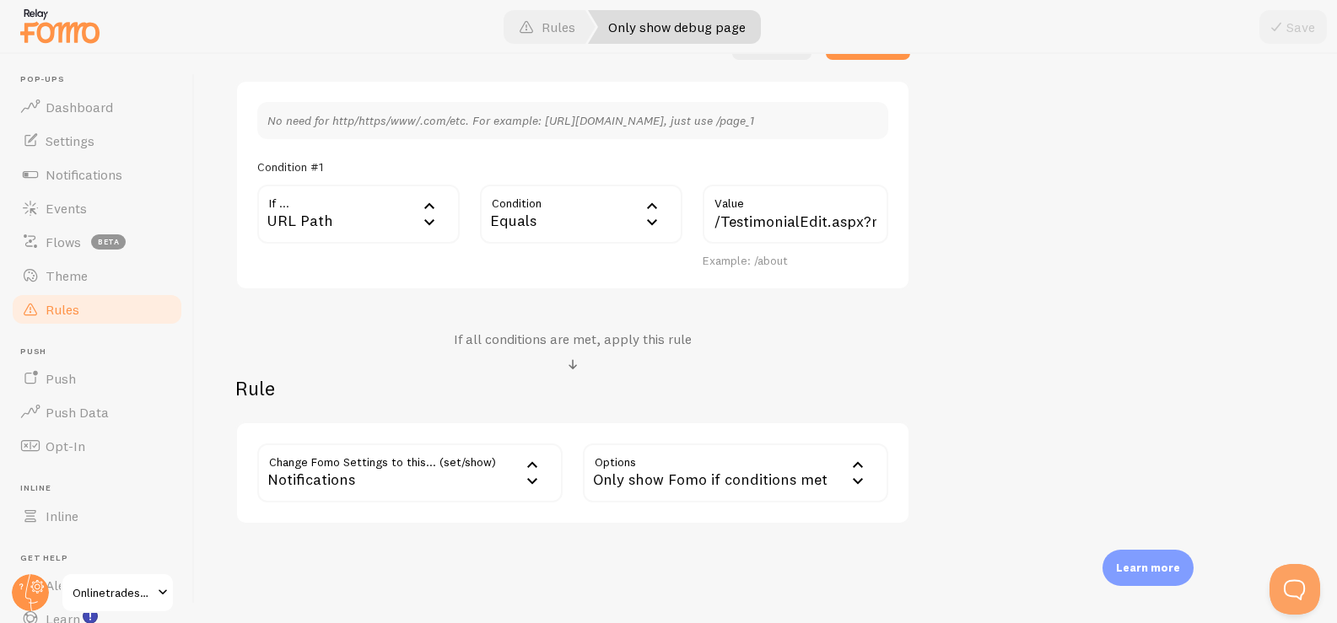
scroll to position [446, 0]
click at [600, 216] on div "Equals" at bounding box center [581, 213] width 202 height 59
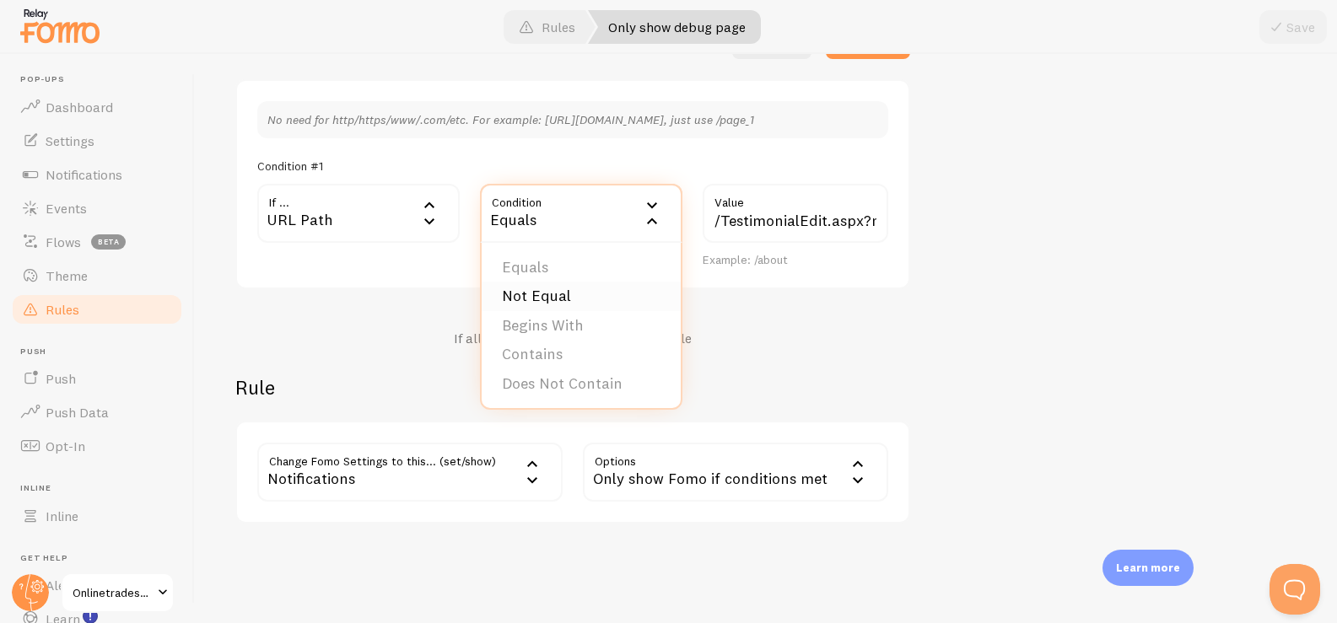
click at [558, 297] on li "Not Equal" at bounding box center [581, 297] width 199 height 30
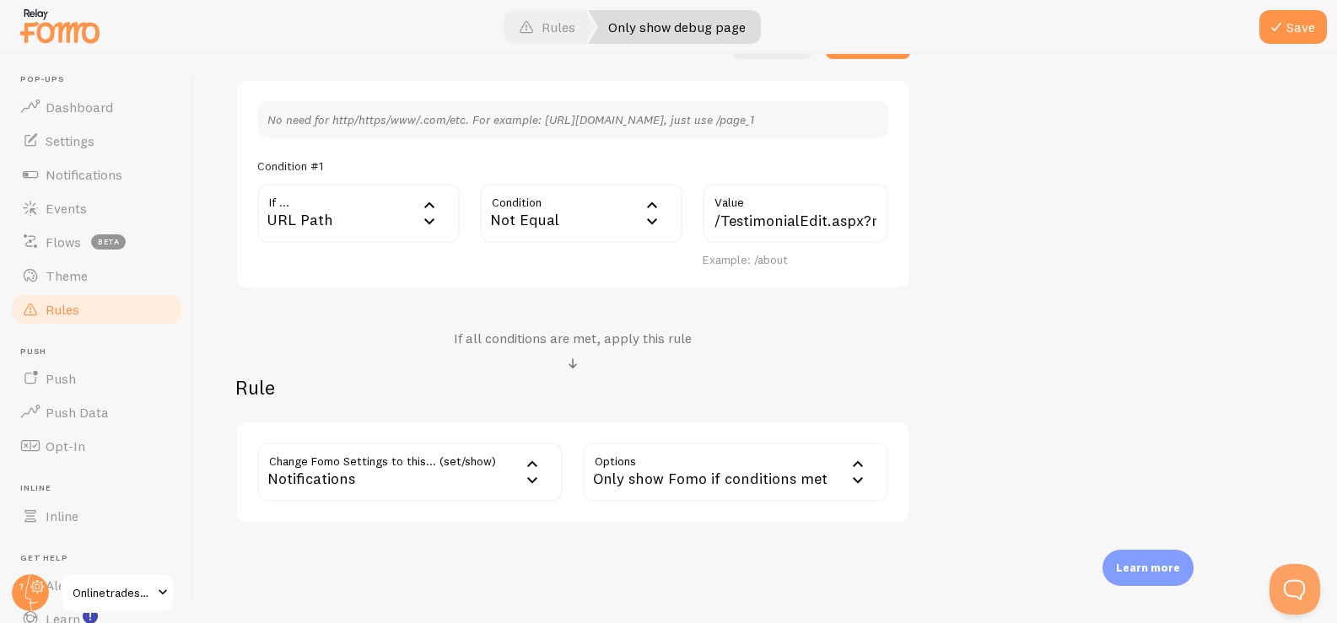
click at [626, 483] on div "Only show Fomo if conditions met" at bounding box center [735, 472] width 305 height 59
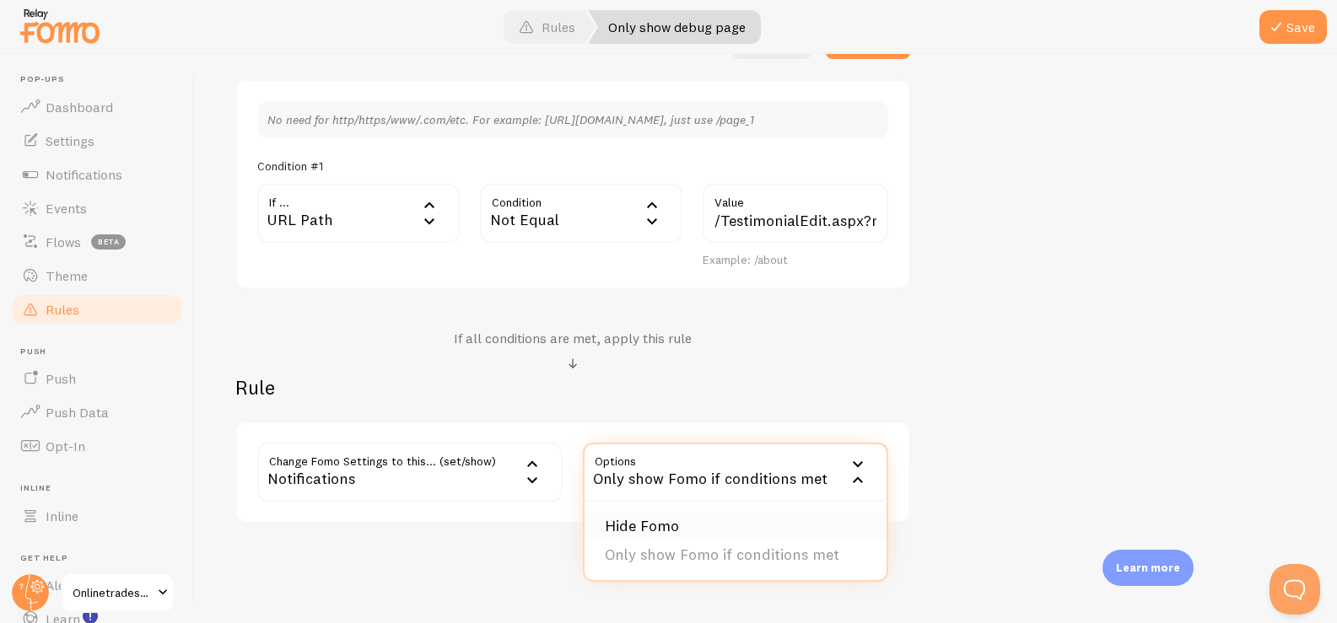
click at [663, 530] on li "Hide Fomo" at bounding box center [736, 527] width 302 height 30
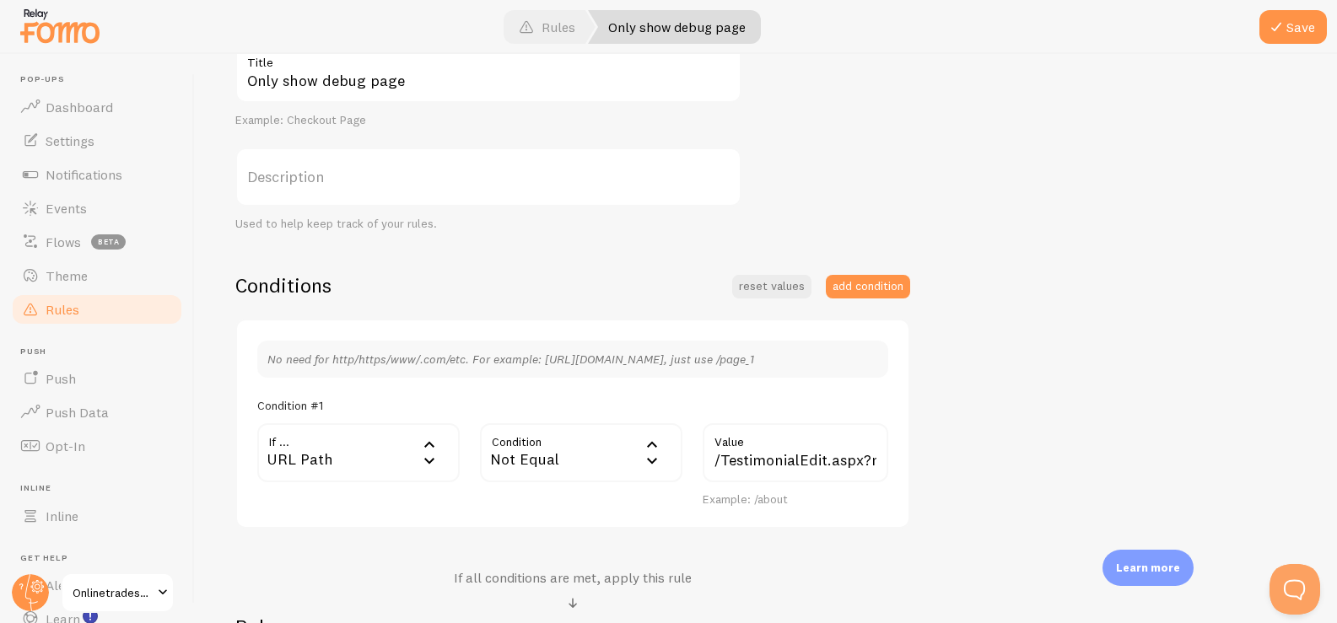
scroll to position [270, 0]
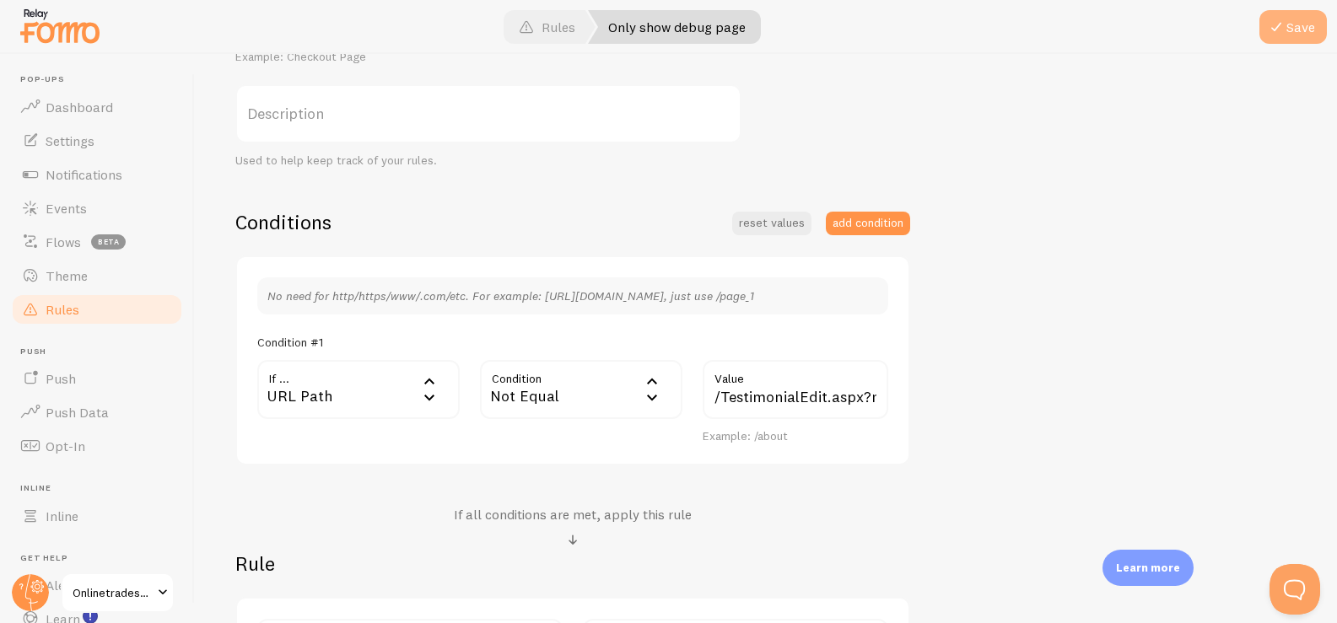
click at [1285, 33] on span at bounding box center [1276, 27] width 20 height 20
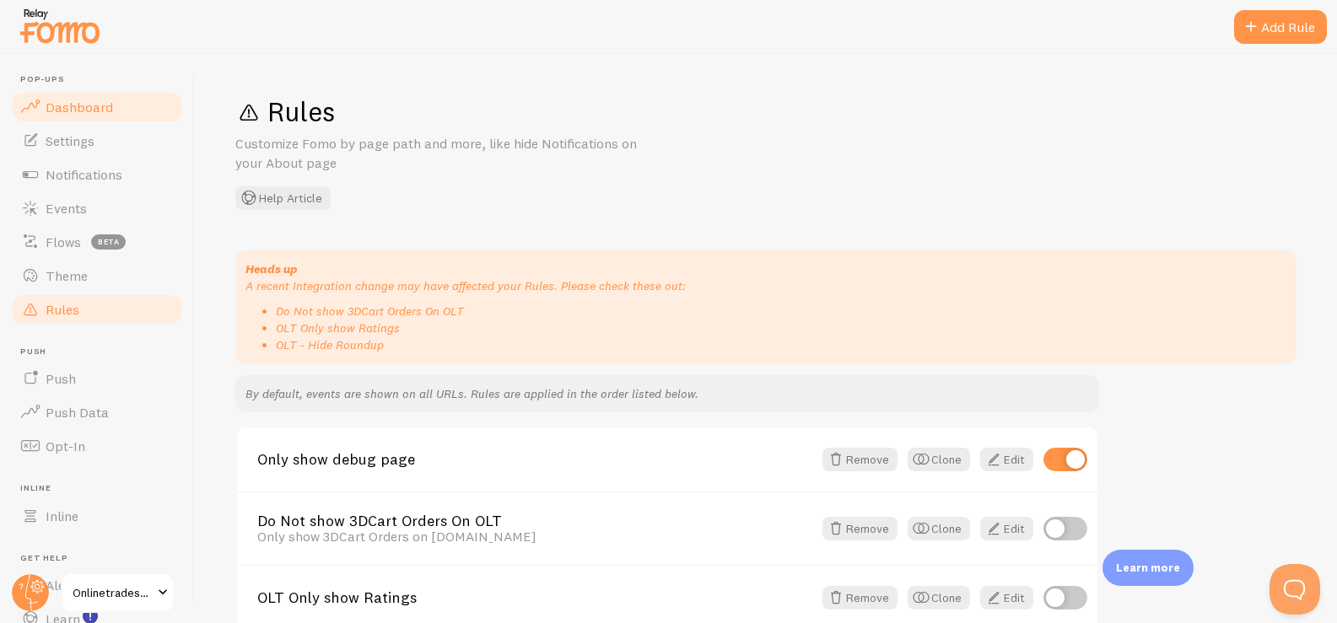
click at [100, 109] on span "Dashboard" at bounding box center [79, 107] width 67 height 17
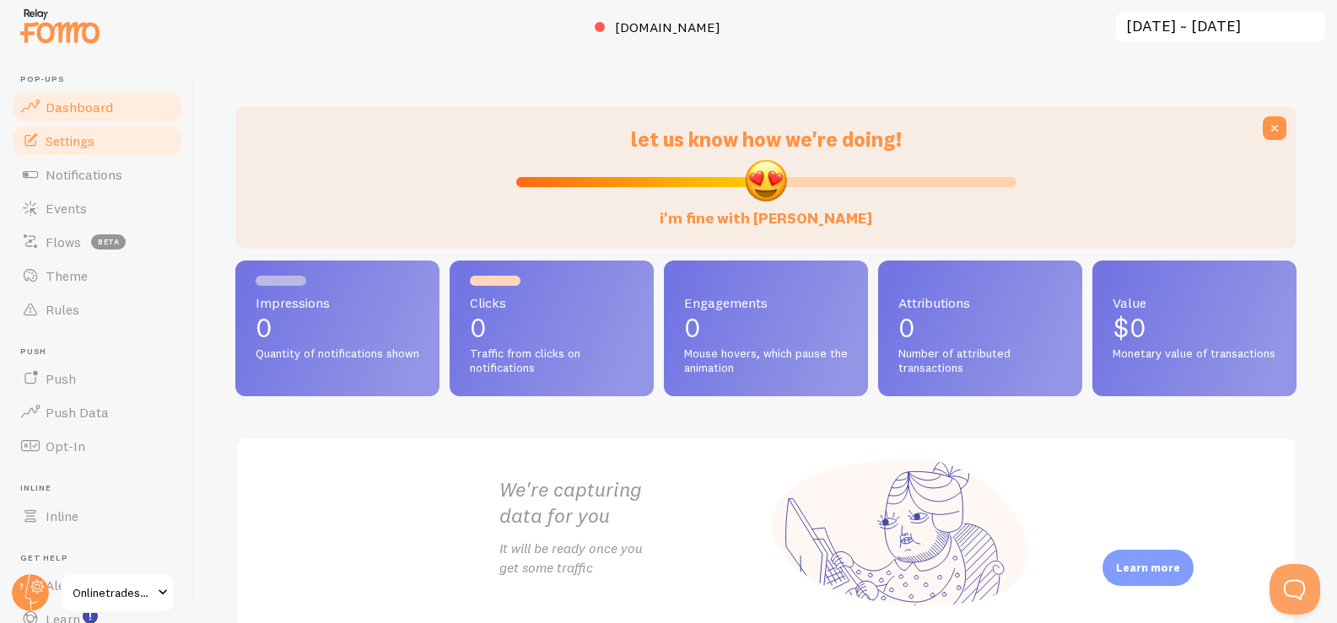
click at [99, 143] on link "Settings" at bounding box center [97, 141] width 174 height 34
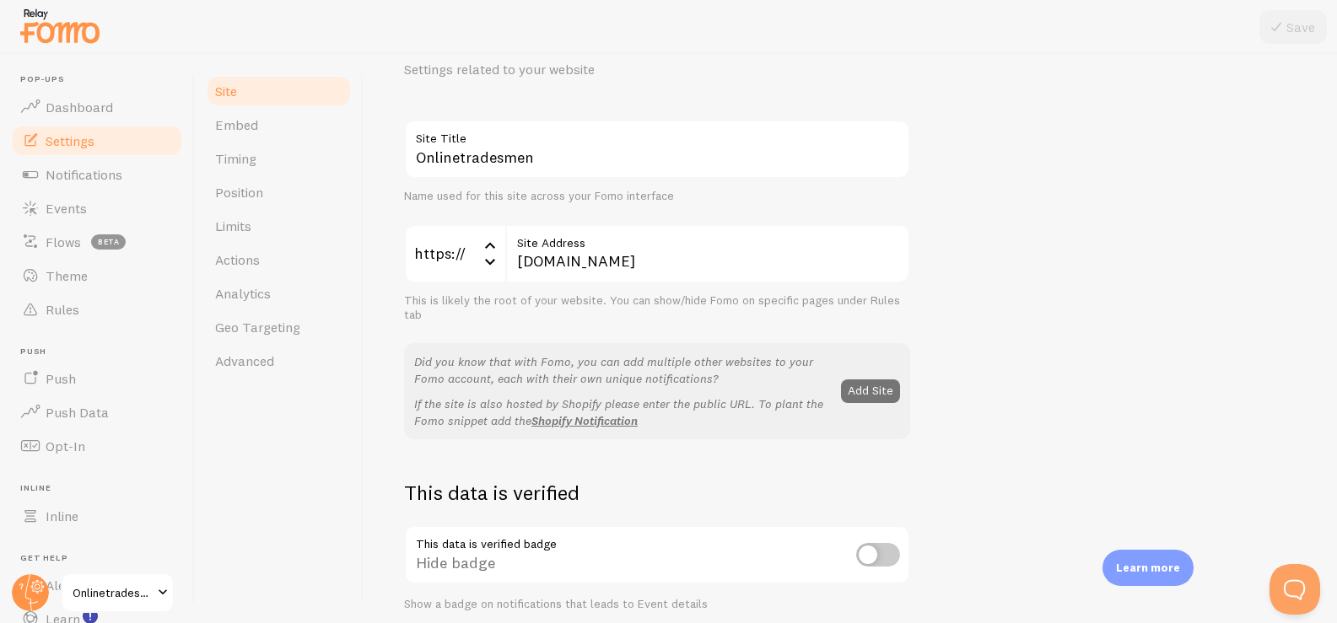
scroll to position [84, 0]
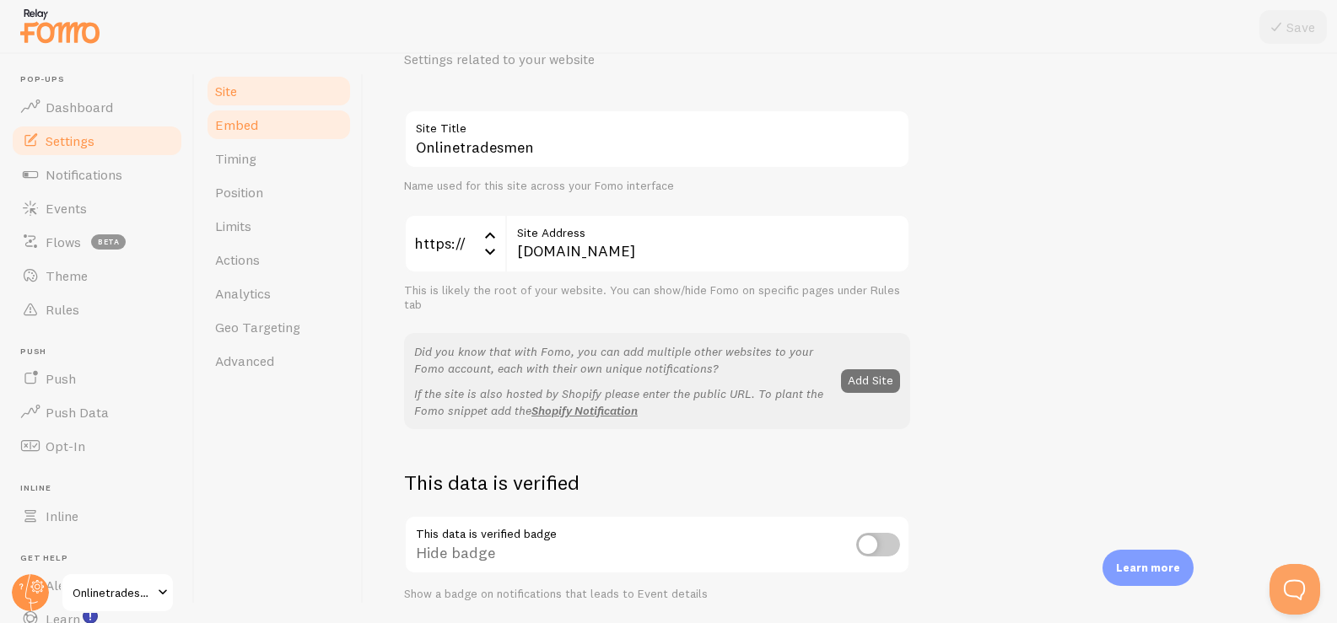
click at [259, 124] on link "Embed" at bounding box center [279, 125] width 148 height 34
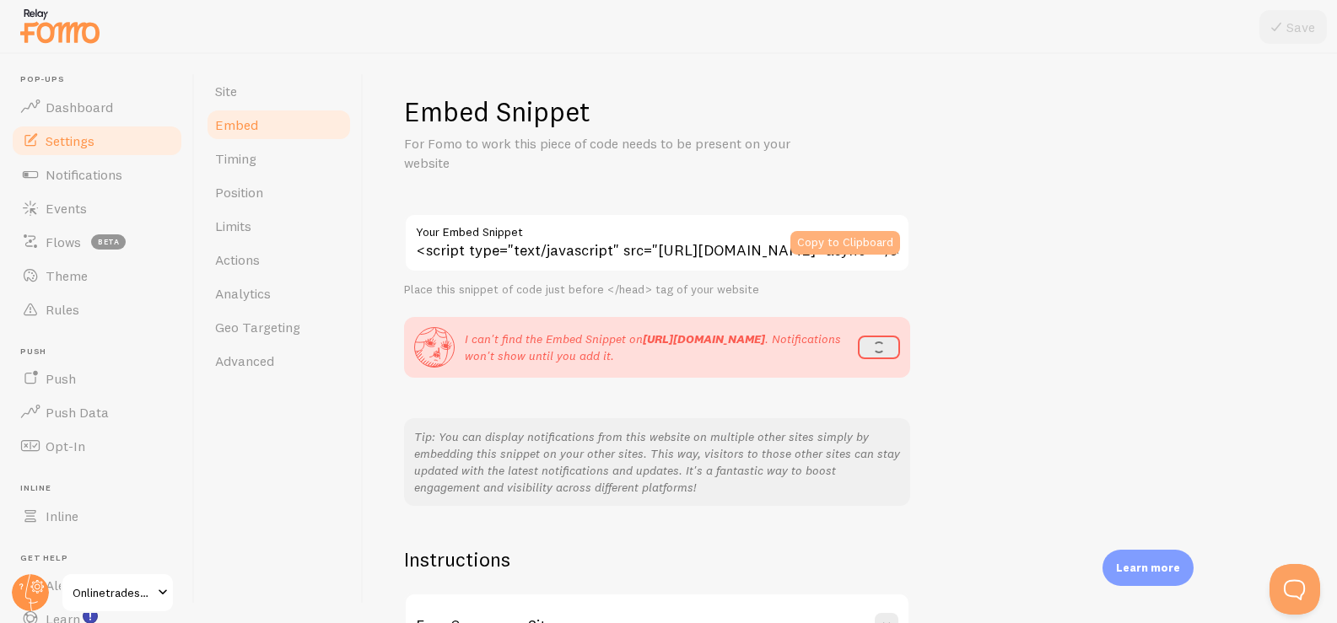
click at [835, 252] on button "Copy to Clipboard" at bounding box center [846, 243] width 110 height 24
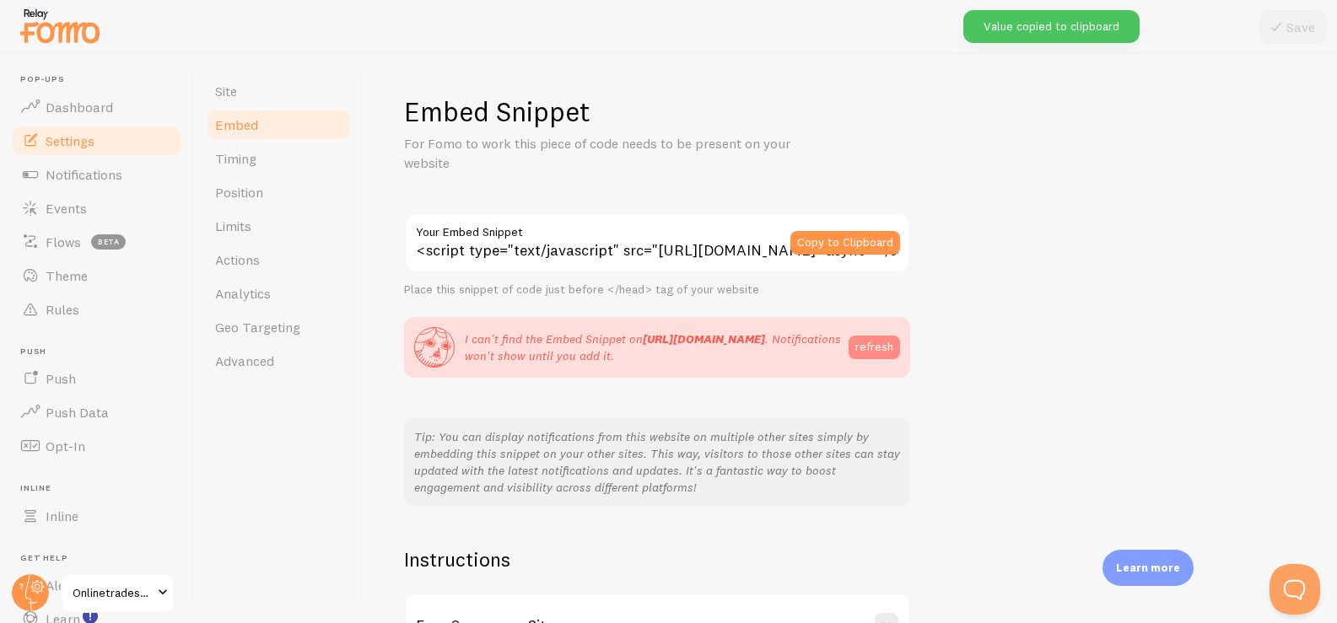
click at [872, 345] on button "refresh" at bounding box center [874, 348] width 51 height 24
click at [872, 349] on button "refresh" at bounding box center [874, 348] width 51 height 24
drag, startPoint x: 1022, startPoint y: 256, endPoint x: 1346, endPoint y: -13, distance: 421.2
click at [1337, 0] on html "Pop-ups Dashboard Settings Notifications Events Flows beta Theme Rules [GEOGRAP…" at bounding box center [668, 311] width 1337 height 623
click at [325, 460] on div "Site Embed Timing Position Limits Actions Analytics Geo Targeting Advanced" at bounding box center [279, 338] width 169 height 569
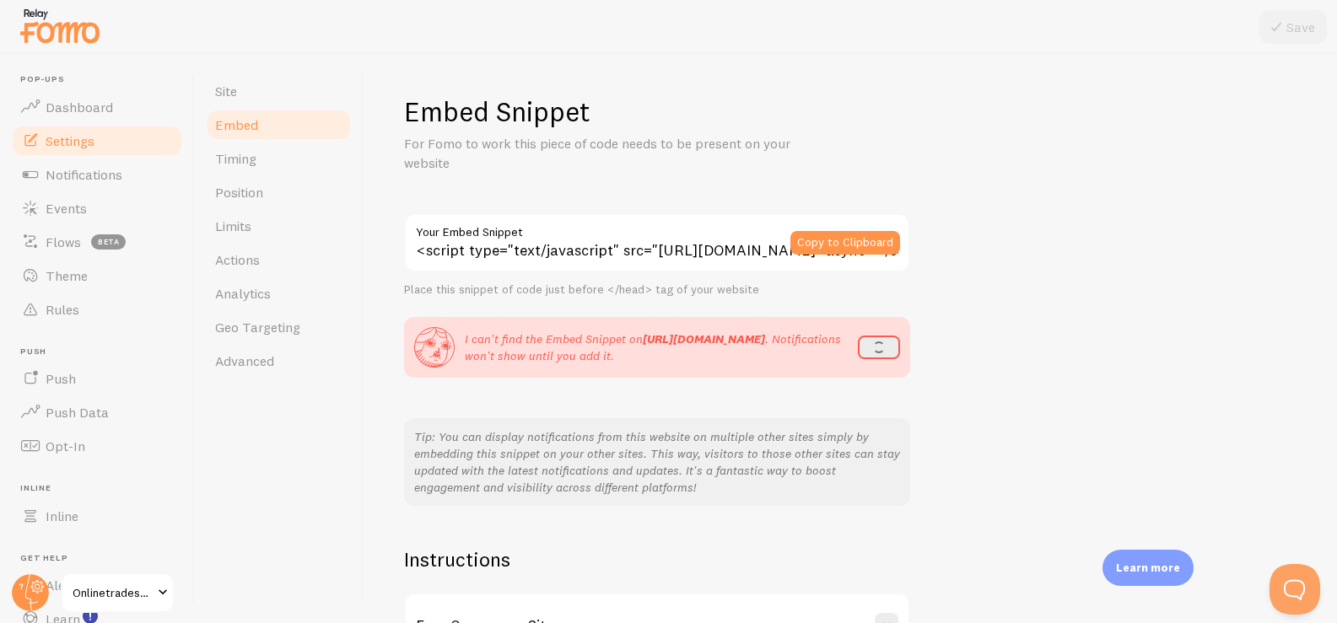
click at [638, 402] on div "<script type="text/javascript" src="[URL][DOMAIN_NAME]" async></script> Your Em…" at bounding box center [657, 360] width 506 height 294
click at [290, 156] on link "Timing" at bounding box center [279, 159] width 148 height 34
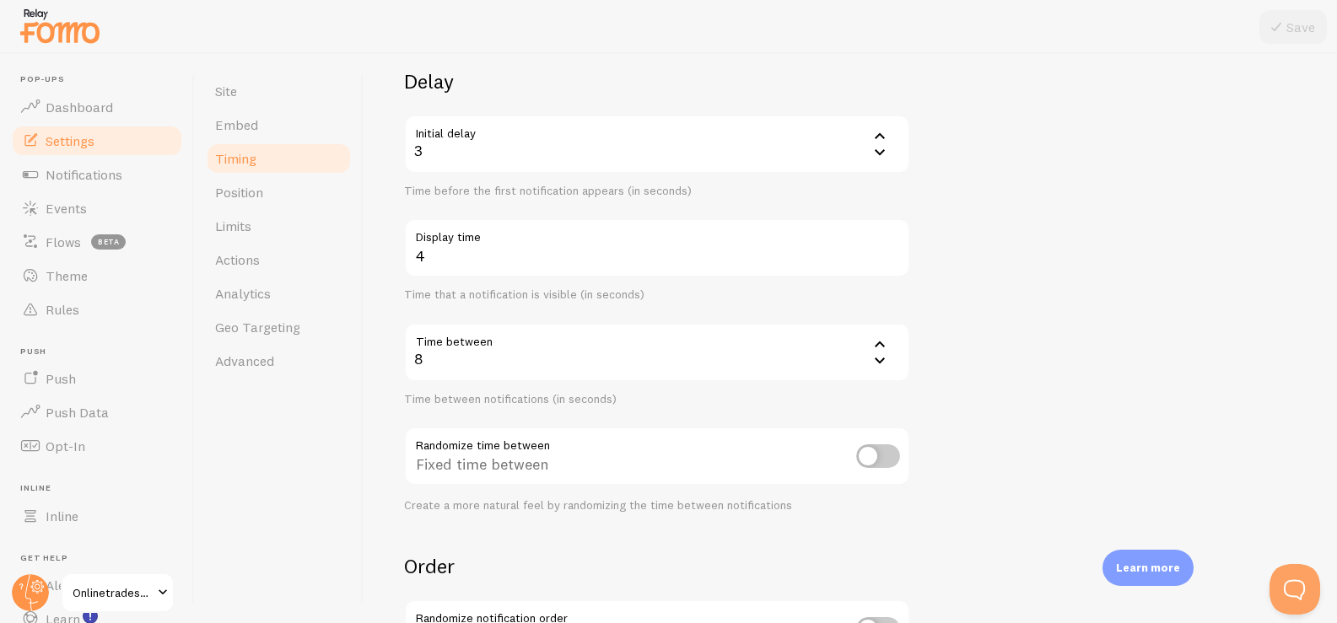
scroll to position [103, 0]
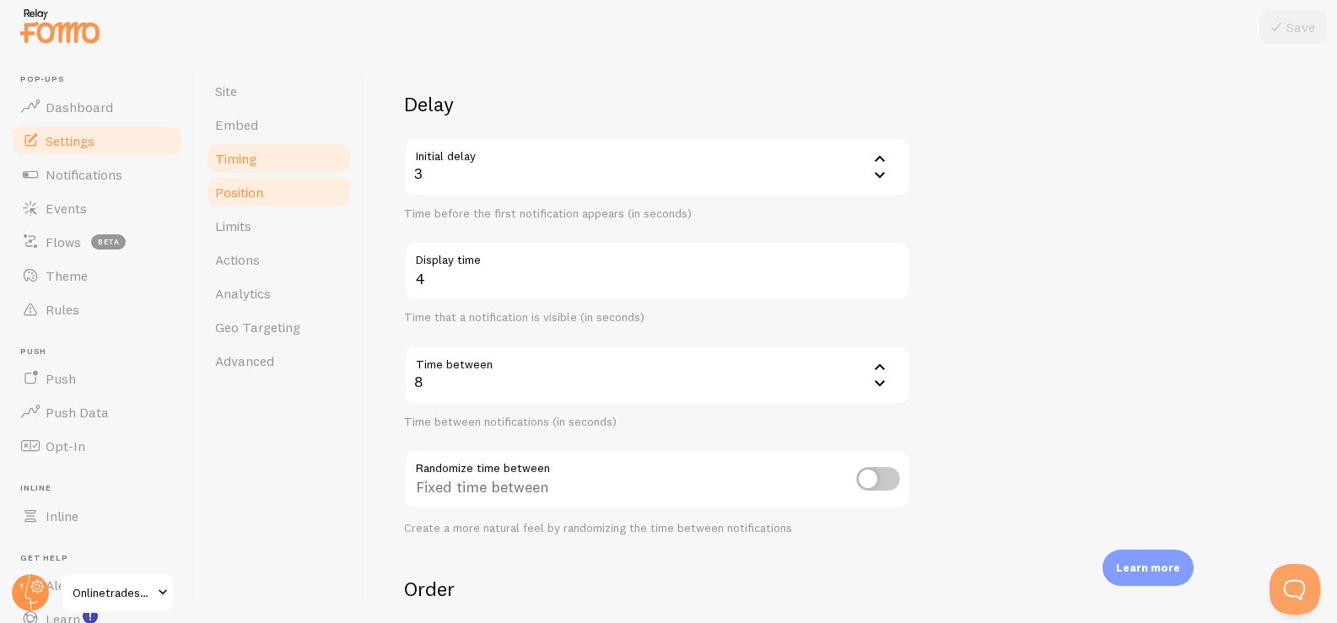
click at [275, 197] on link "Position" at bounding box center [279, 192] width 148 height 34
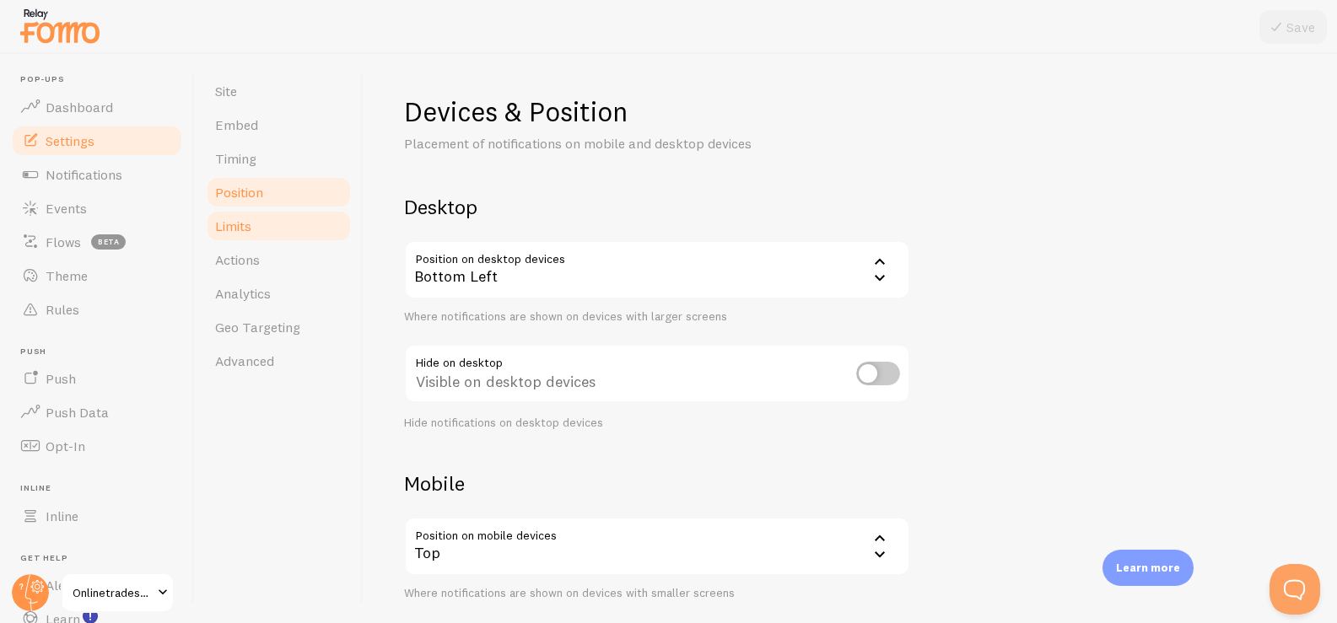
click at [271, 220] on link "Limits" at bounding box center [279, 226] width 148 height 34
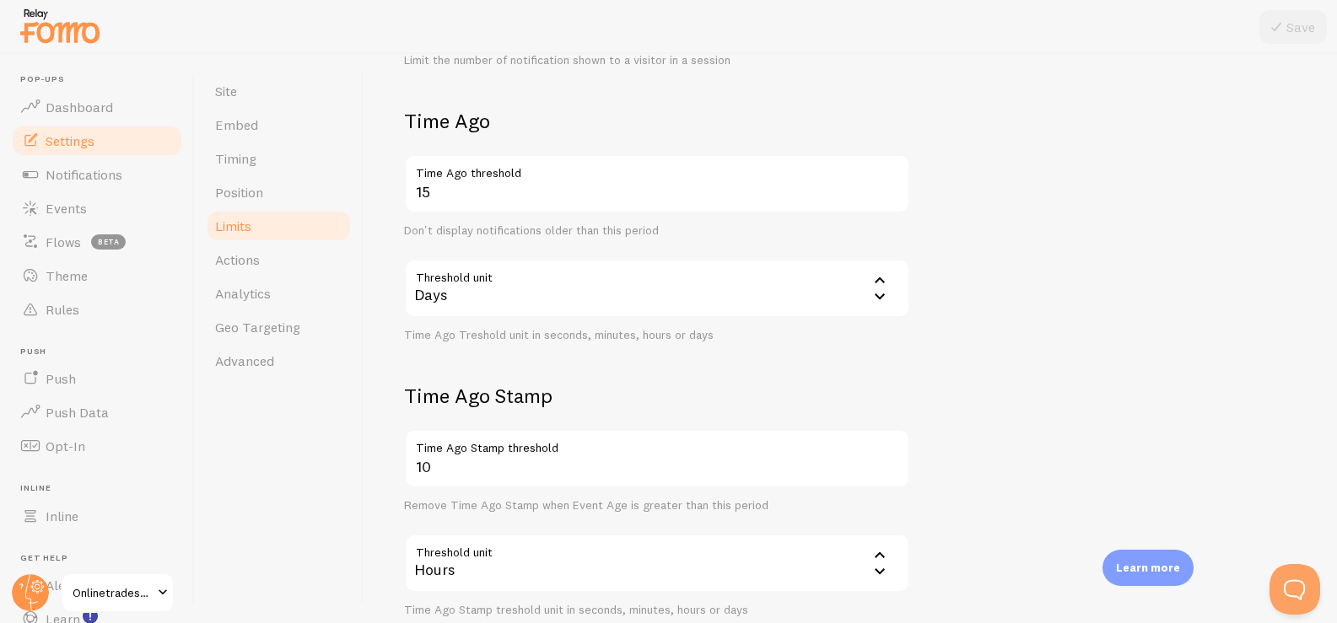
scroll to position [213, 0]
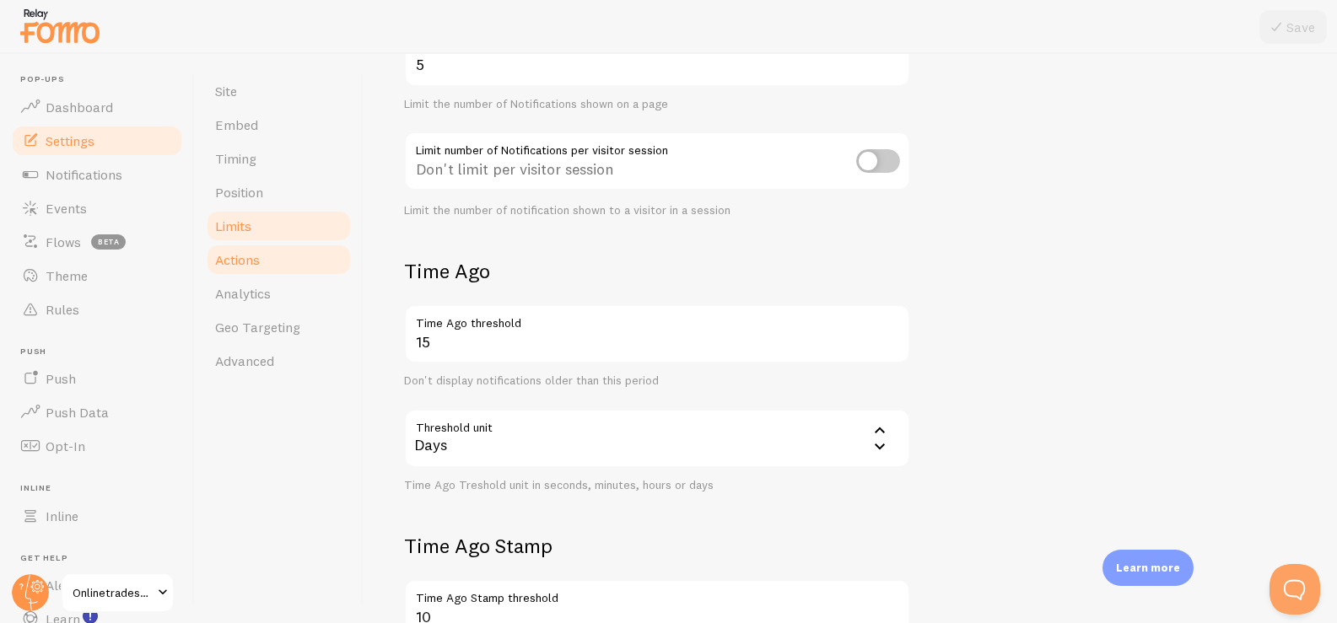
click at [283, 254] on link "Actions" at bounding box center [279, 260] width 148 height 34
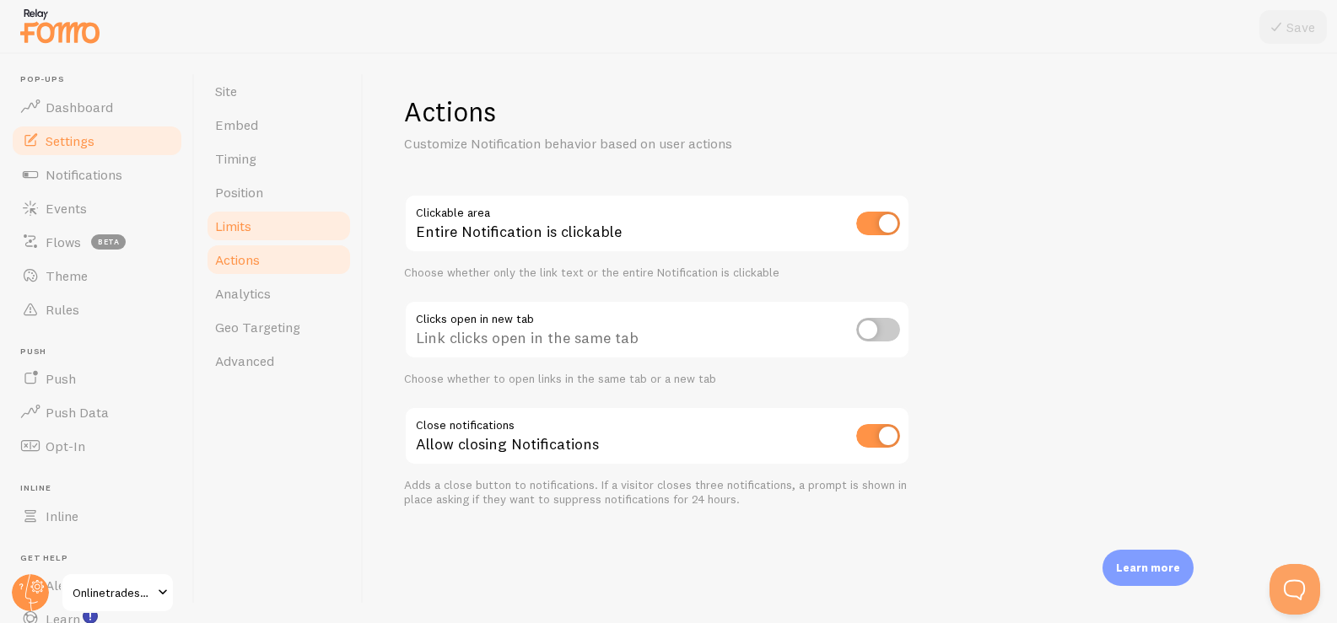
click at [292, 222] on link "Limits" at bounding box center [279, 226] width 148 height 34
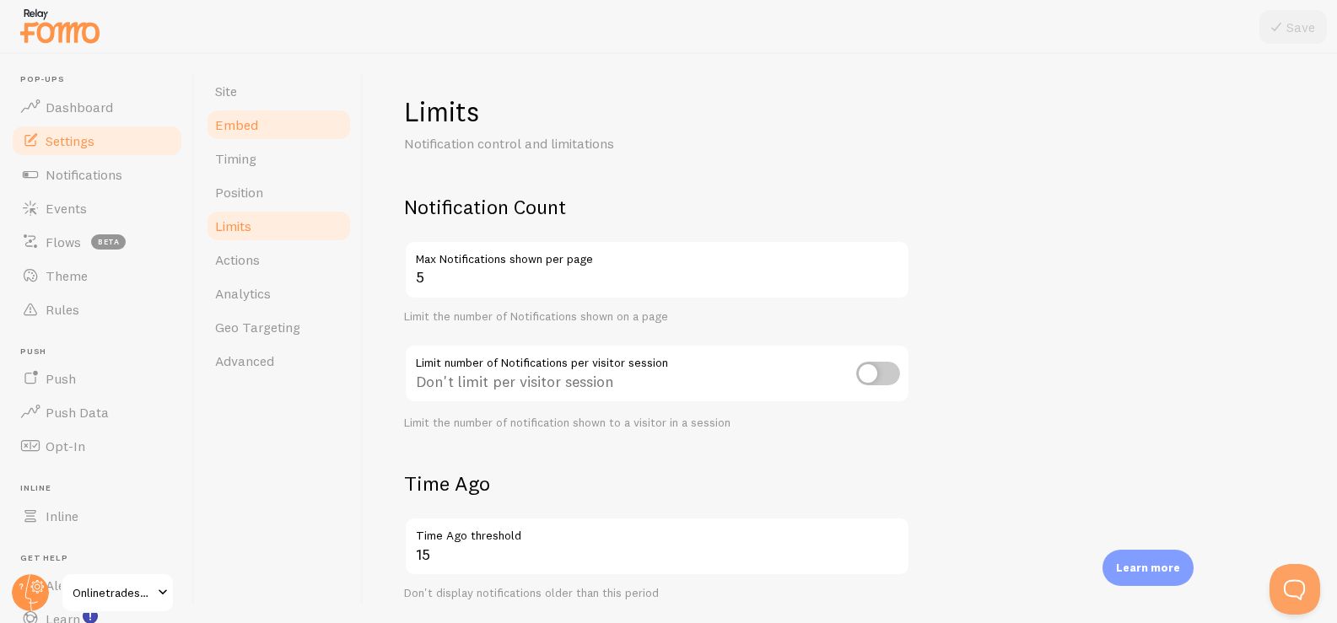
click at [287, 121] on link "Embed" at bounding box center [279, 125] width 148 height 34
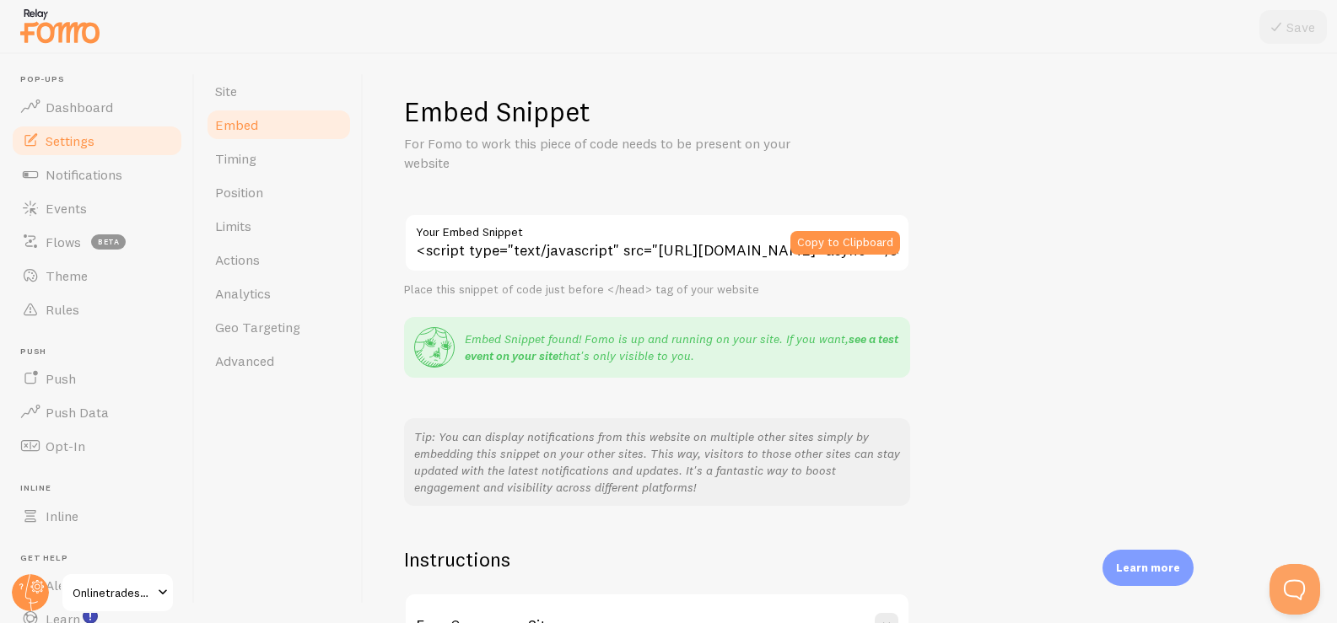
click at [526, 354] on link "see a test event on your site" at bounding box center [682, 348] width 434 height 32
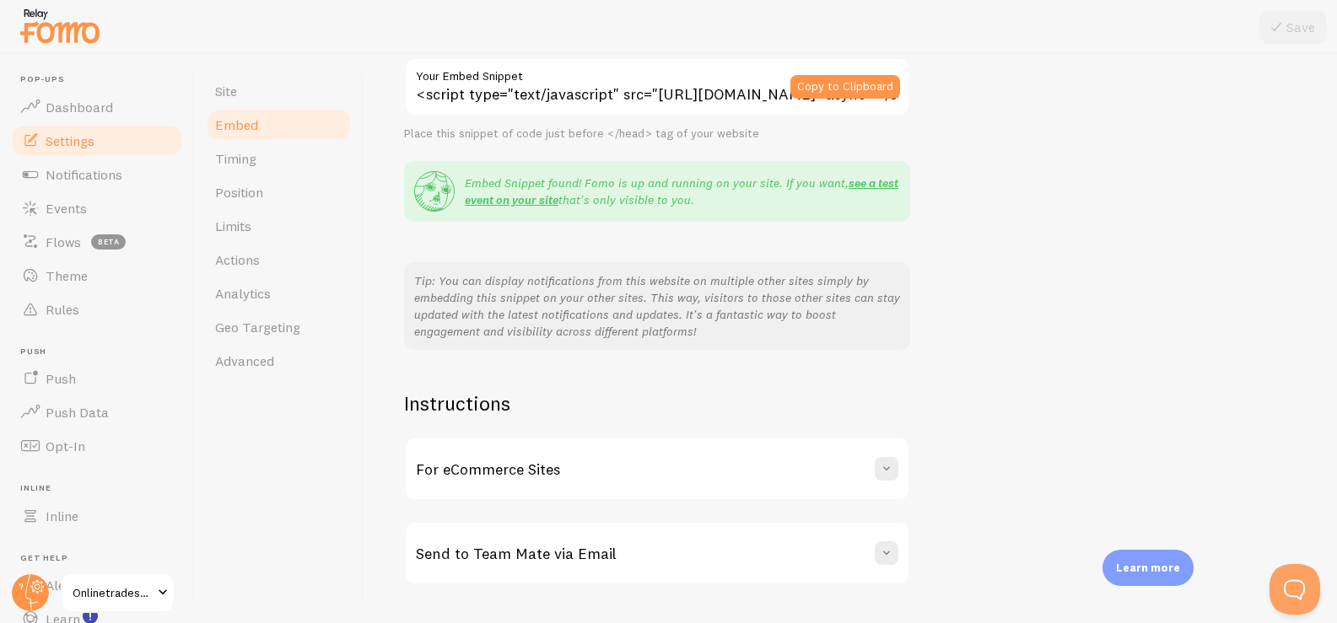
scroll to position [152, 0]
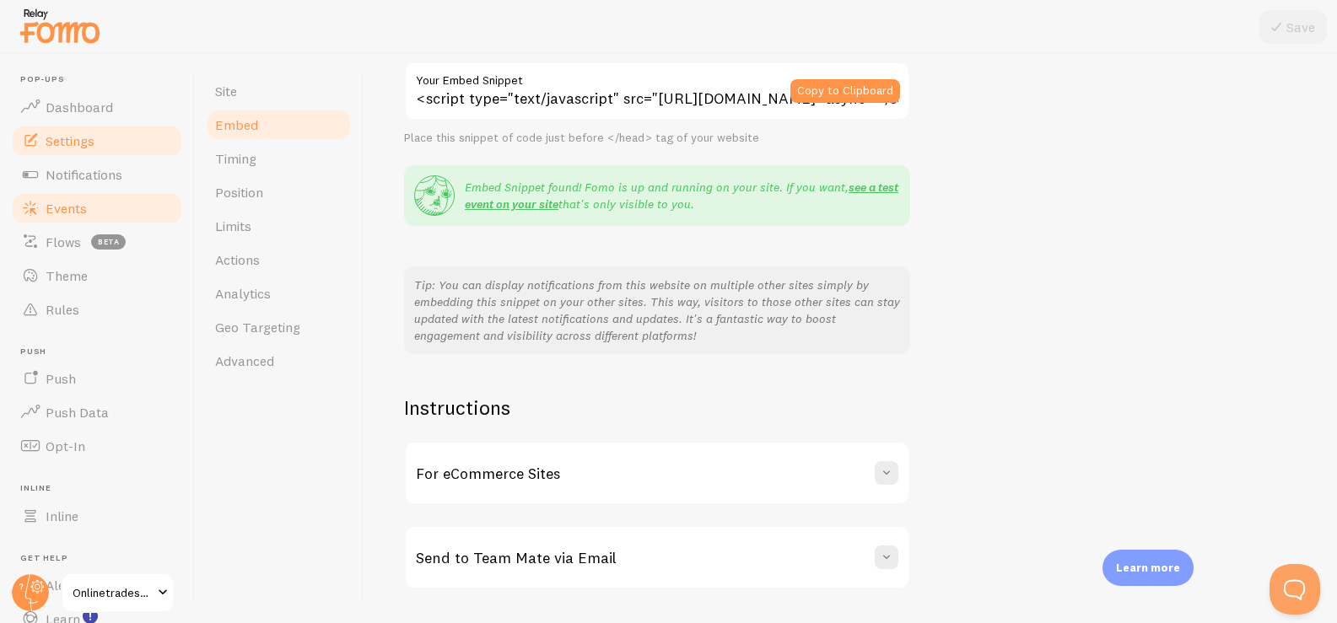
click at [89, 222] on link "Events" at bounding box center [97, 209] width 174 height 34
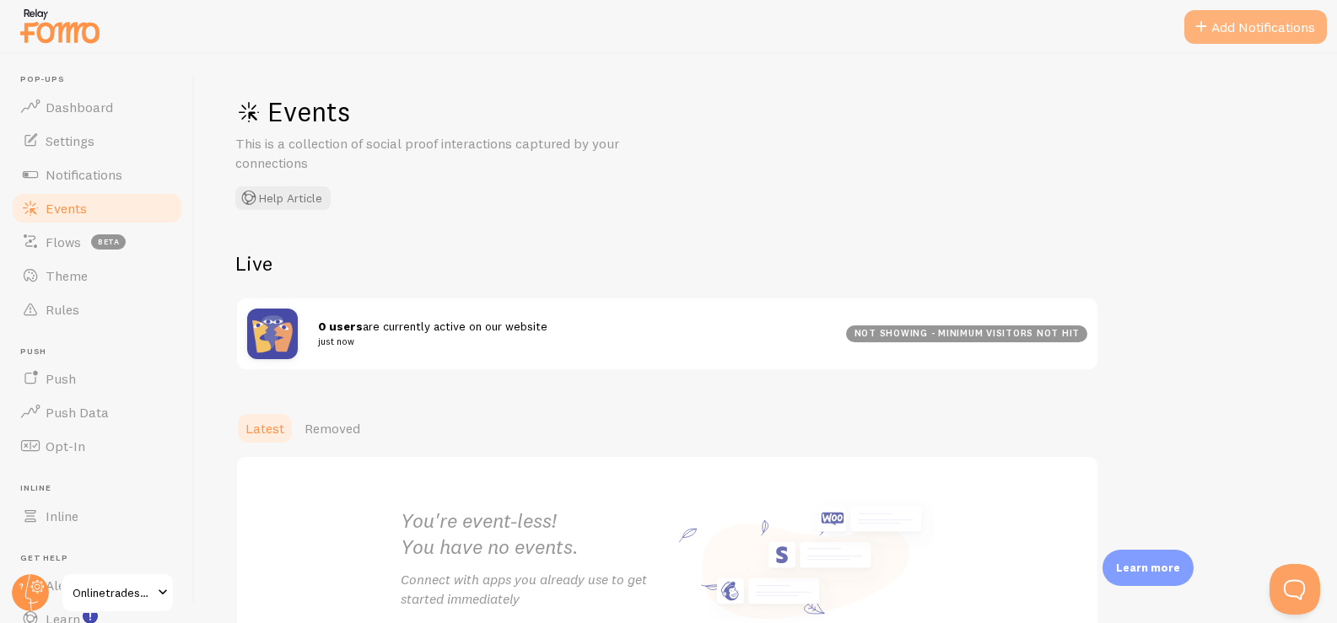
click at [1239, 27] on button "Add Notifications" at bounding box center [1256, 27] width 143 height 34
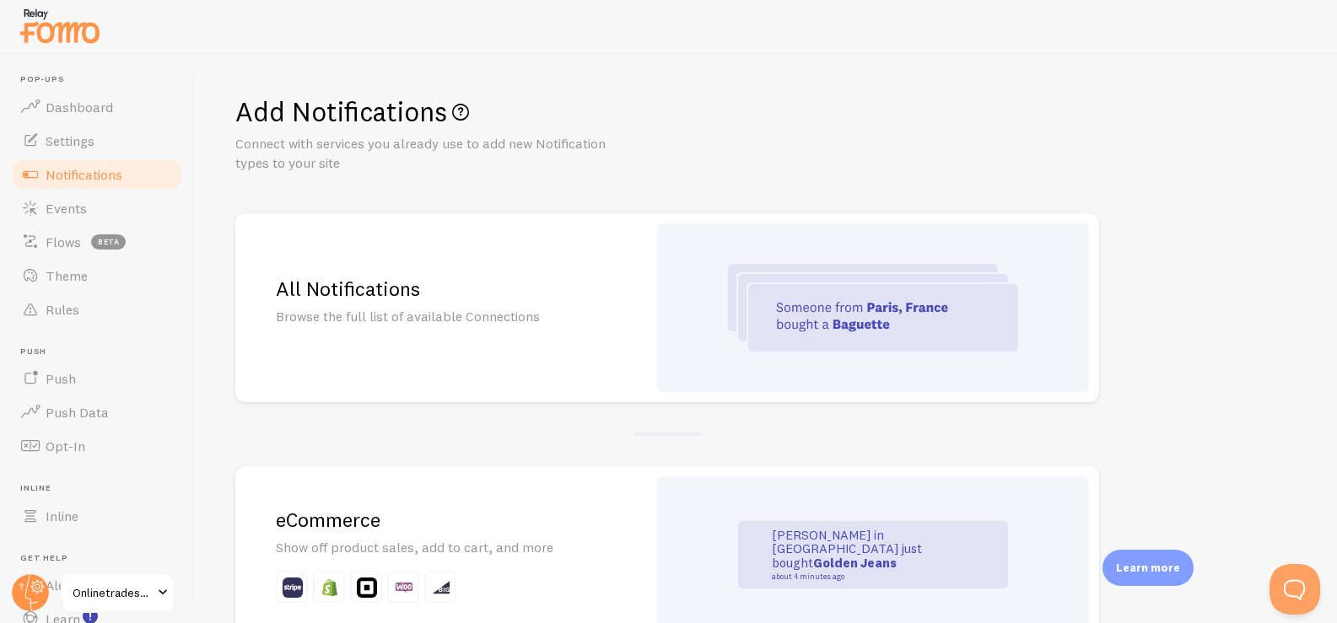
click at [103, 175] on span "Notifications" at bounding box center [84, 174] width 77 height 17
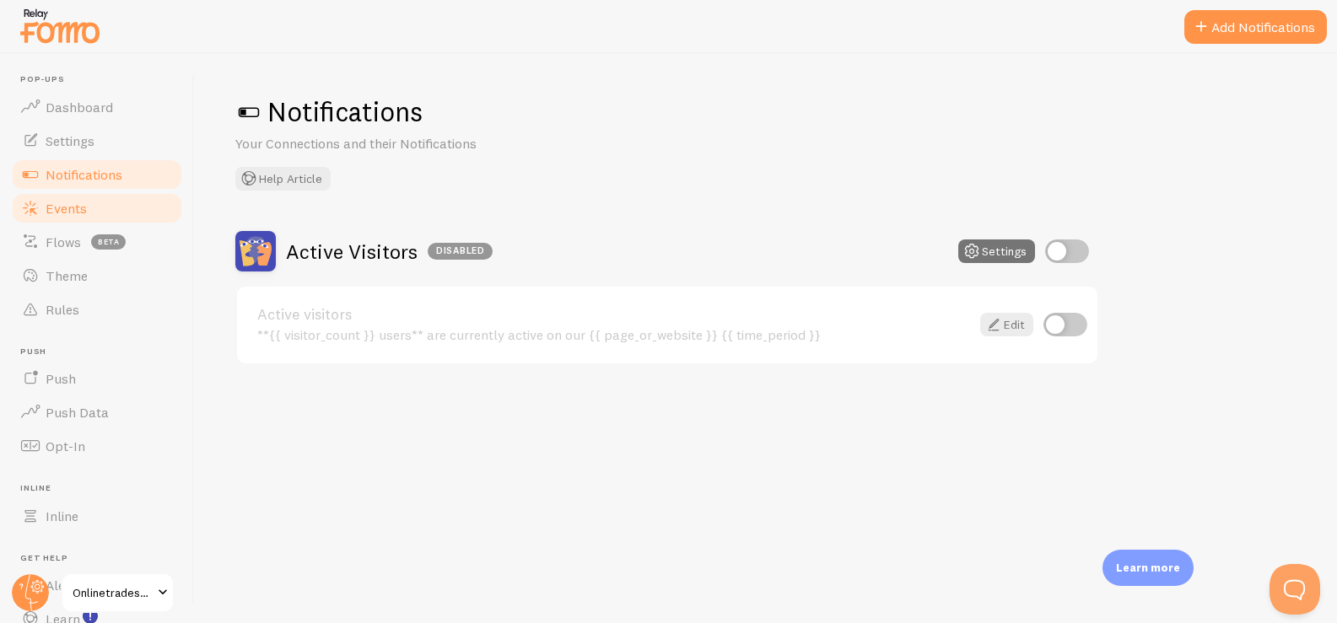
click at [107, 192] on link "Events" at bounding box center [97, 209] width 174 height 34
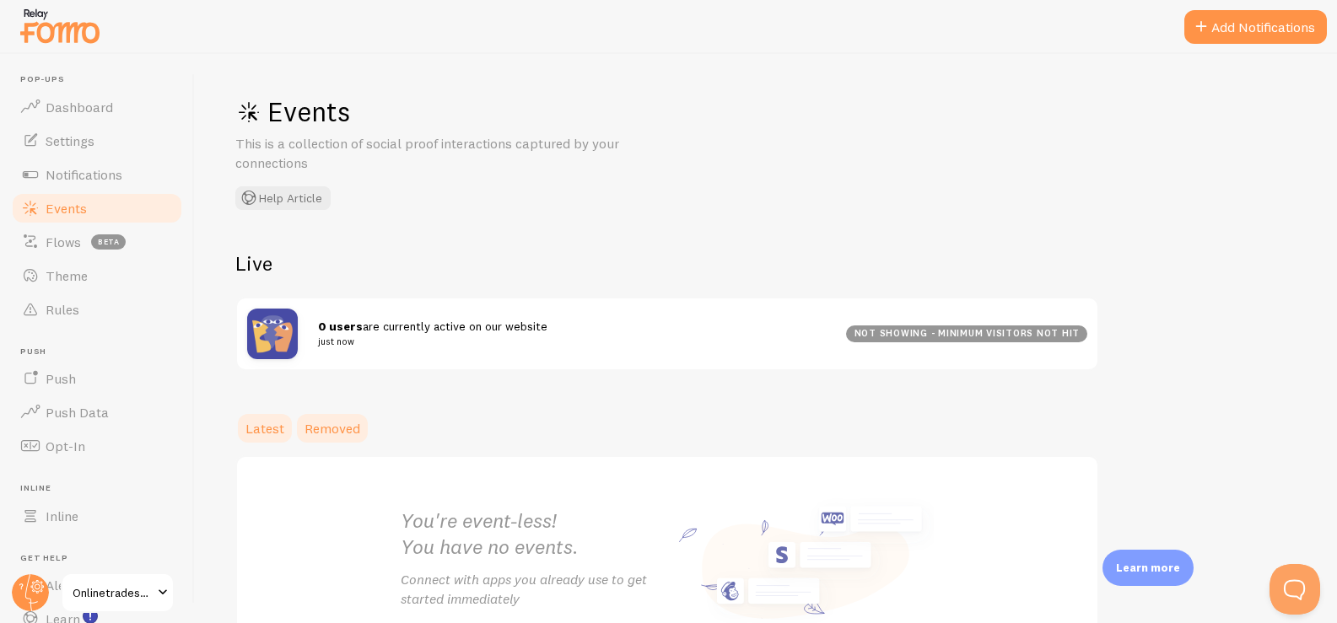
click at [337, 424] on span "Removed" at bounding box center [333, 428] width 56 height 17
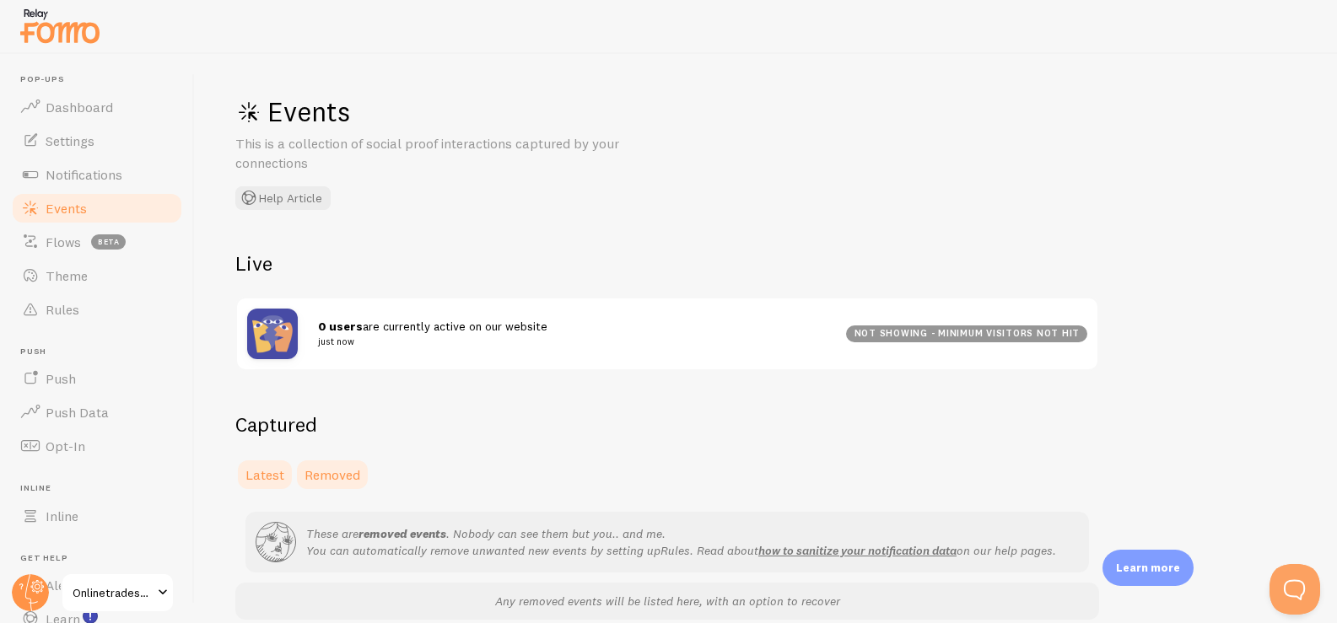
click at [257, 477] on span "Latest" at bounding box center [265, 475] width 39 height 17
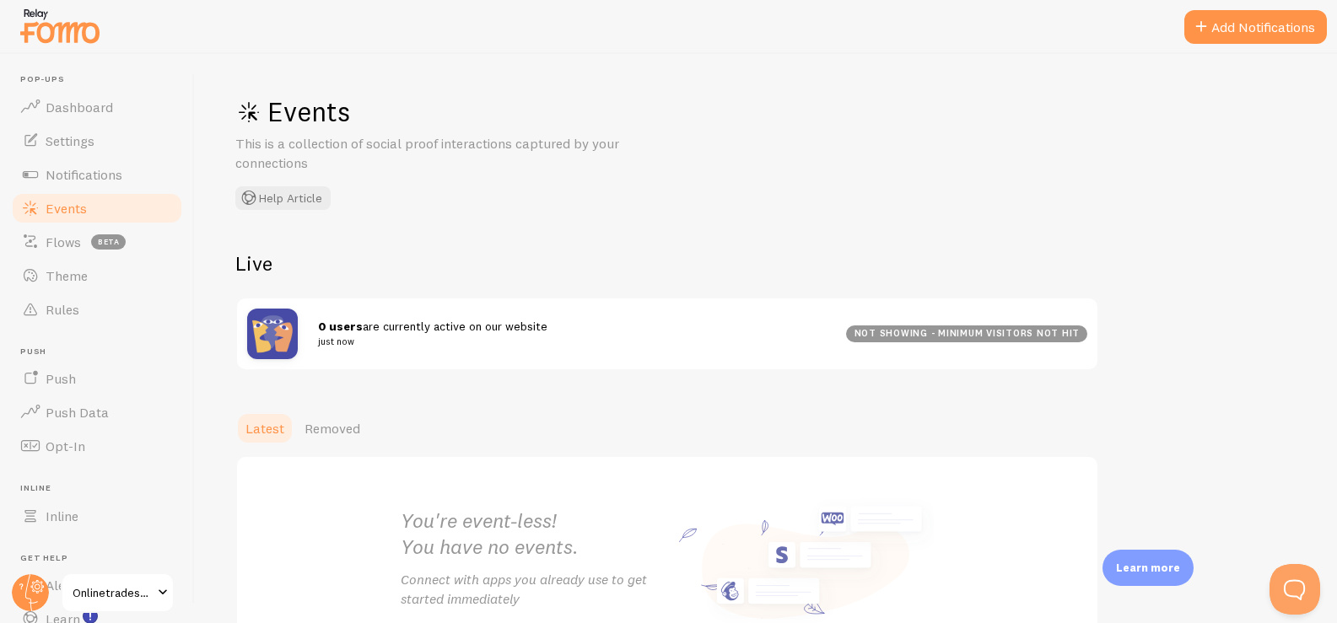
click at [1226, 26] on button "Add Notifications" at bounding box center [1256, 27] width 143 height 34
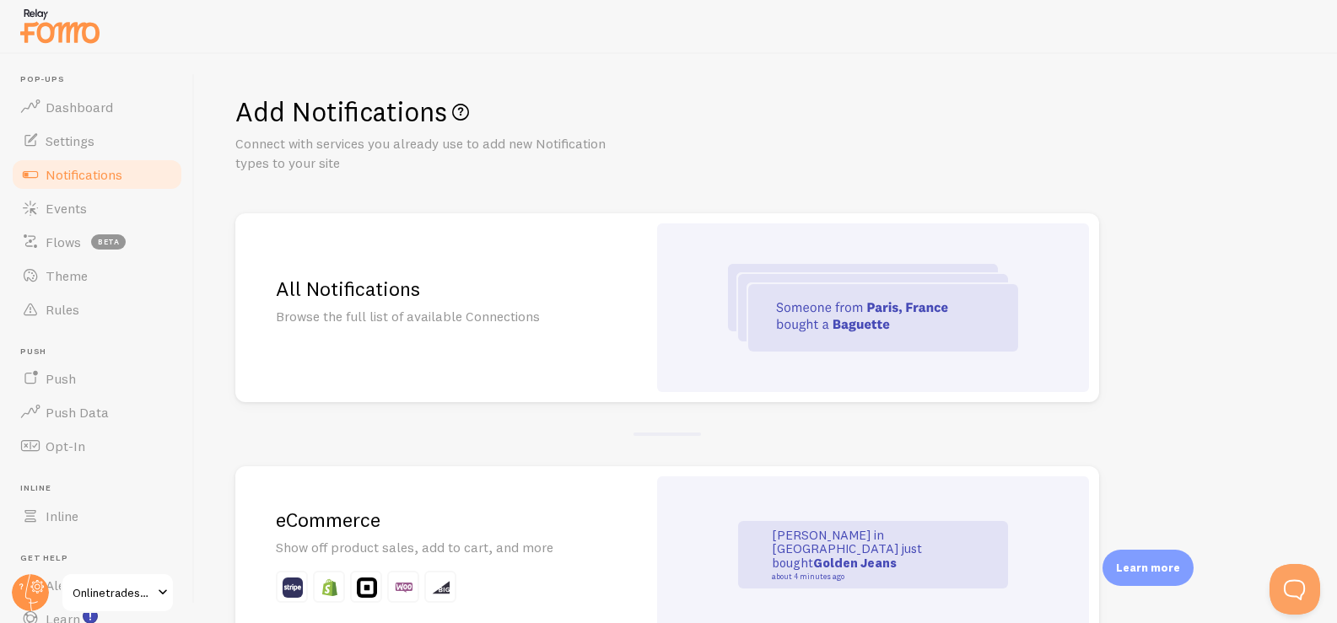
click at [515, 315] on p "Browse the full list of available Connections" at bounding box center [441, 316] width 331 height 19
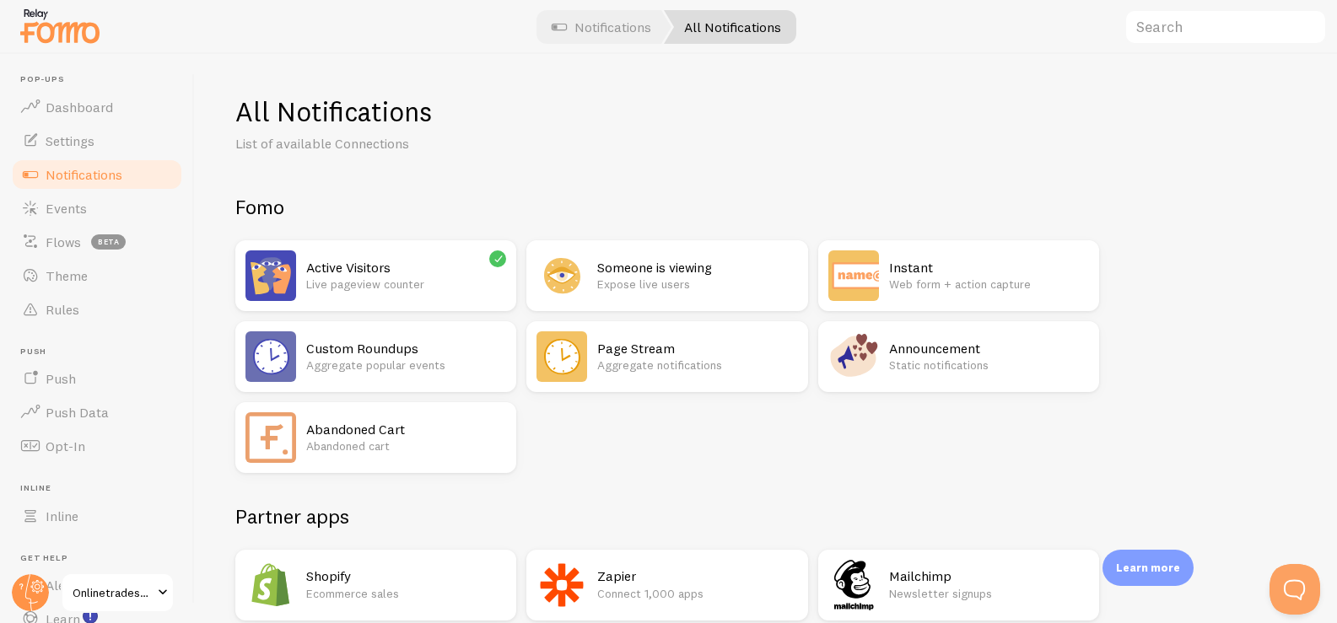
click at [341, 40] on div at bounding box center [668, 27] width 1337 height 54
click at [484, 264] on h2 "Active Visitors" at bounding box center [406, 268] width 200 height 18
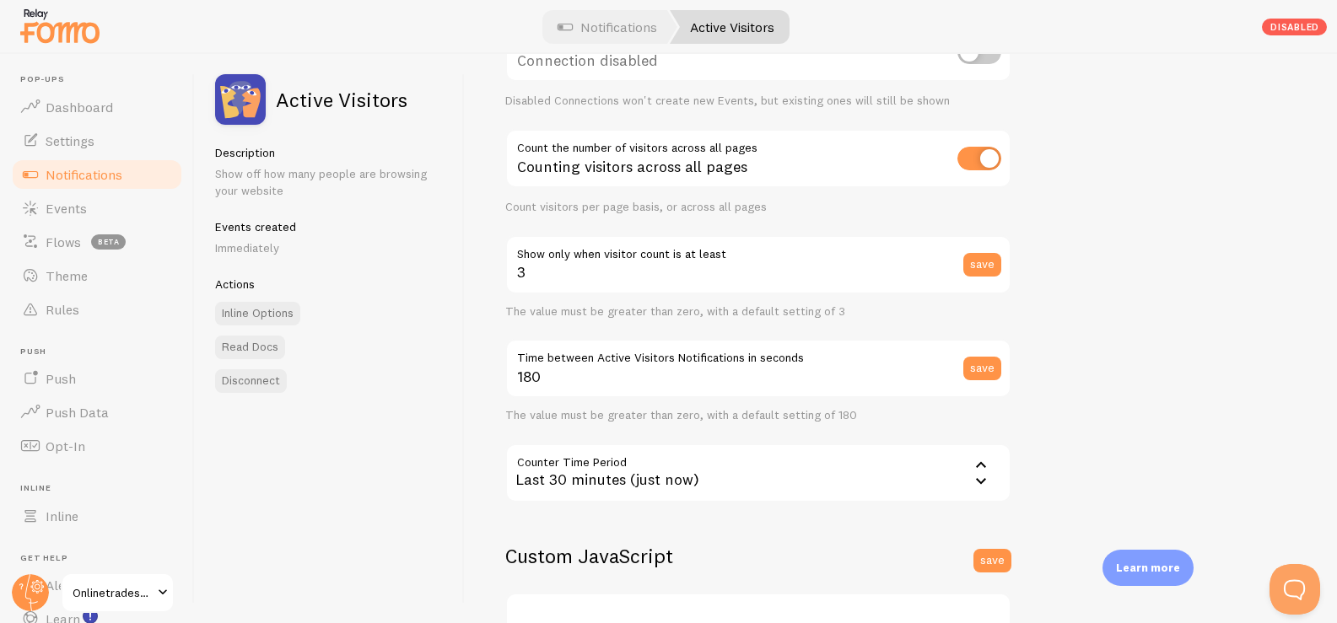
scroll to position [111, 0]
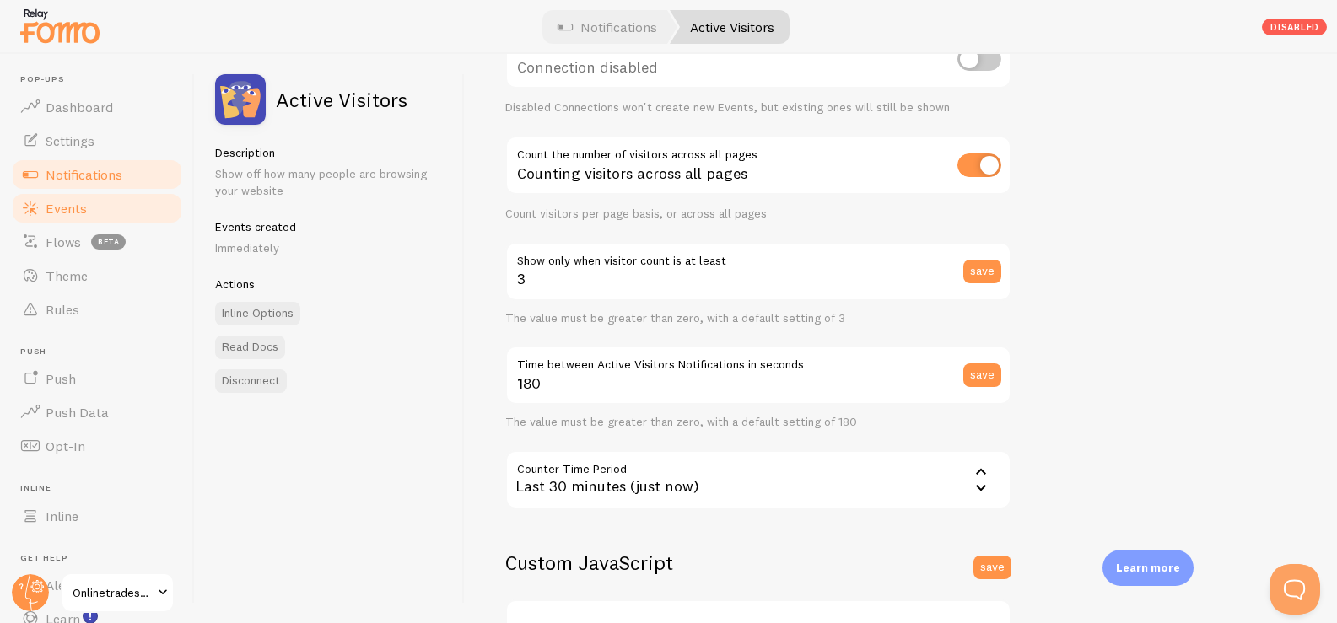
click at [84, 197] on link "Events" at bounding box center [97, 209] width 174 height 34
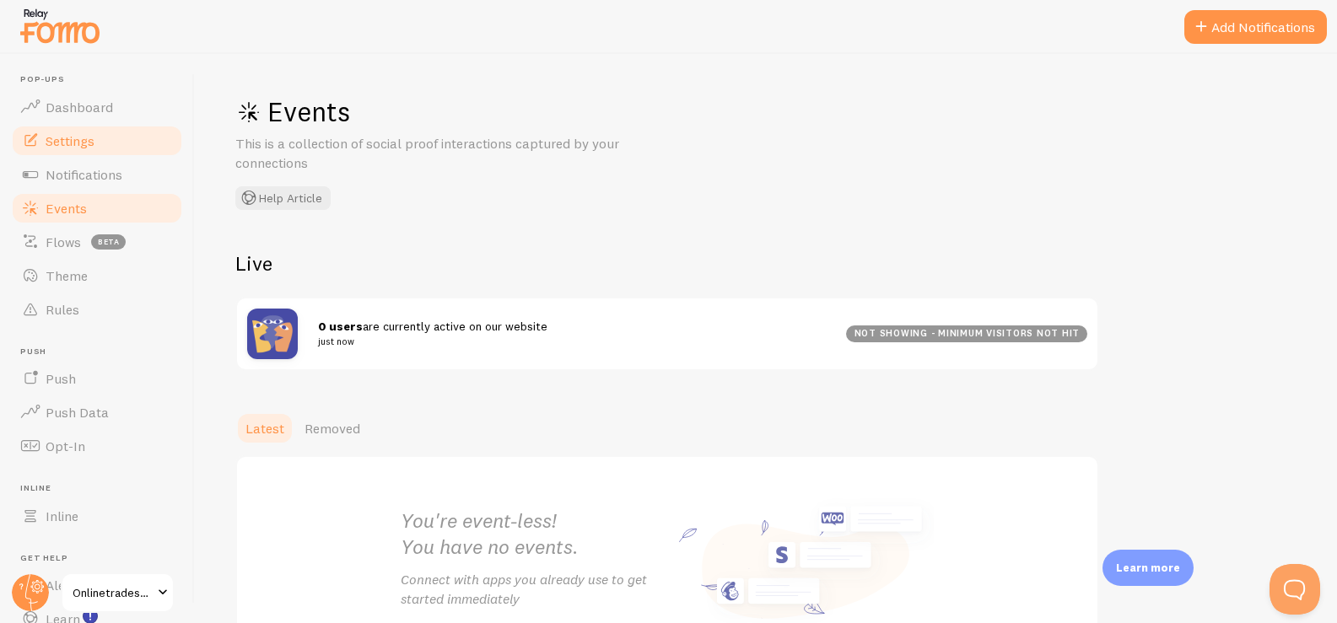
click at [82, 128] on link "Settings" at bounding box center [97, 141] width 174 height 34
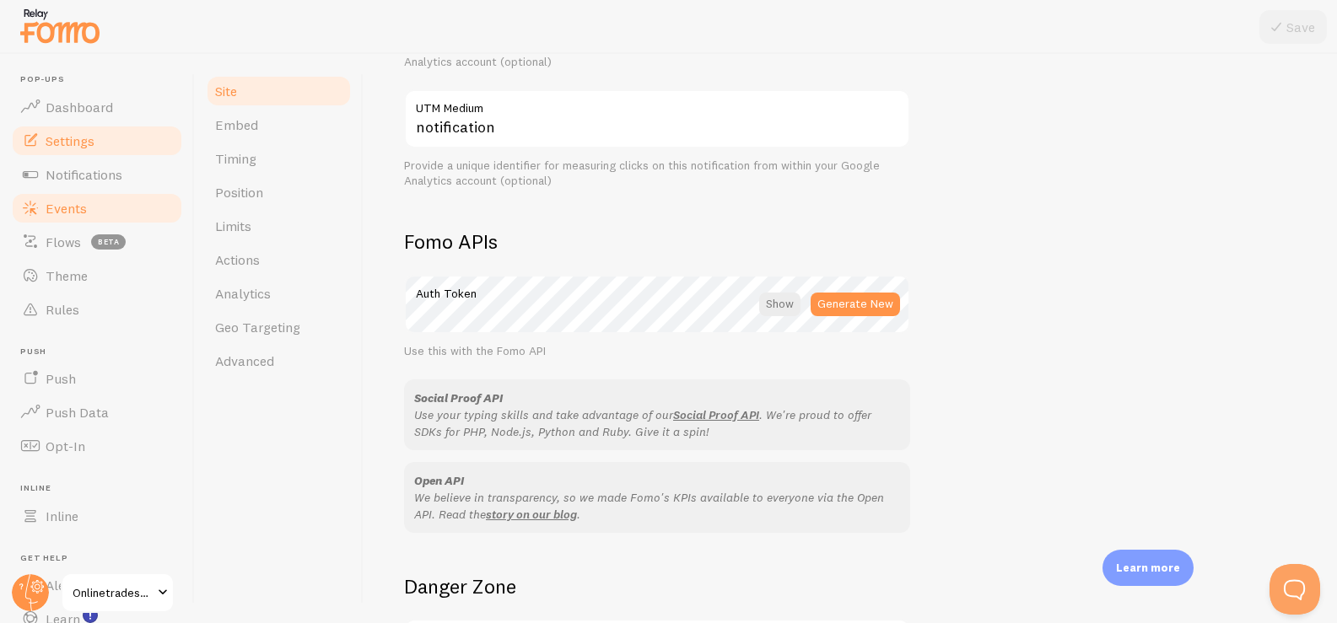
click at [93, 210] on link "Events" at bounding box center [97, 209] width 174 height 34
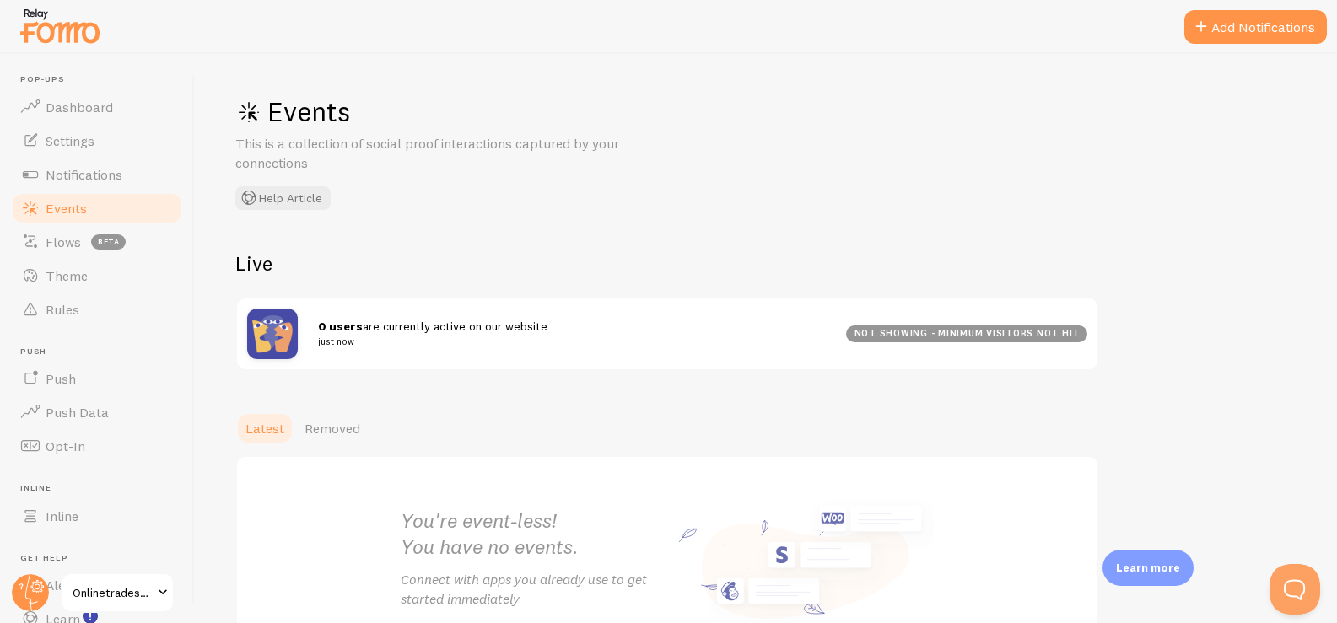
click at [294, 493] on div "You're event-less! You have no events. Connect with apps you already use to get…" at bounding box center [667, 564] width 864 height 216
click at [122, 246] on span "beta" at bounding box center [108, 242] width 35 height 15
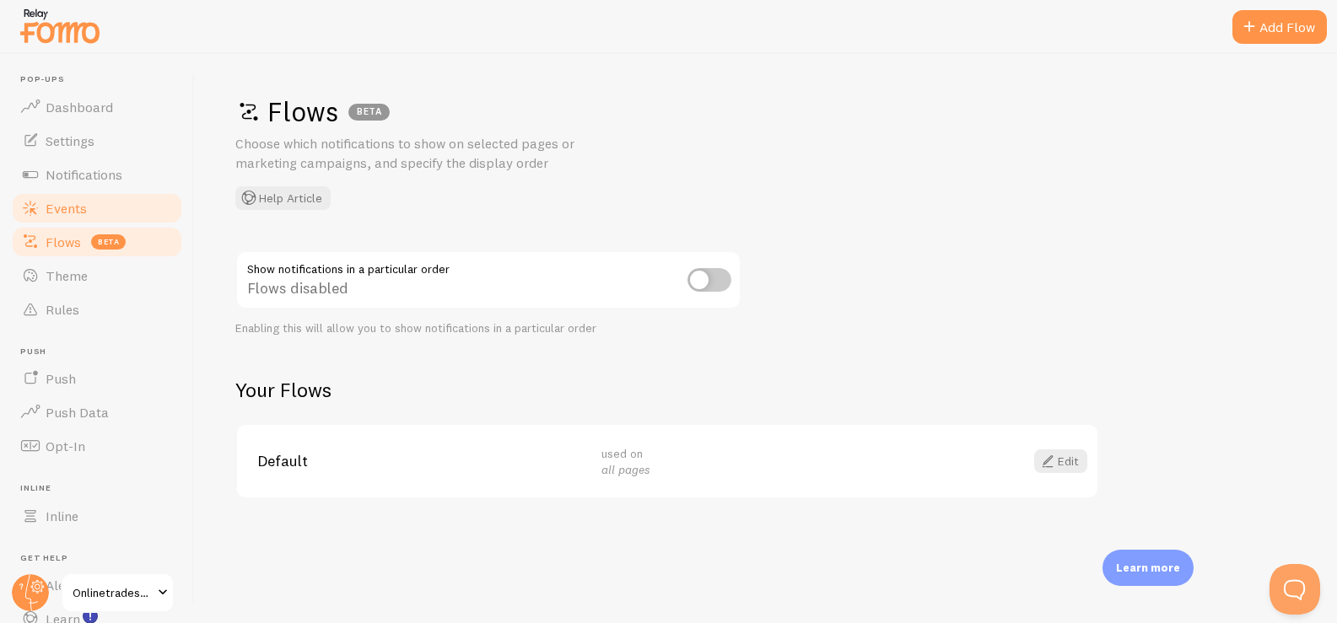
click at [126, 206] on link "Events" at bounding box center [97, 209] width 174 height 34
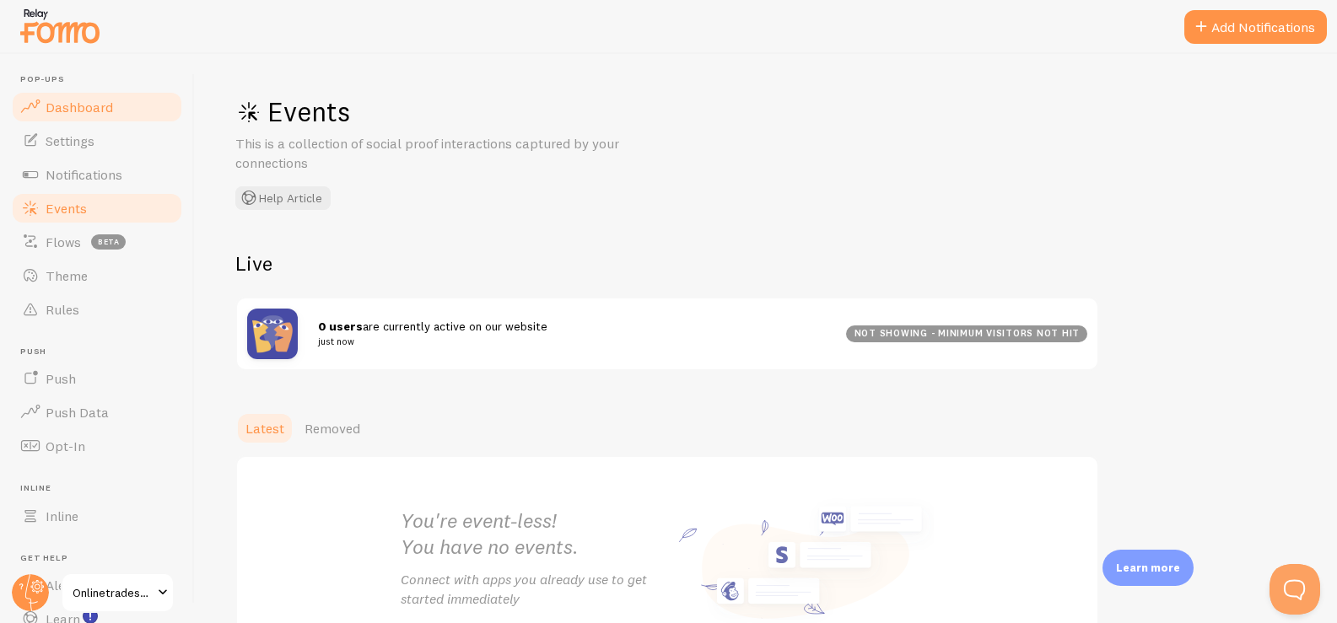
click at [89, 121] on link "Dashboard" at bounding box center [97, 107] width 174 height 34
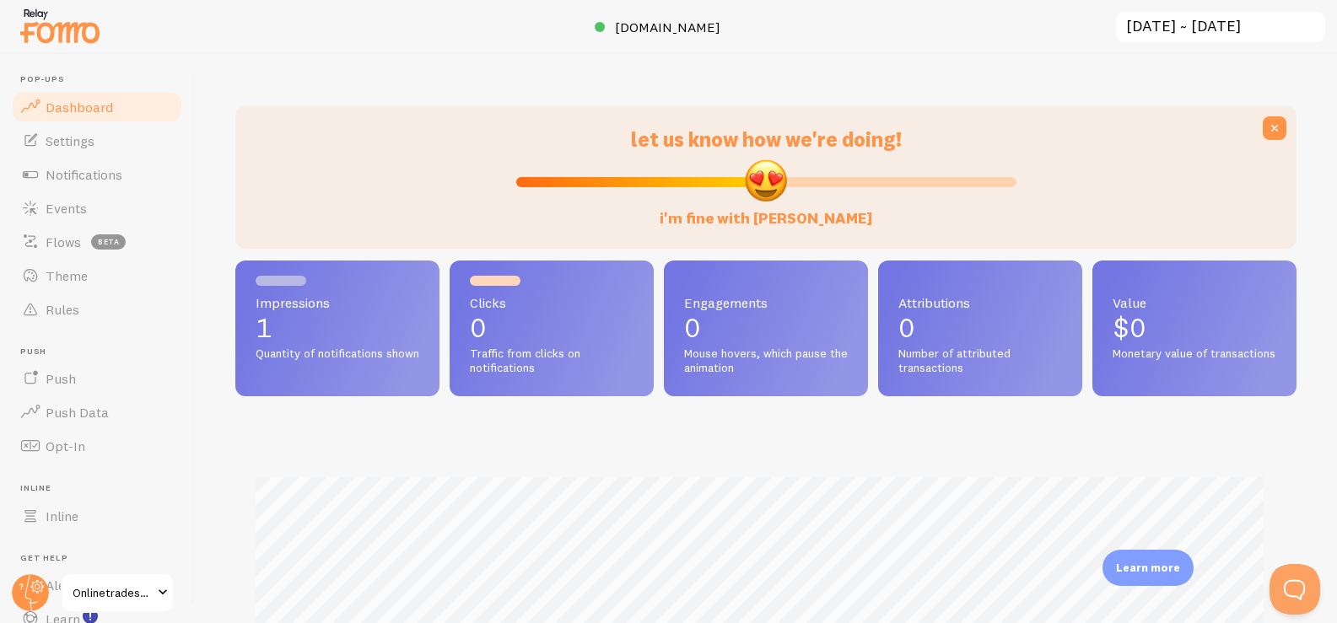
click at [301, 332] on p "1" at bounding box center [338, 328] width 164 height 27
click at [100, 167] on span "Notifications" at bounding box center [84, 174] width 77 height 17
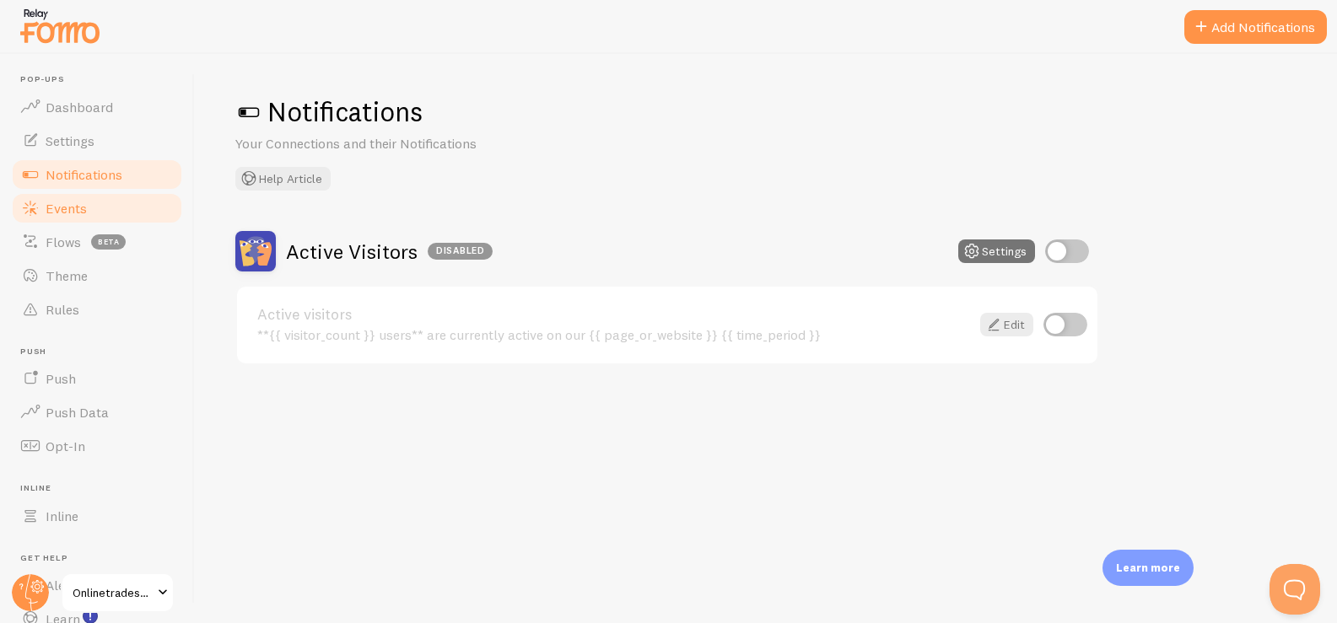
click at [108, 197] on link "Events" at bounding box center [97, 209] width 174 height 34
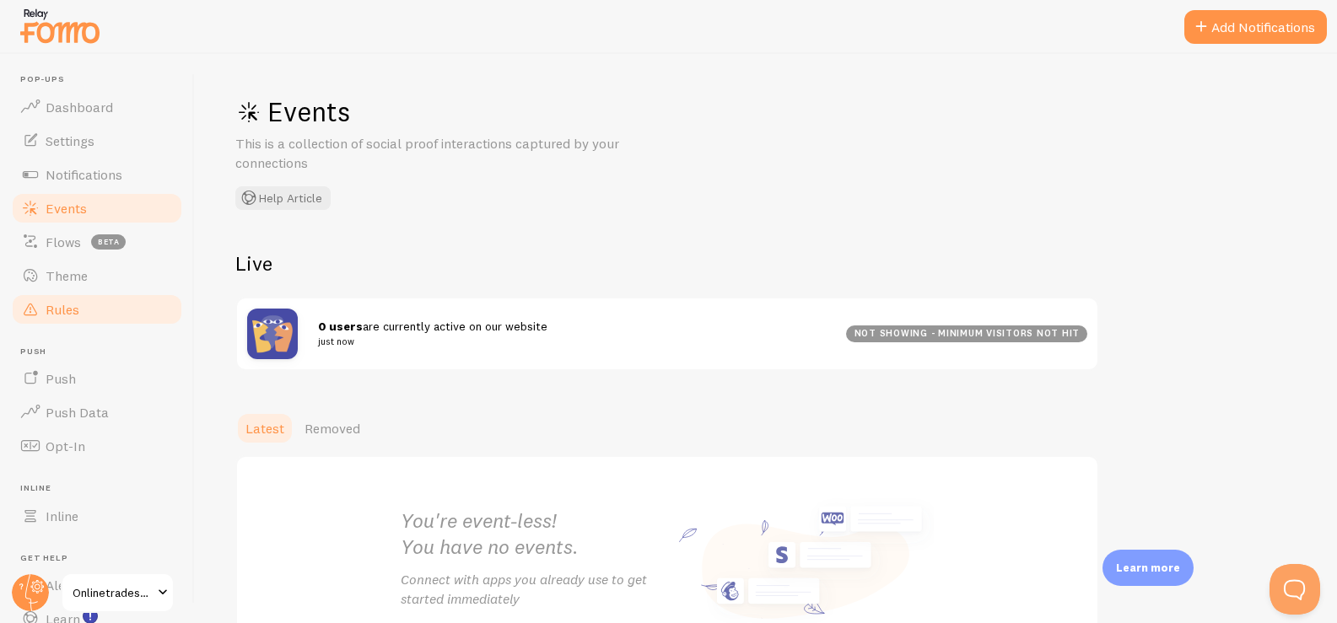
click at [73, 307] on span "Rules" at bounding box center [63, 309] width 34 height 17
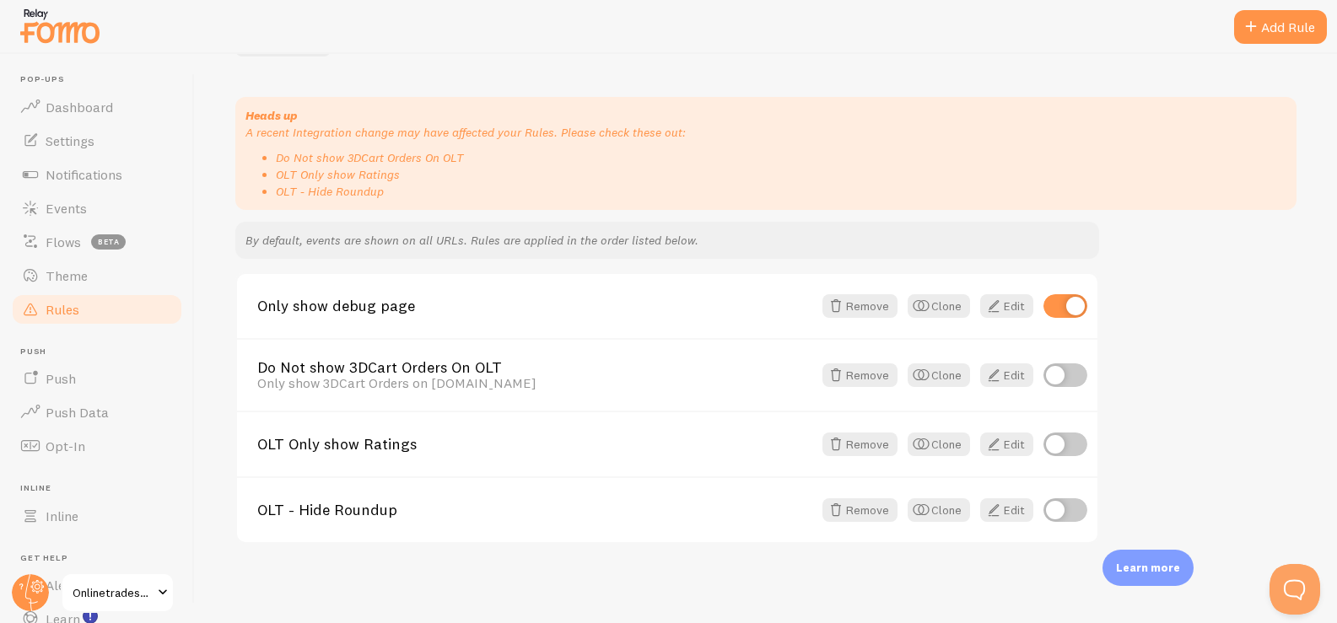
scroll to position [155, 0]
click at [352, 305] on link "Only show debug page" at bounding box center [534, 304] width 555 height 15
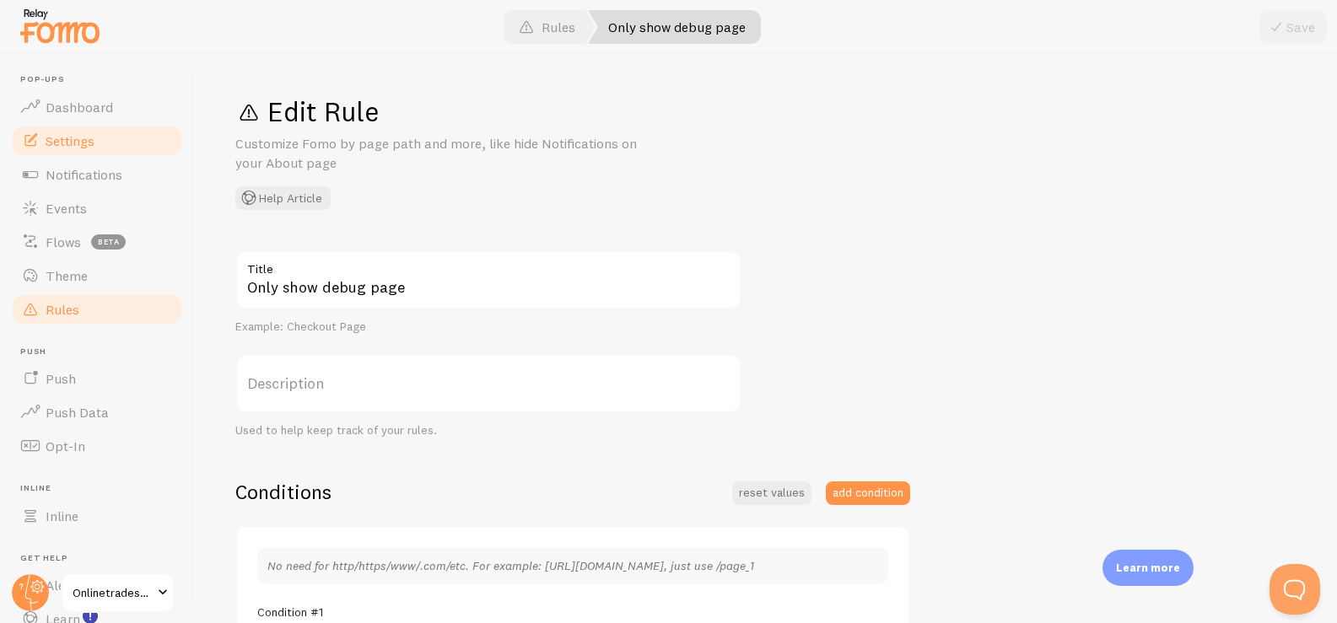
click at [110, 143] on link "Settings" at bounding box center [97, 141] width 174 height 34
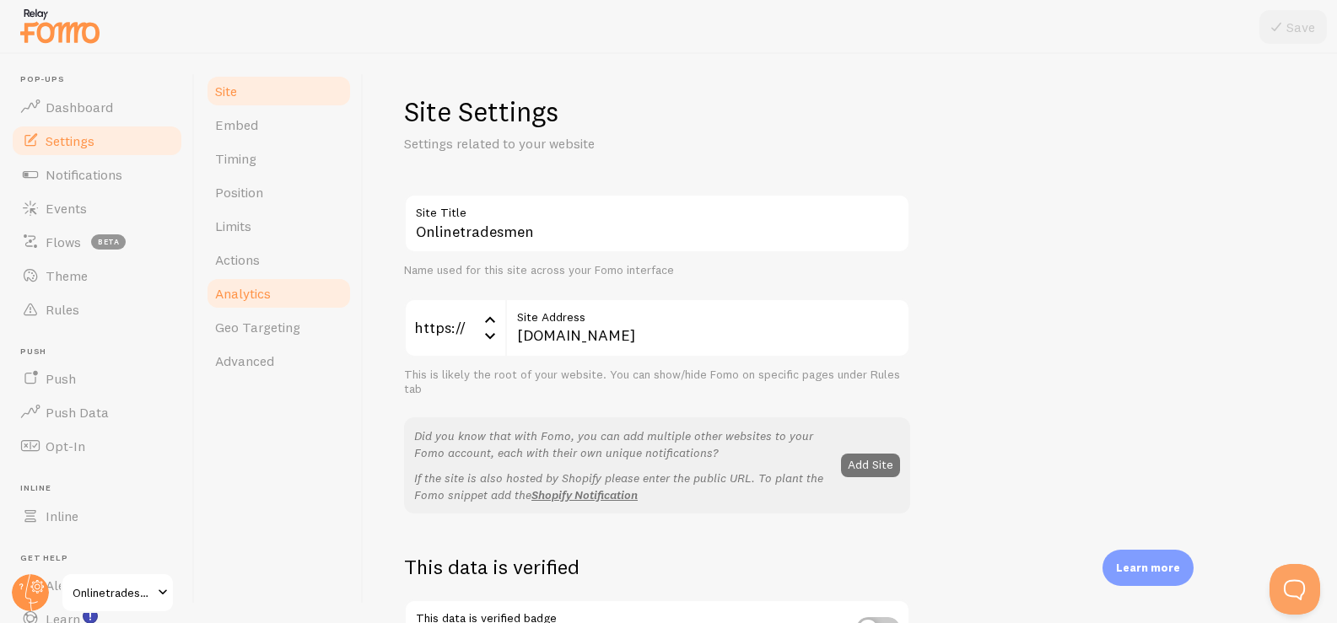
click at [291, 285] on link "Analytics" at bounding box center [279, 294] width 148 height 34
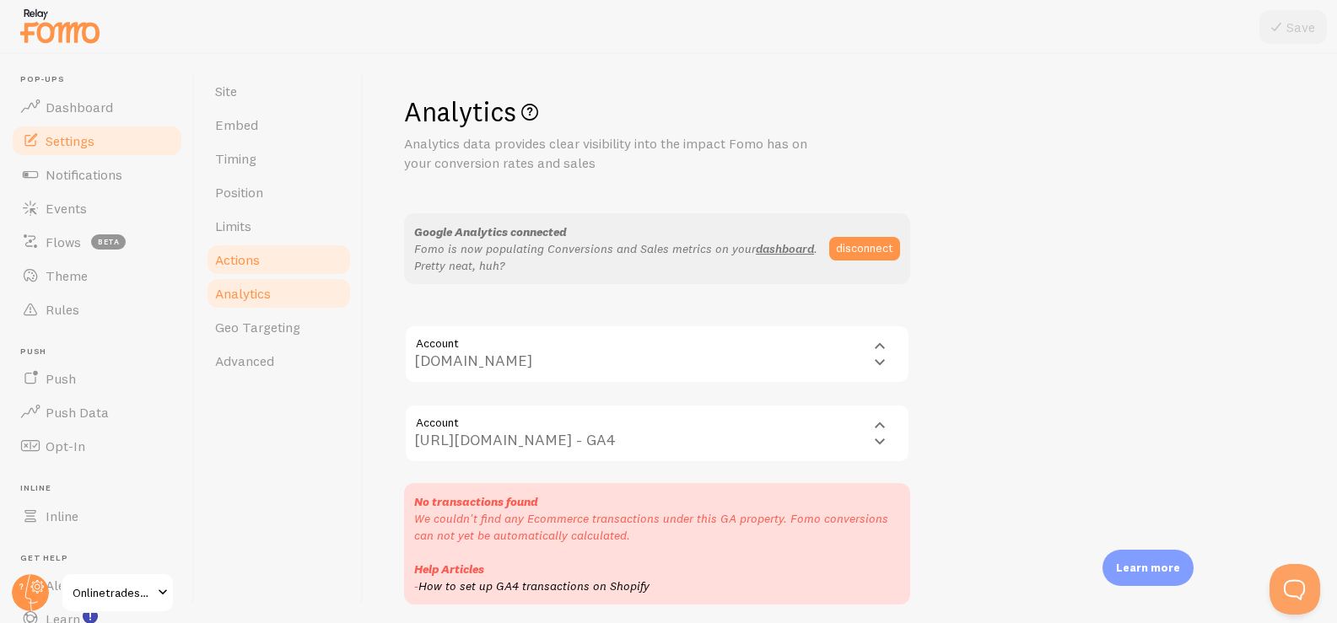
click at [283, 258] on link "Actions" at bounding box center [279, 260] width 148 height 34
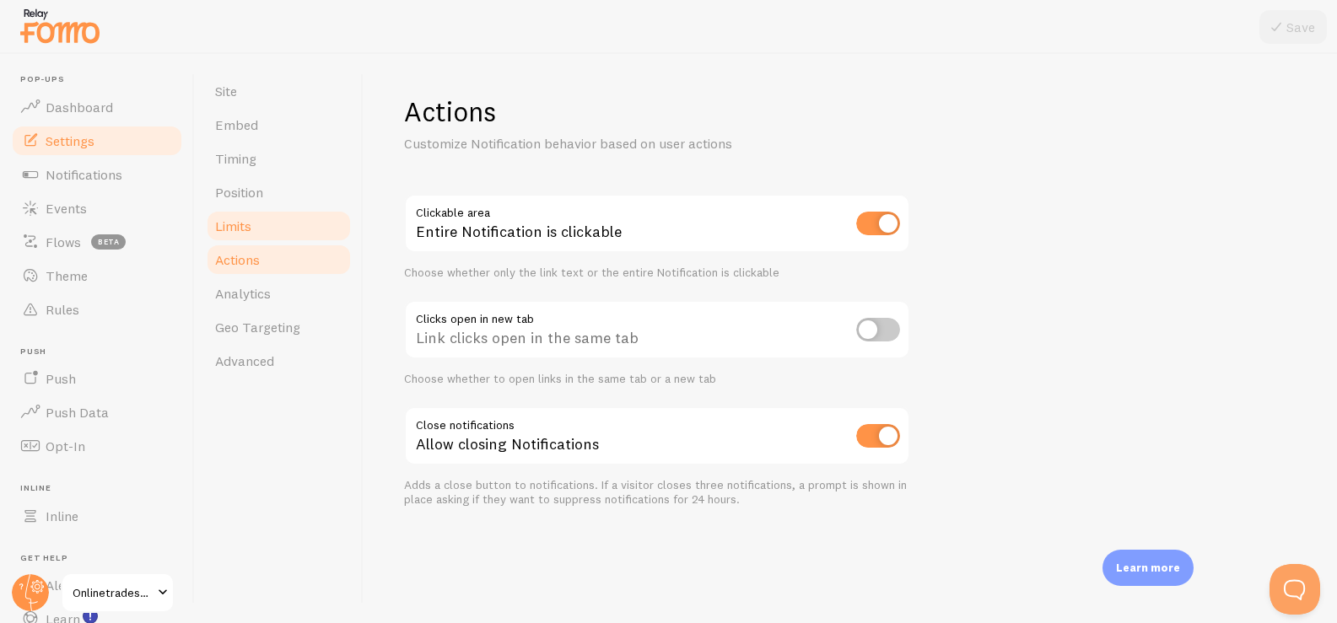
click at [277, 229] on link "Limits" at bounding box center [279, 226] width 148 height 34
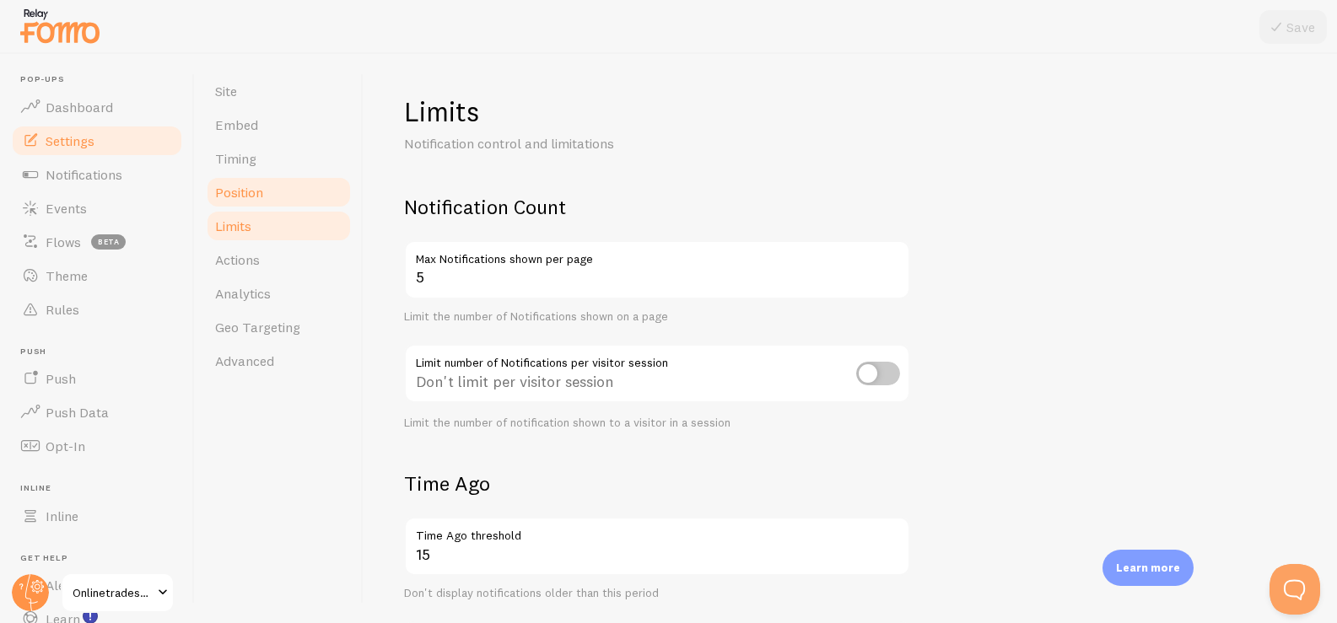
click at [277, 202] on link "Position" at bounding box center [279, 192] width 148 height 34
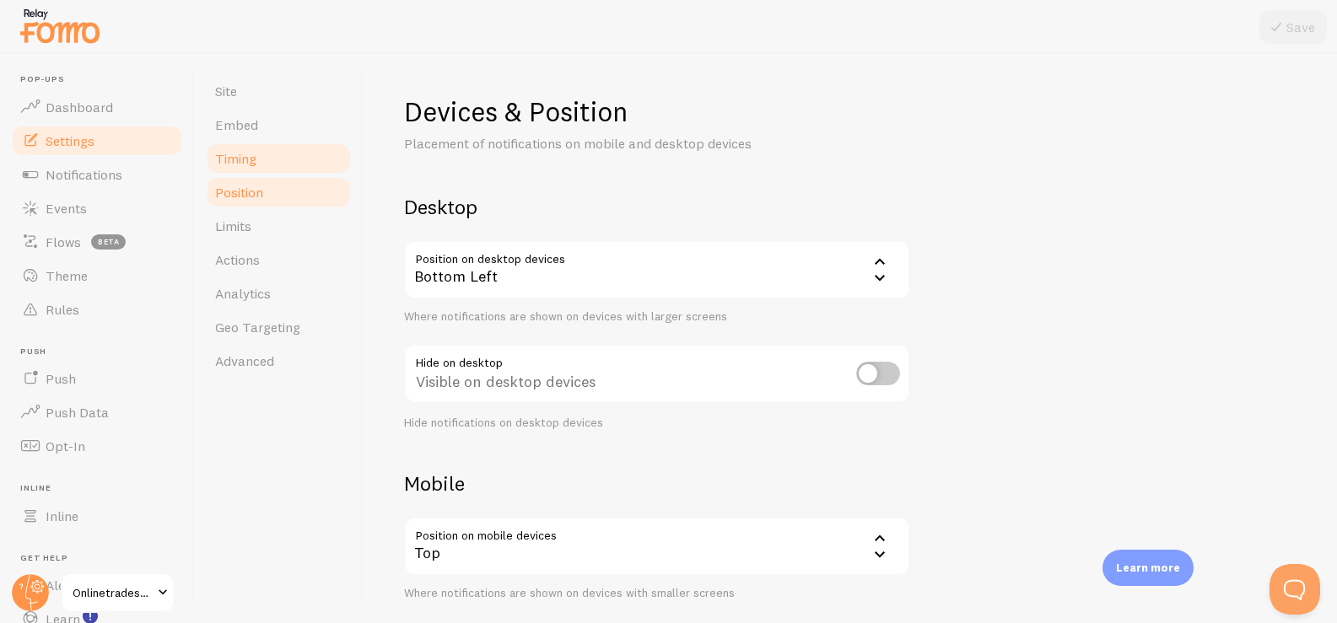
click at [273, 165] on link "Timing" at bounding box center [279, 159] width 148 height 34
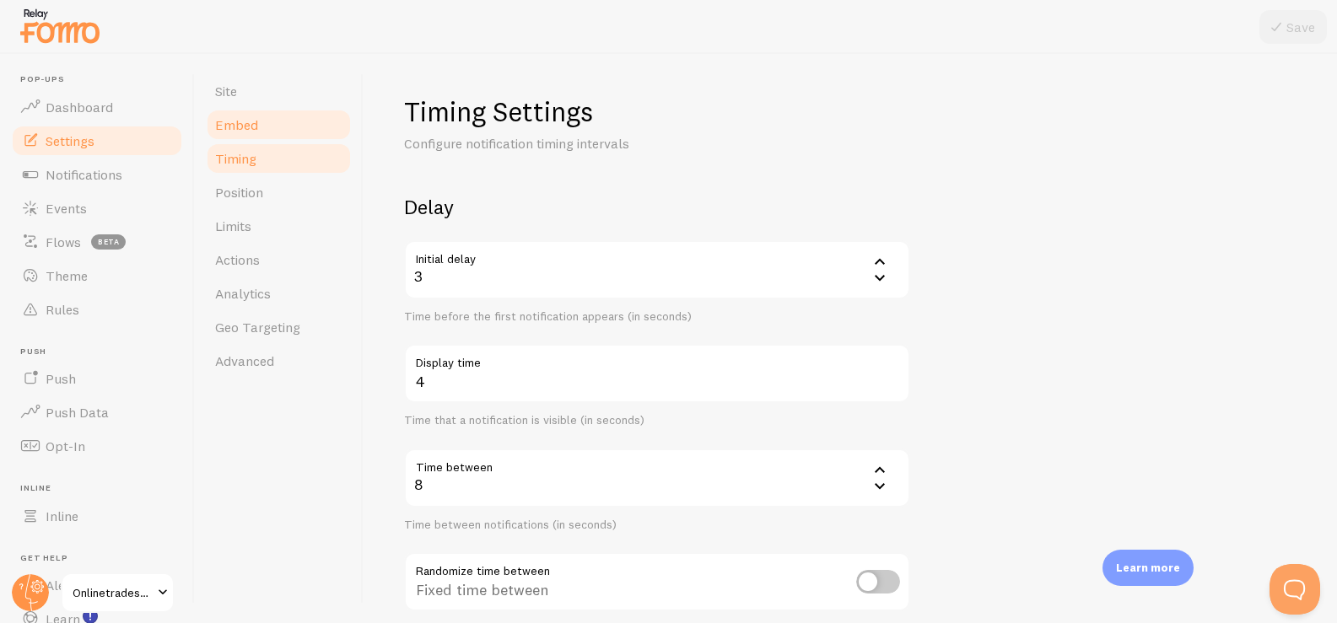
click at [275, 122] on link "Embed" at bounding box center [279, 125] width 148 height 34
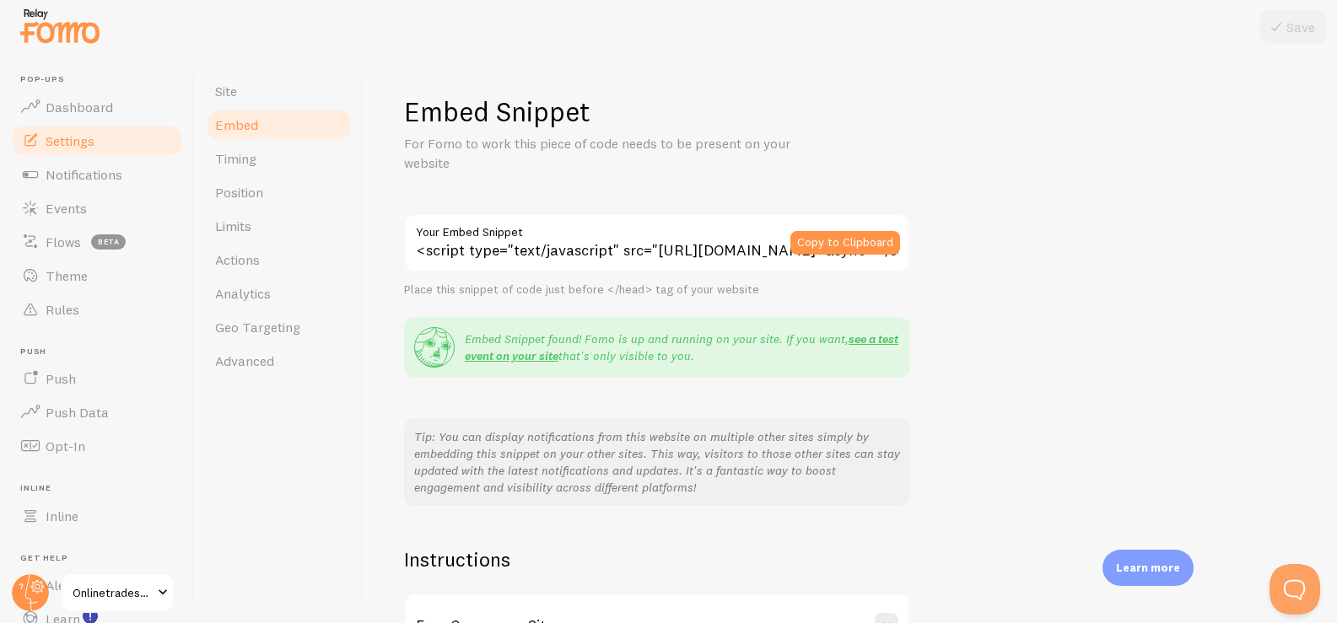
scroll to position [199, 0]
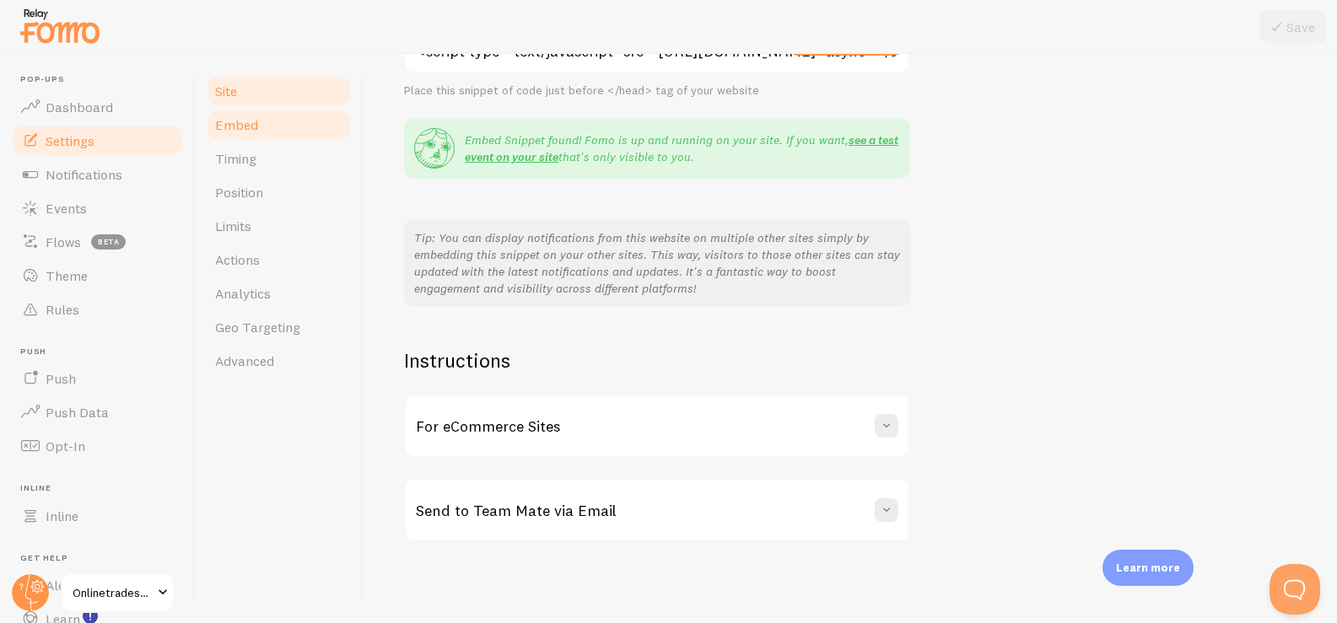
click at [265, 88] on link "Site" at bounding box center [279, 91] width 148 height 34
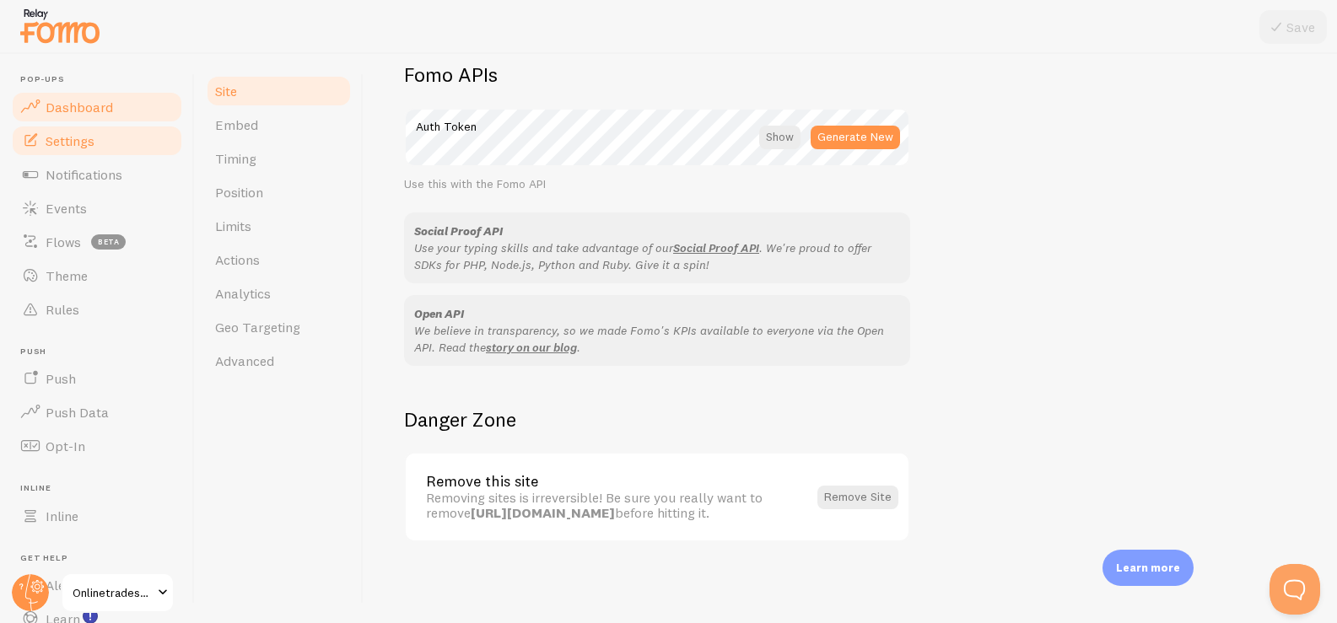
click at [93, 108] on span "Dashboard" at bounding box center [79, 107] width 67 height 17
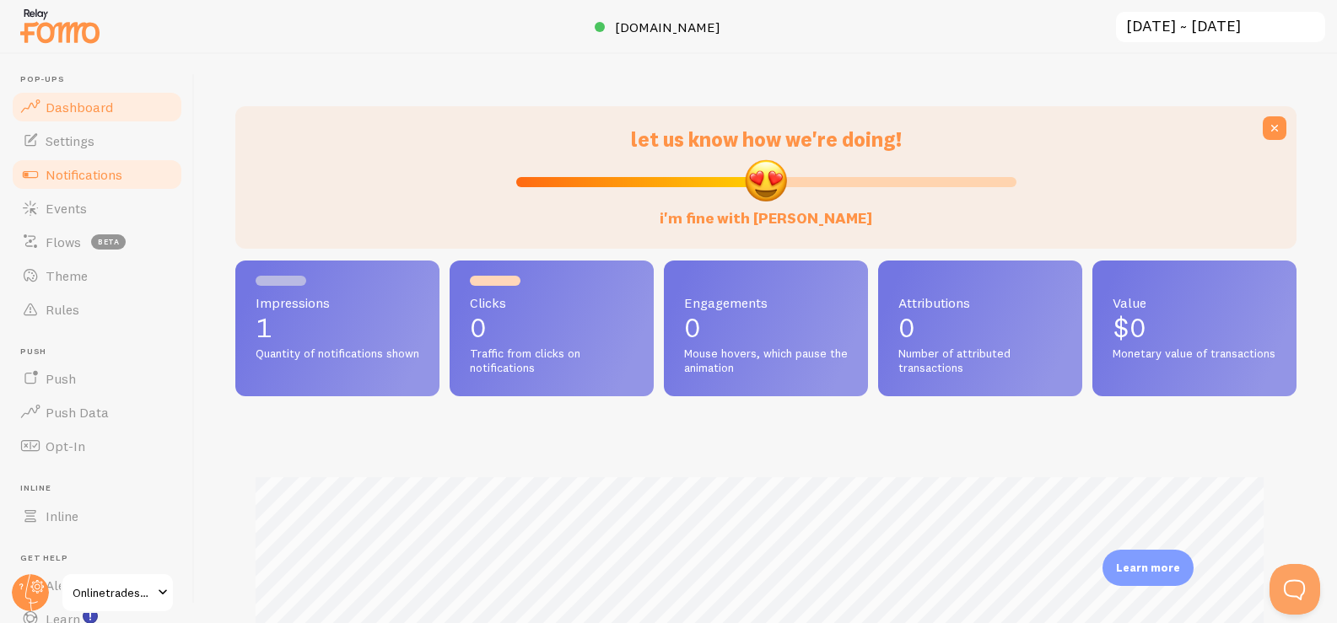
click at [98, 170] on span "Notifications" at bounding box center [84, 174] width 77 height 17
